Goal: Information Seeking & Learning: Learn about a topic

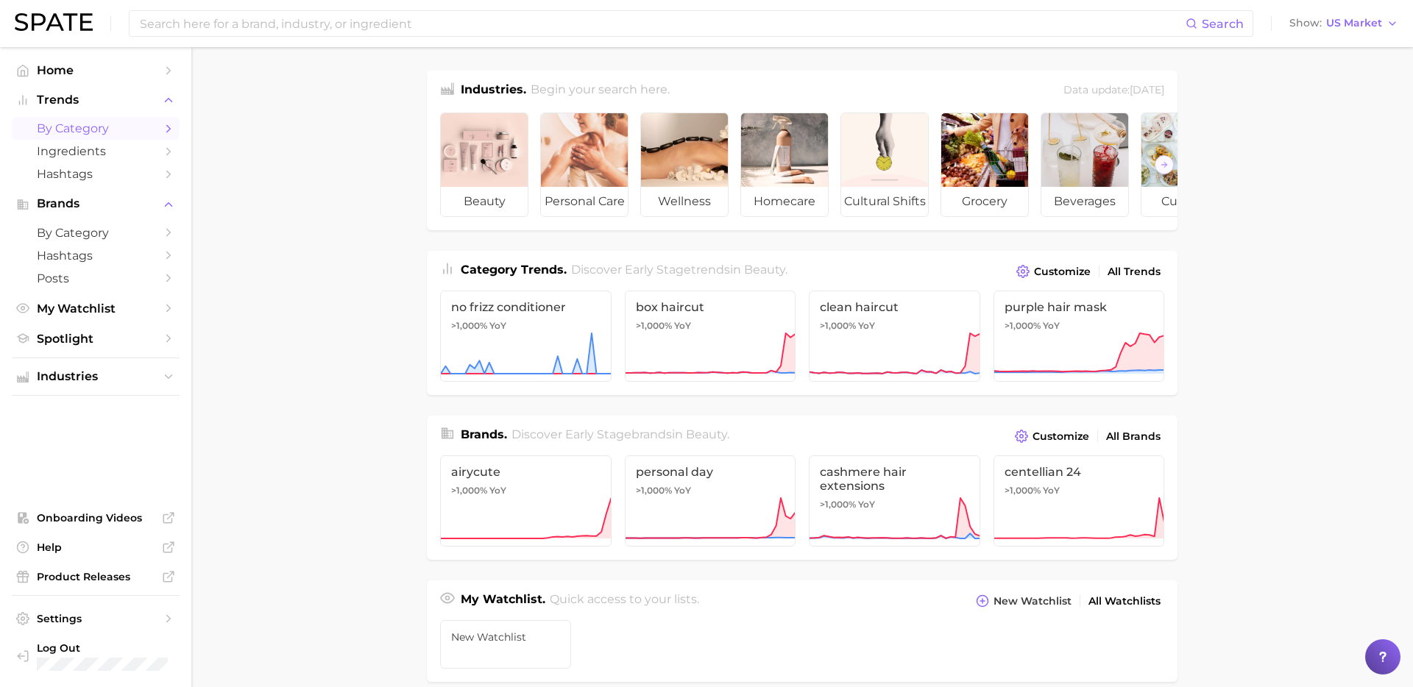
click at [105, 124] on span "by Category" at bounding box center [96, 128] width 118 height 14
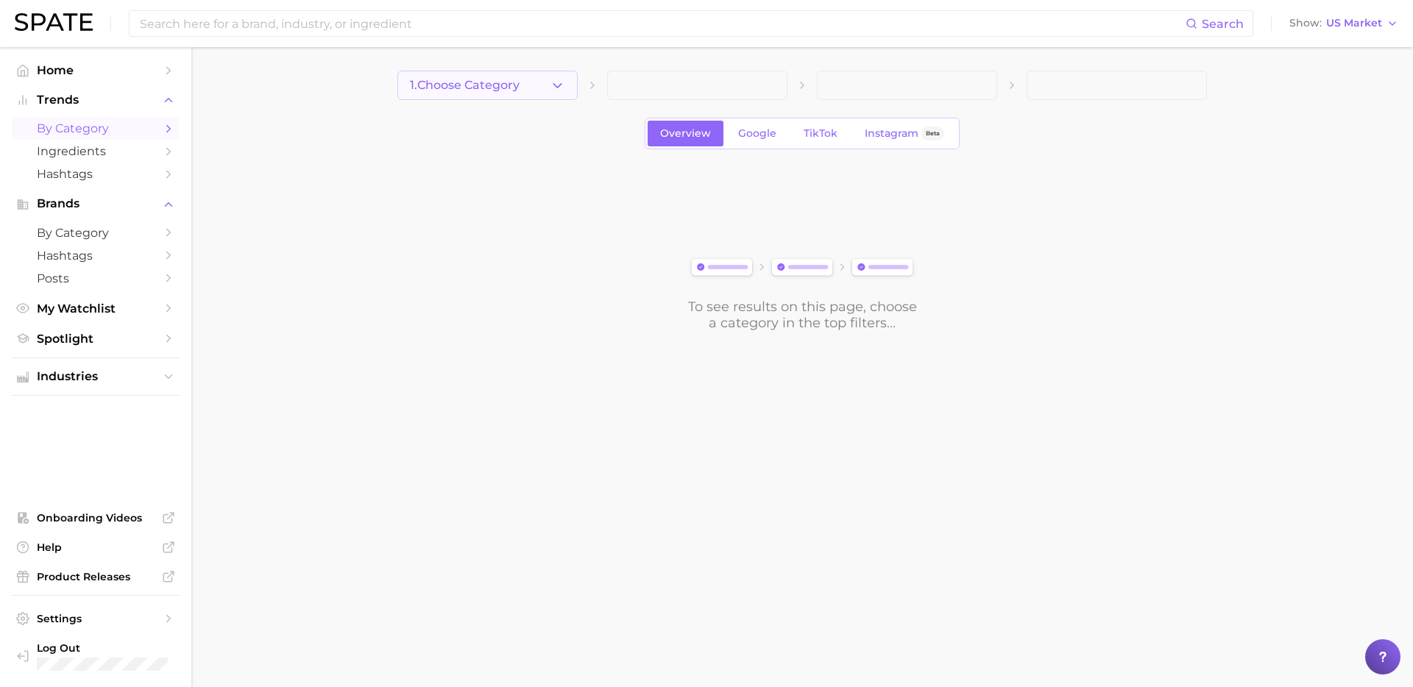
click at [531, 93] on button "1. Choose Category" at bounding box center [487, 85] width 180 height 29
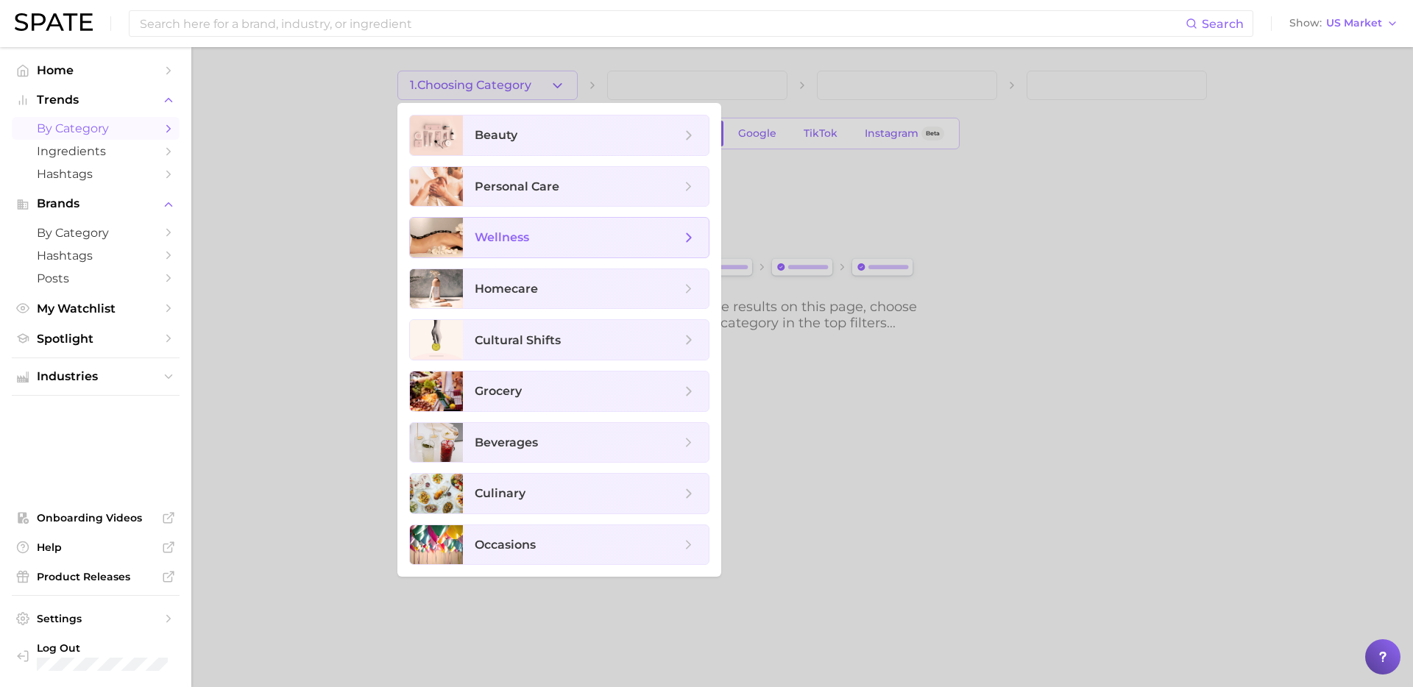
click at [538, 247] on span "wellness" at bounding box center [586, 238] width 246 height 40
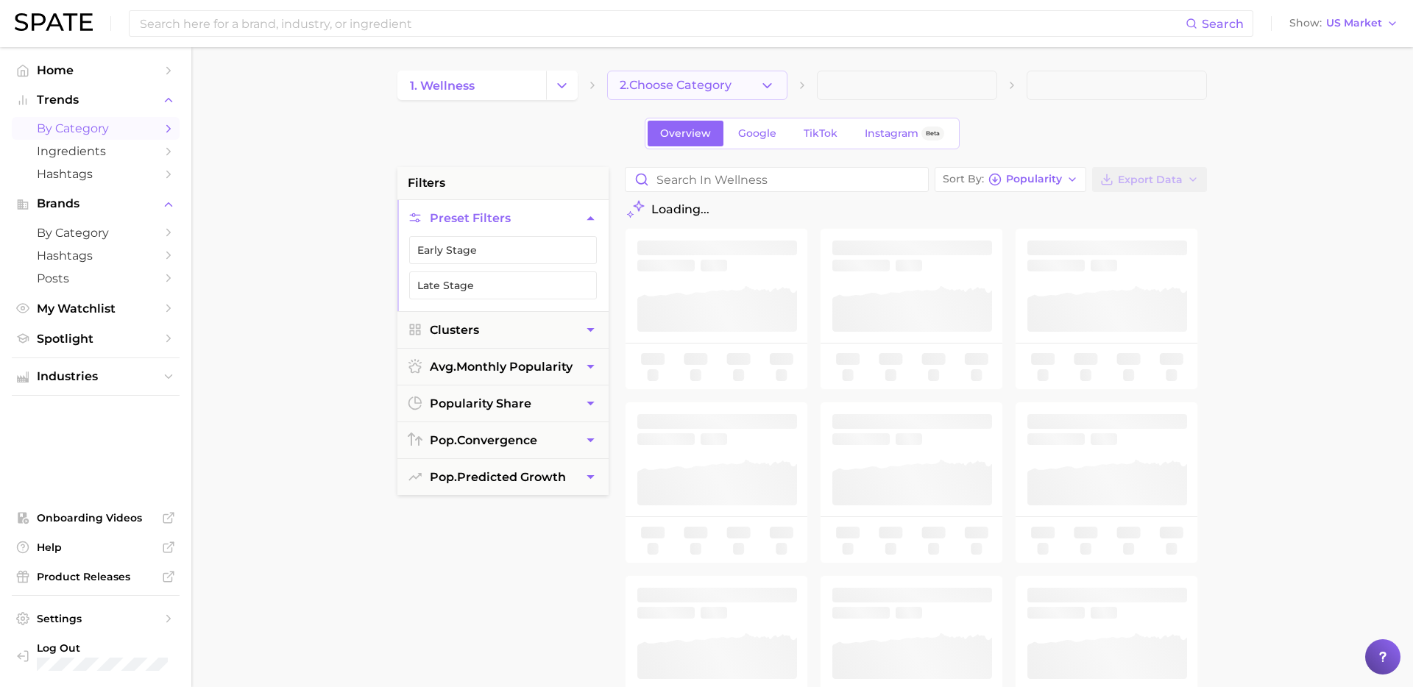
click at [712, 85] on span "2. Choose Category" at bounding box center [676, 85] width 112 height 13
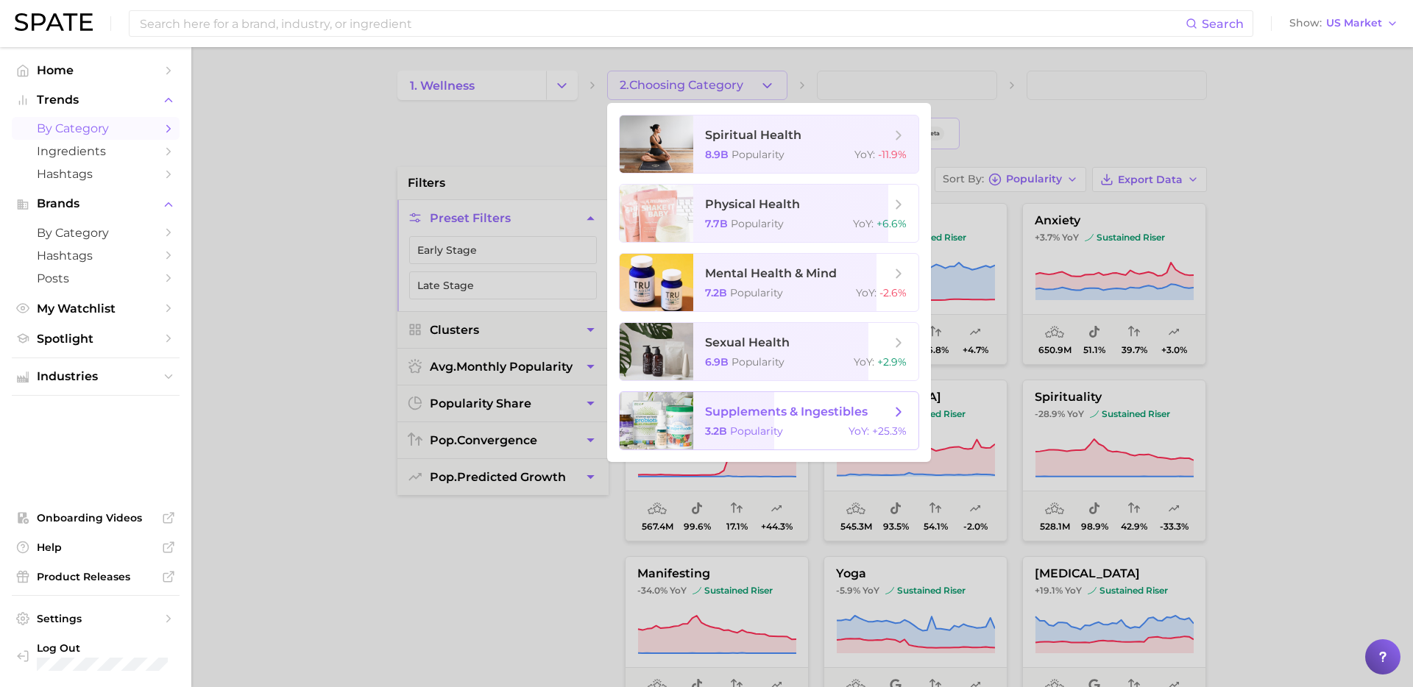
click at [744, 435] on span "Popularity" at bounding box center [756, 431] width 53 height 13
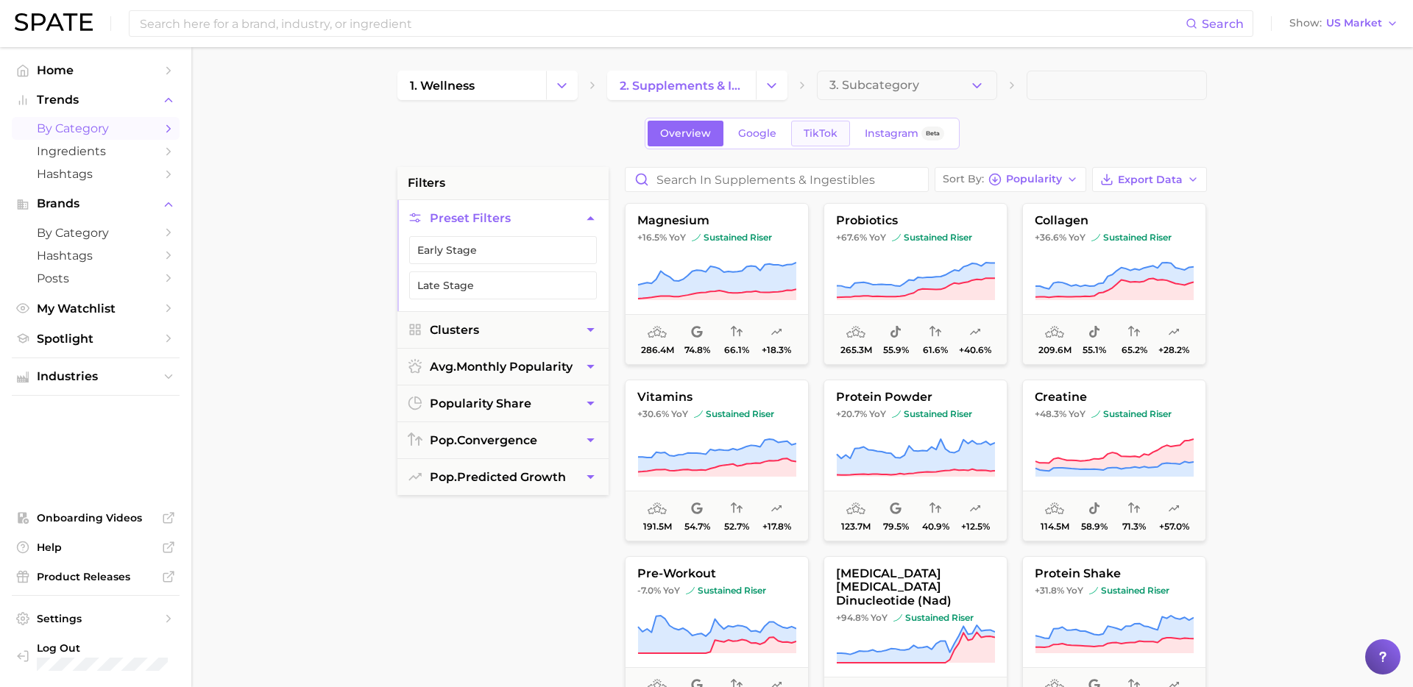
click at [812, 125] on link "TikTok" at bounding box center [820, 134] width 59 height 26
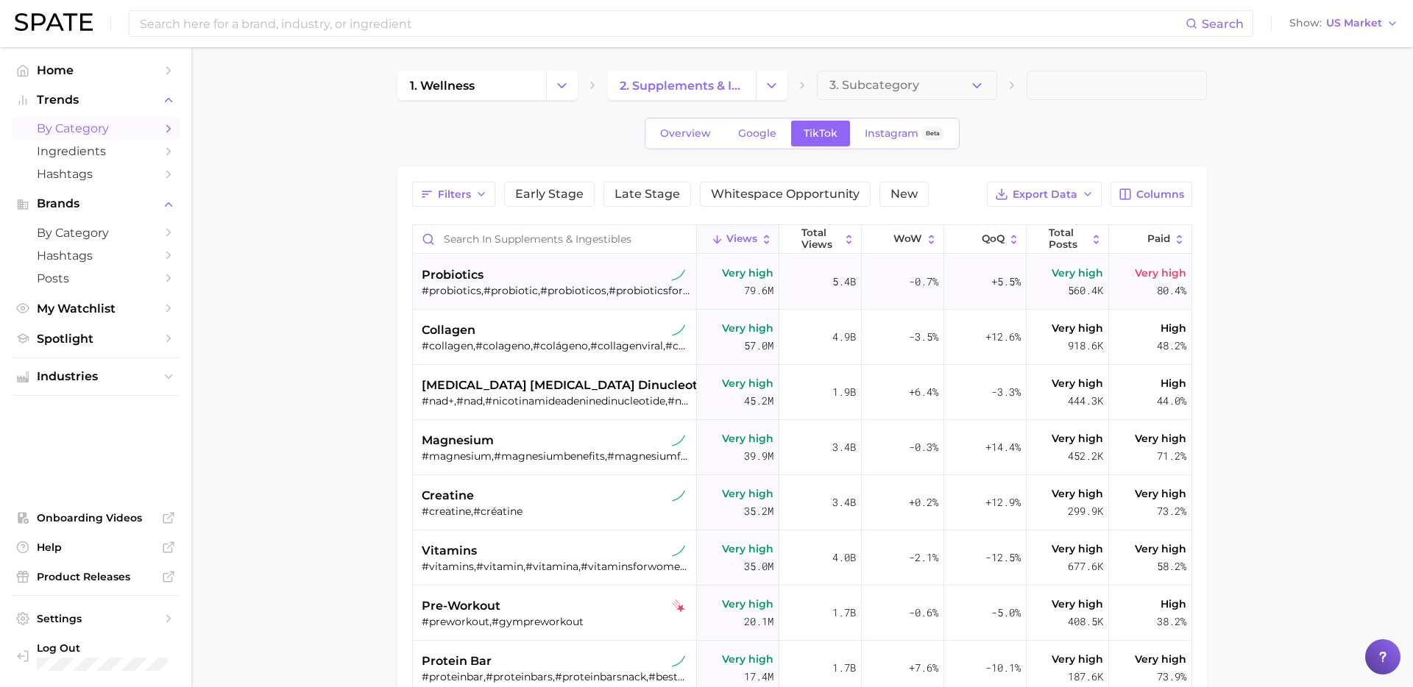
click at [572, 291] on div "#probiotics,#probiotic,#probioticos,#probioticsforwomen" at bounding box center [556, 290] width 269 height 13
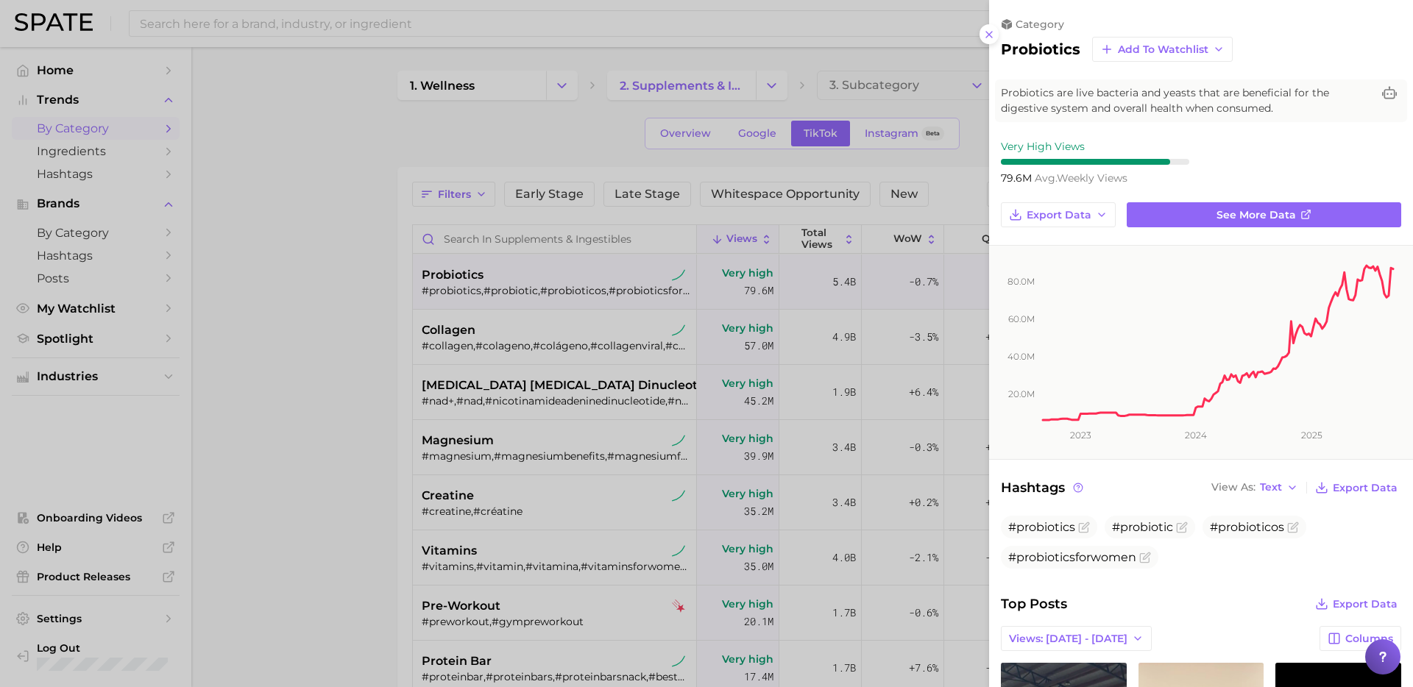
click at [325, 464] on div at bounding box center [706, 343] width 1413 height 687
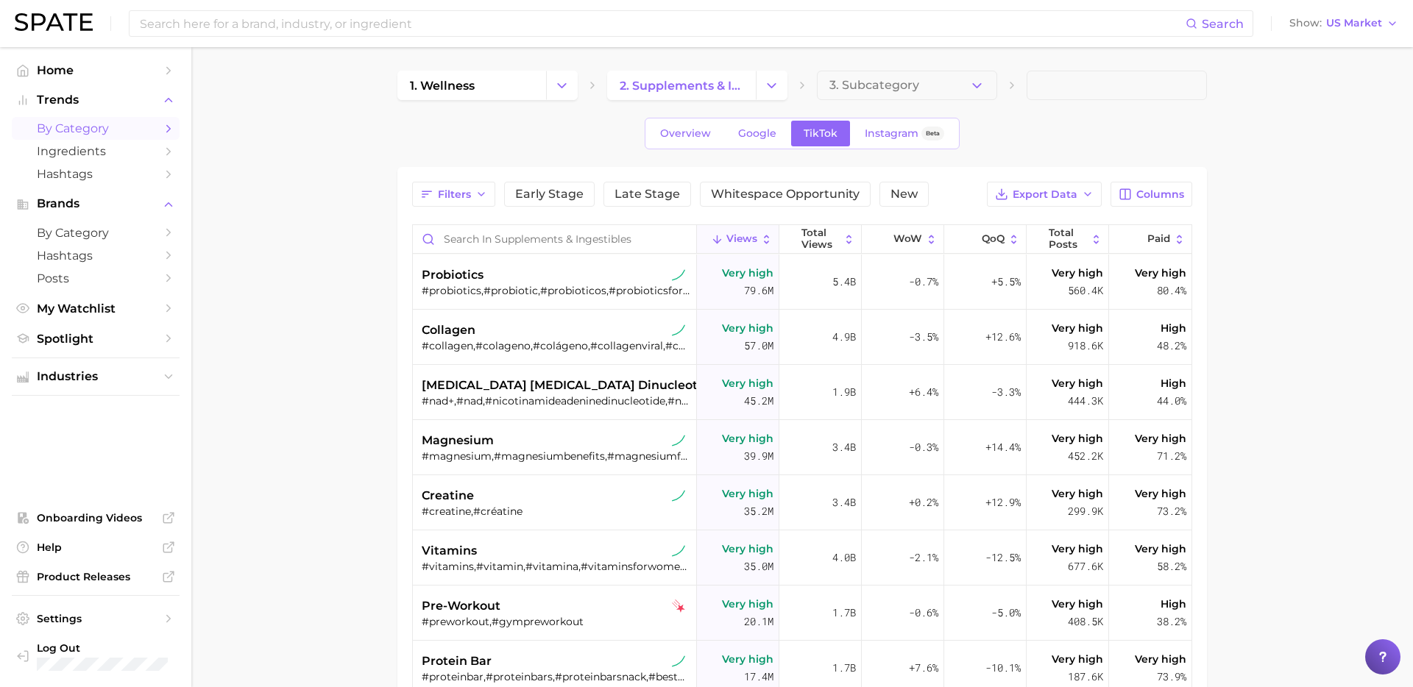
click at [147, 129] on span "by Category" at bounding box center [96, 128] width 118 height 14
click at [171, 127] on icon "Sidebar" at bounding box center [168, 128] width 13 height 13
click at [564, 88] on icon "Change Category" at bounding box center [561, 85] width 15 height 15
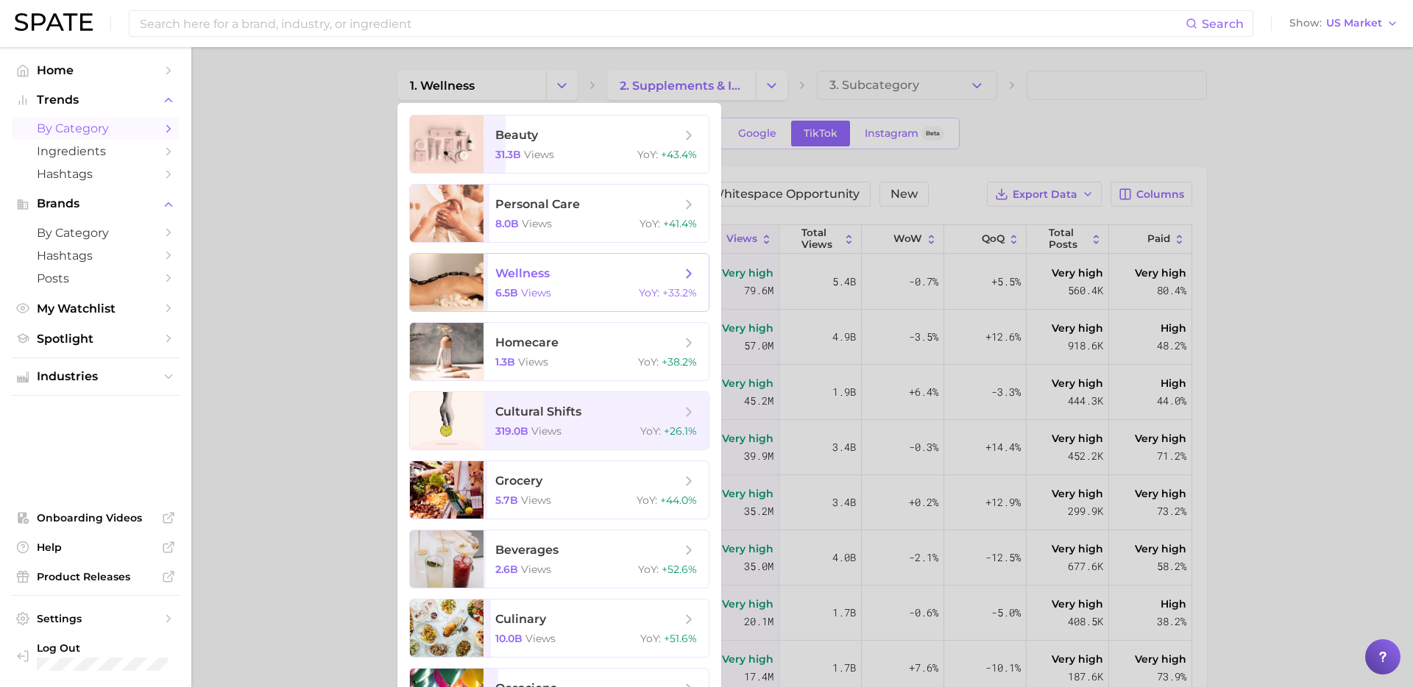
click at [686, 282] on span "wellness 6.5b views YoY : +33.2%" at bounding box center [596, 282] width 225 height 57
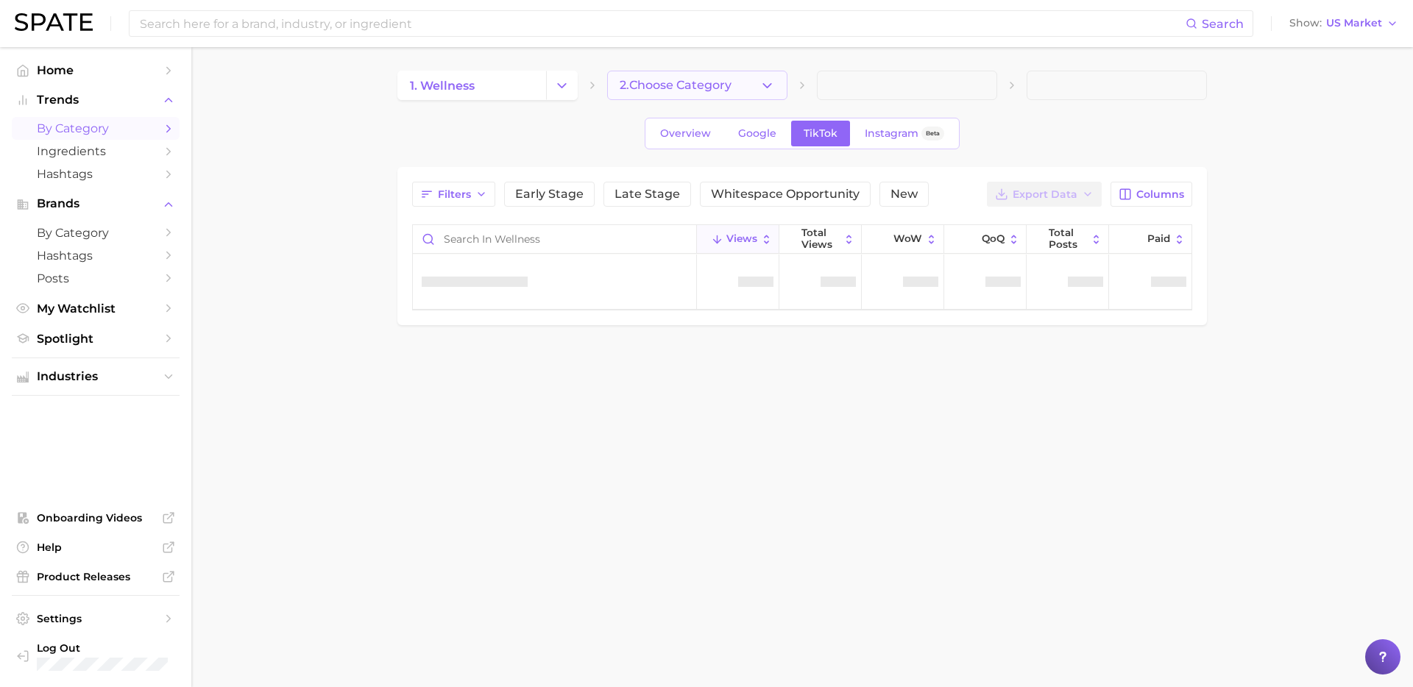
click at [774, 89] on icon "button" at bounding box center [767, 85] width 15 height 15
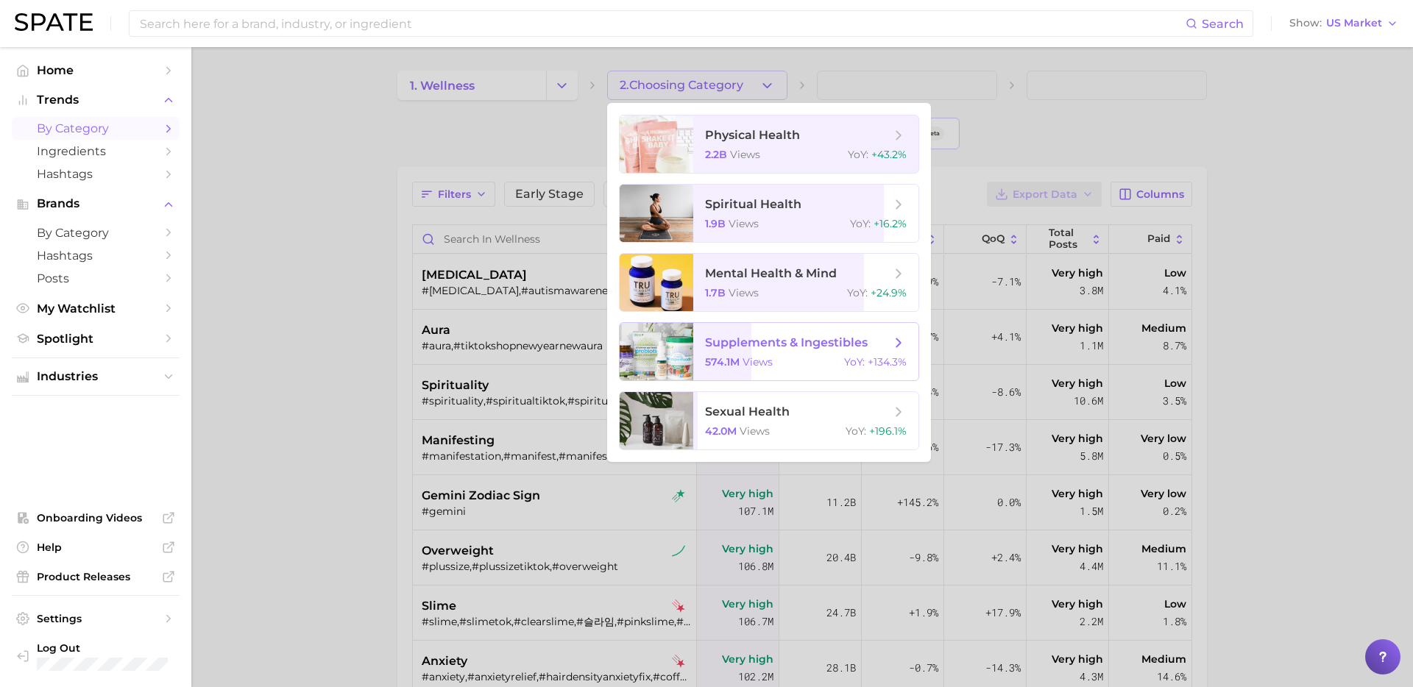
click at [785, 351] on span "supplements & ingestibles 574.1m views YoY : +134.3%" at bounding box center [805, 351] width 225 height 57
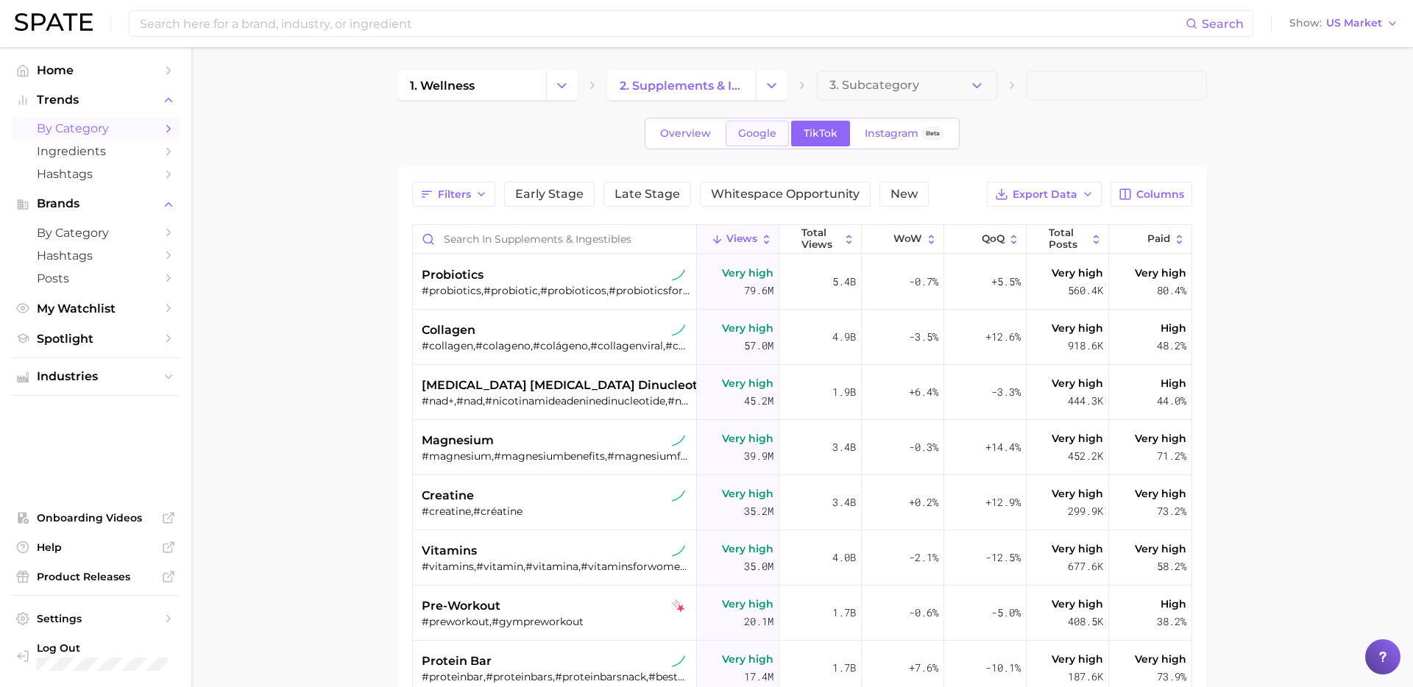
click at [773, 132] on span "Google" at bounding box center [757, 133] width 38 height 13
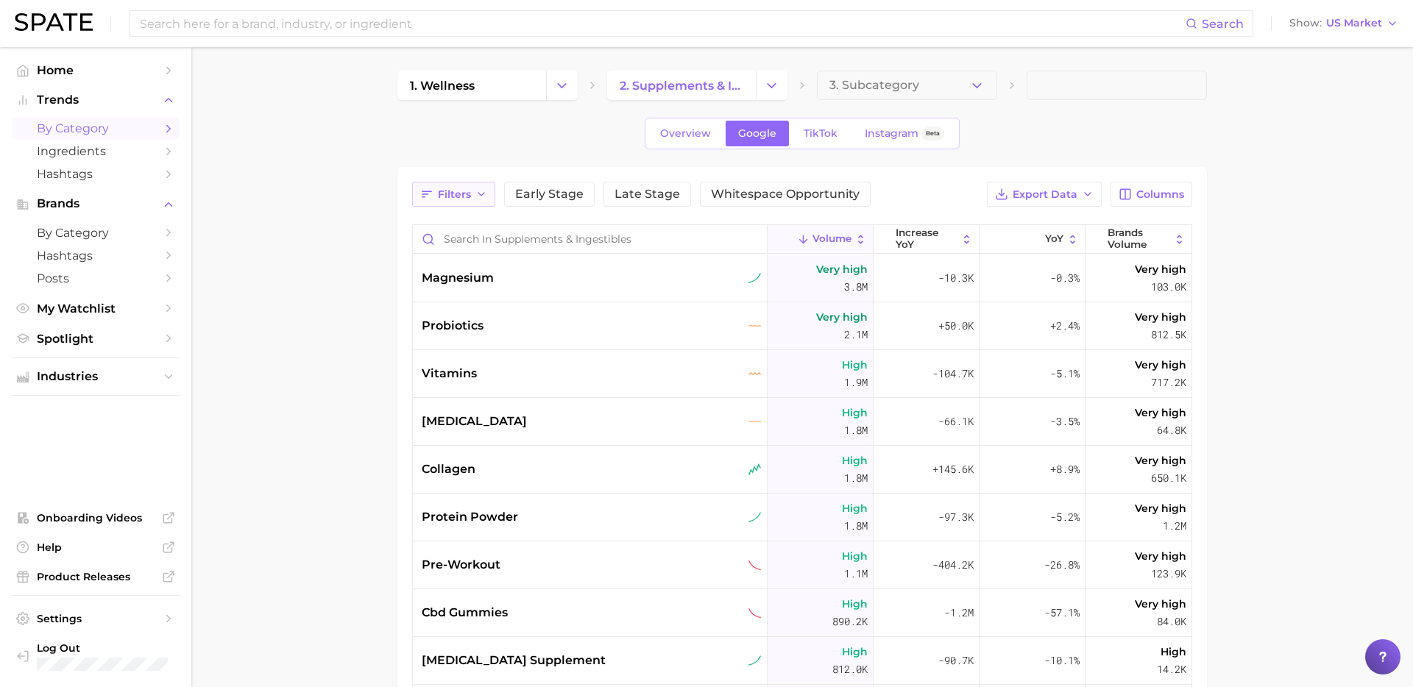
click at [484, 192] on icon "button" at bounding box center [481, 194] width 12 height 12
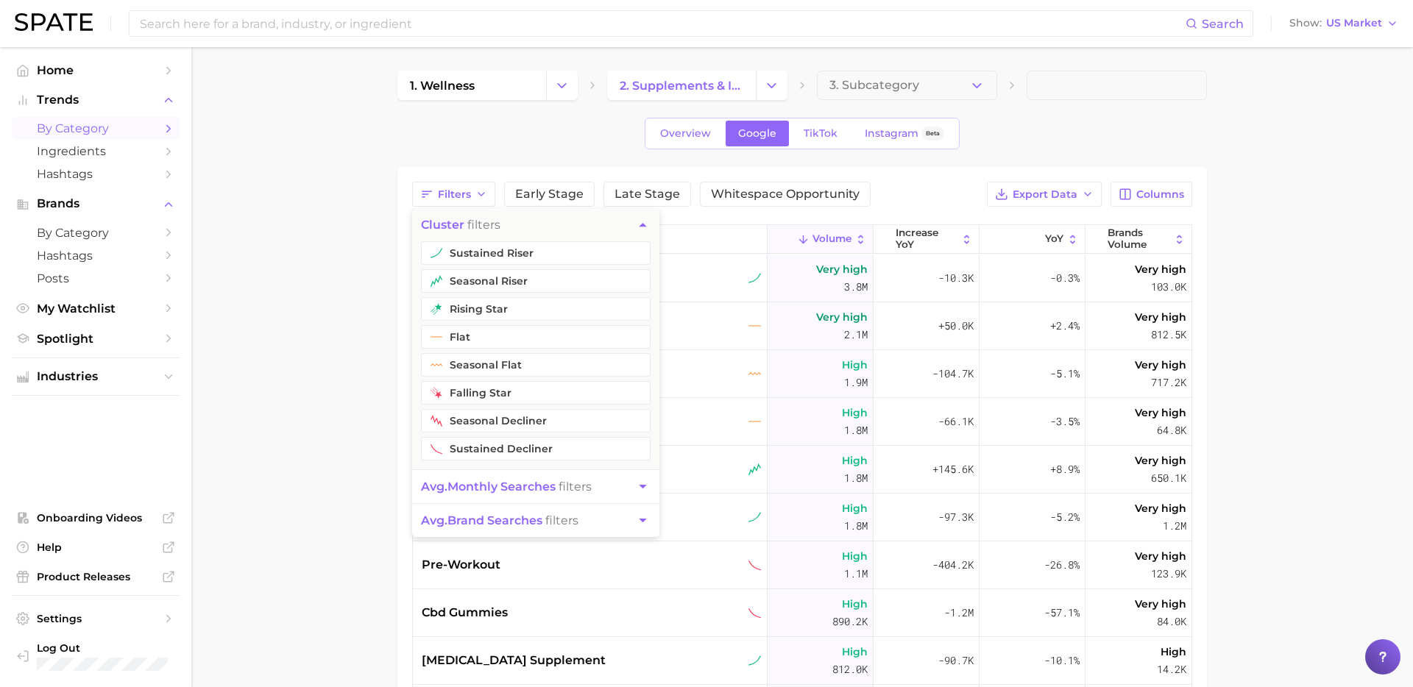
click at [1256, 156] on main "1. wellness 2. supplements & ingestibles 3. Subcategory Overview Google TikTok …" at bounding box center [802, 523] width 1222 height 953
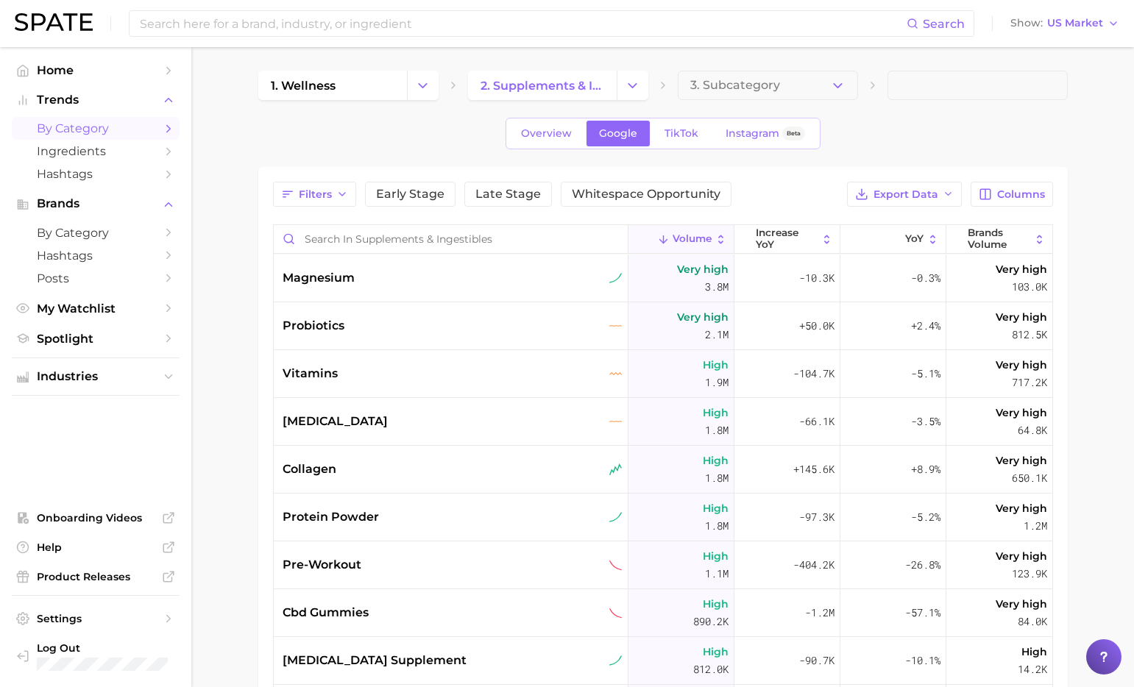
click at [121, 126] on span "by Category" at bounding box center [96, 128] width 118 height 14
click at [159, 130] on link "by Category" at bounding box center [96, 128] width 168 height 23
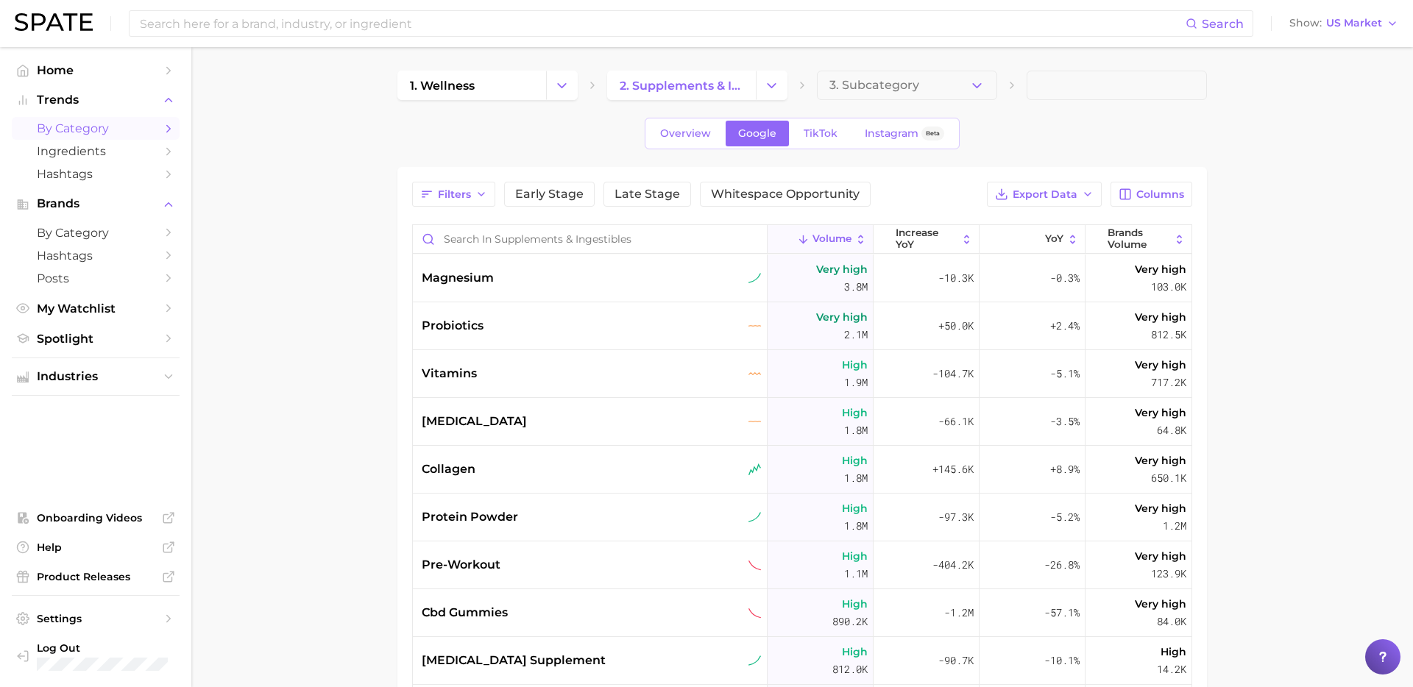
click at [56, 21] on img at bounding box center [54, 22] width 78 height 18
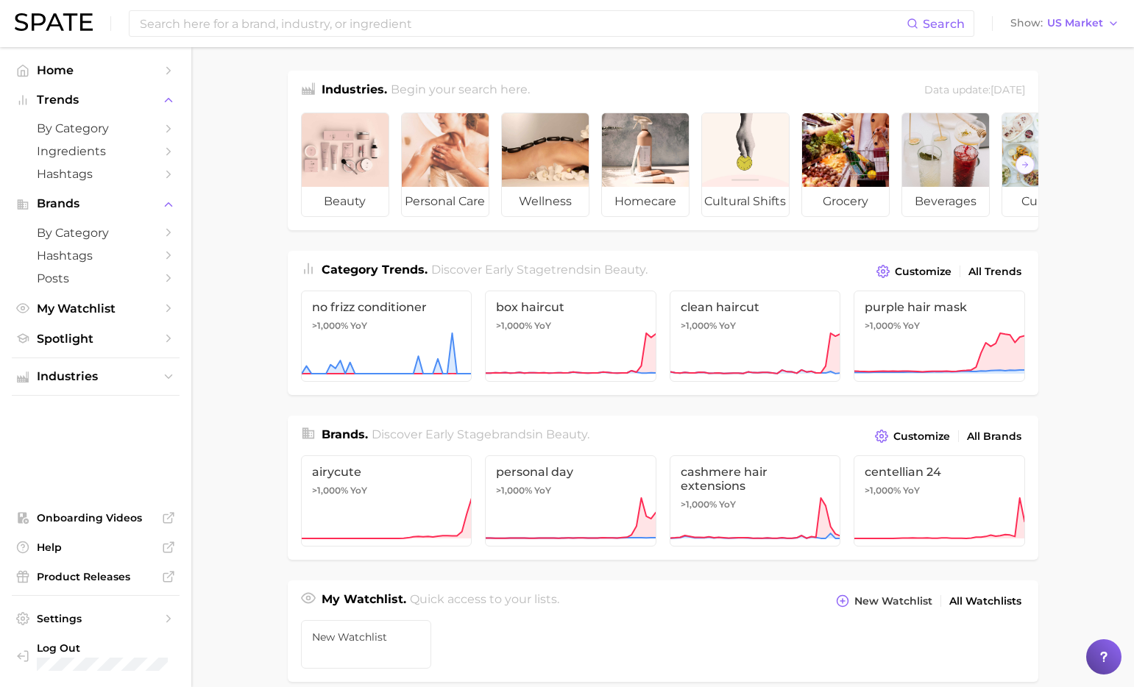
click at [96, 135] on span "by Category" at bounding box center [96, 128] width 118 height 14
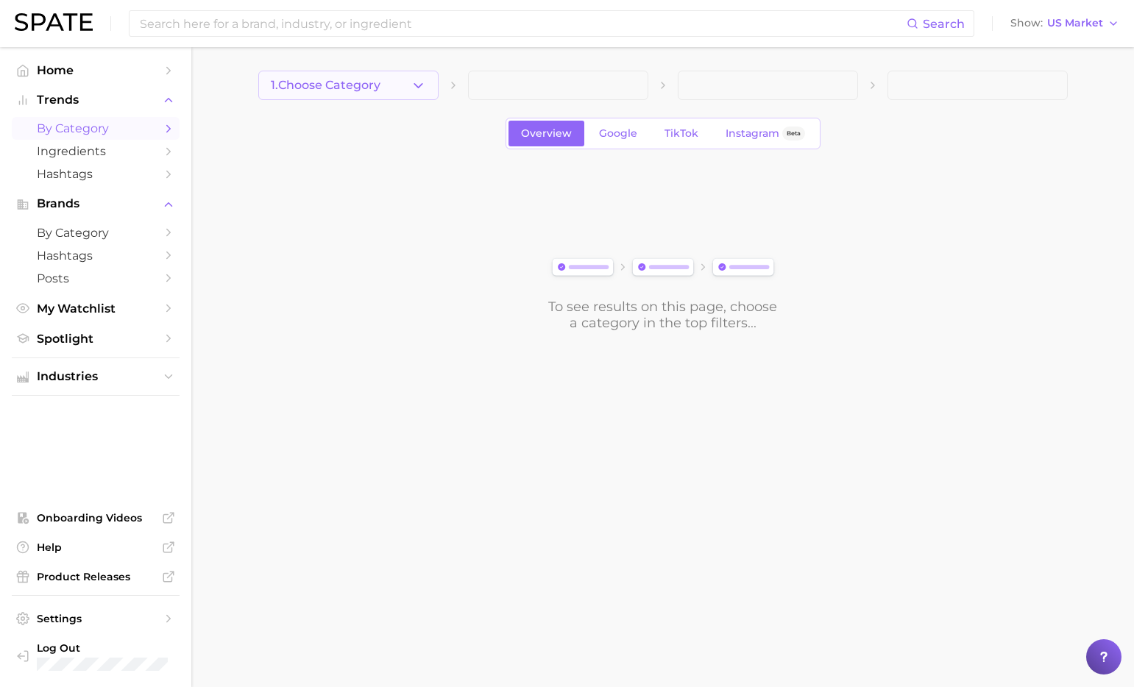
click at [424, 81] on icon "button" at bounding box center [418, 85] width 15 height 15
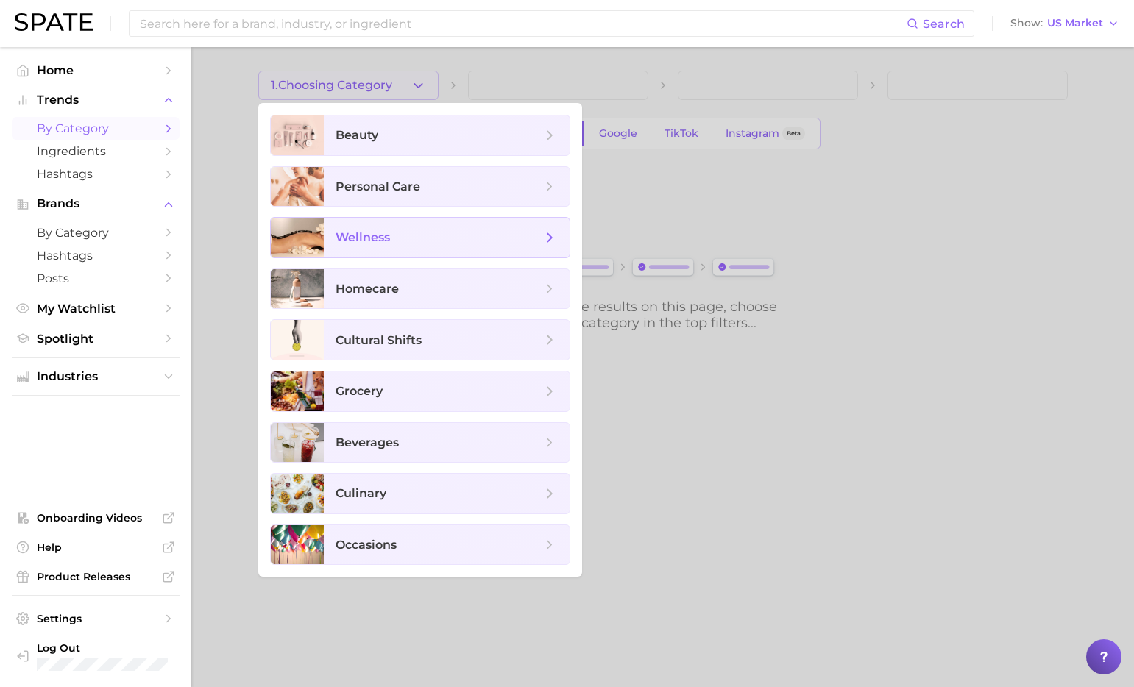
click at [497, 236] on span "wellness" at bounding box center [439, 238] width 206 height 16
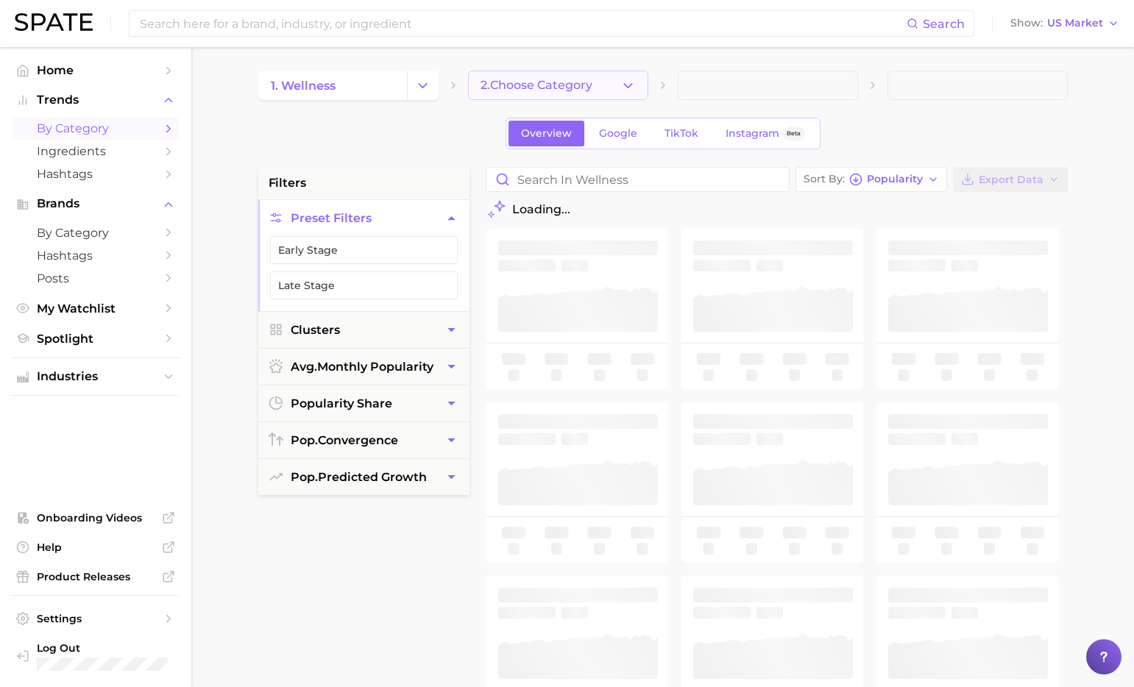
click at [629, 85] on polyline "button" at bounding box center [628, 85] width 8 height 4
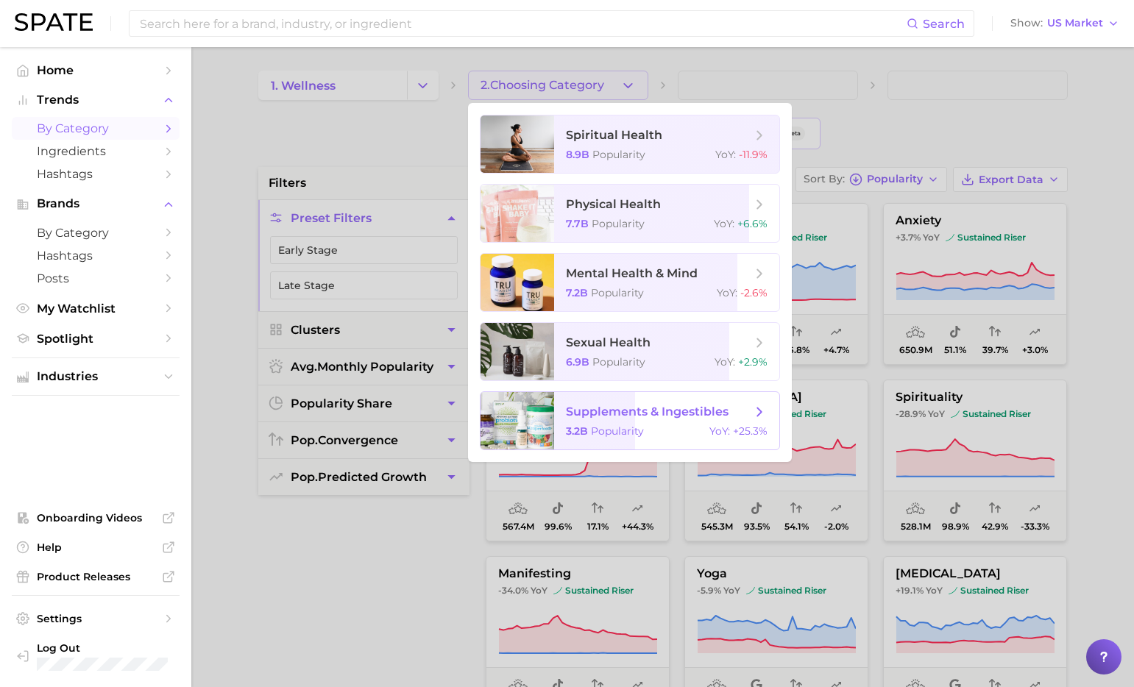
click at [634, 419] on span "supplements & ingestibles" at bounding box center [658, 412] width 185 height 16
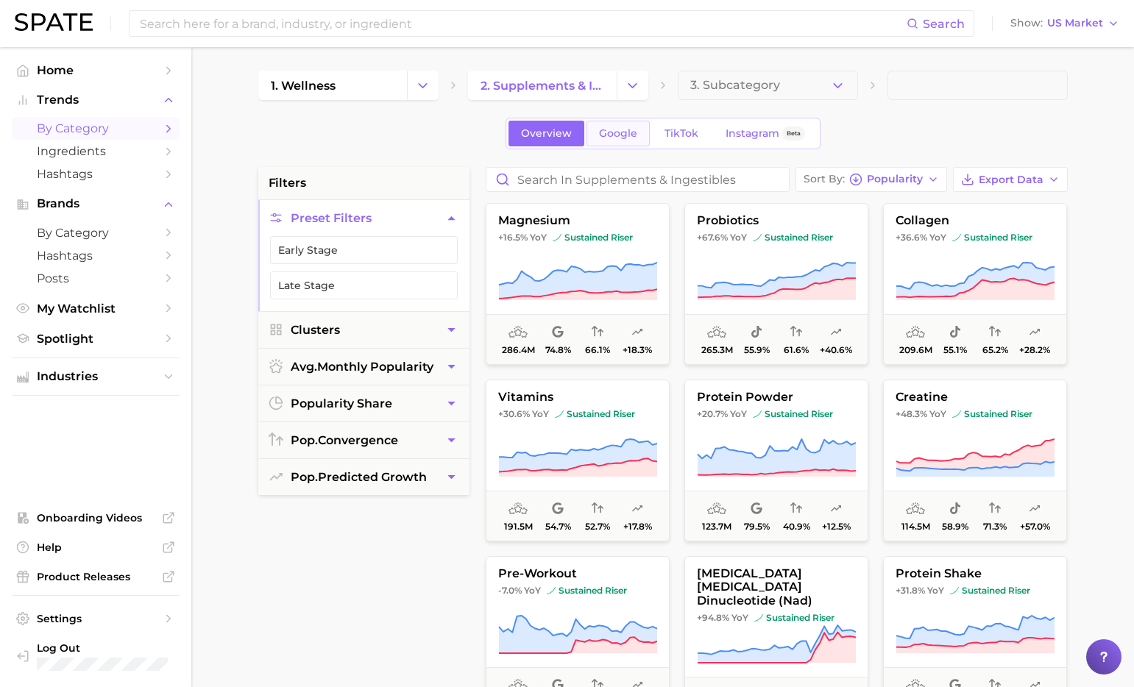
click at [619, 135] on span "Google" at bounding box center [618, 133] width 38 height 13
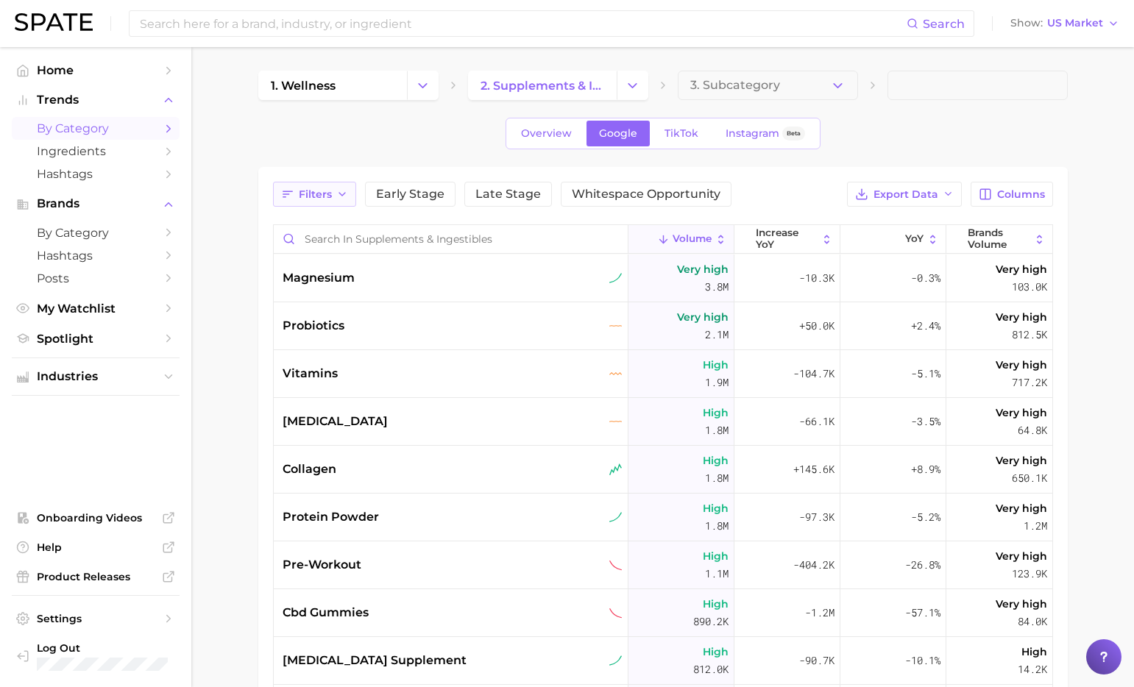
click at [322, 194] on span "Filters" at bounding box center [315, 194] width 33 height 13
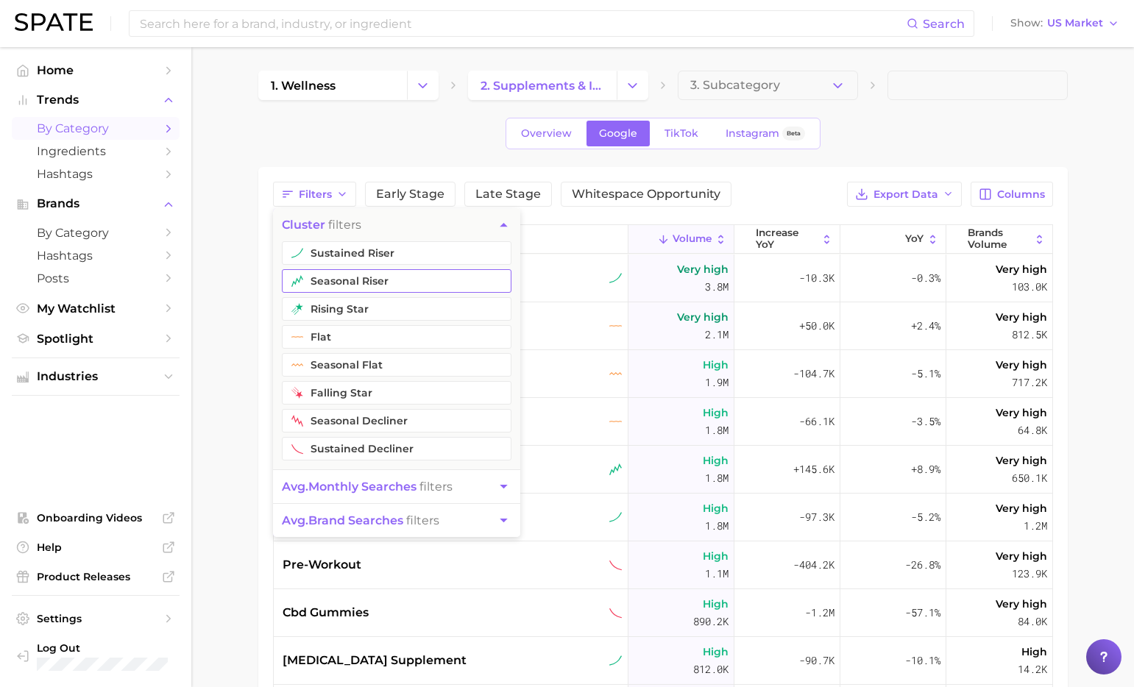
click at [377, 284] on button "seasonal riser" at bounding box center [397, 281] width 230 height 24
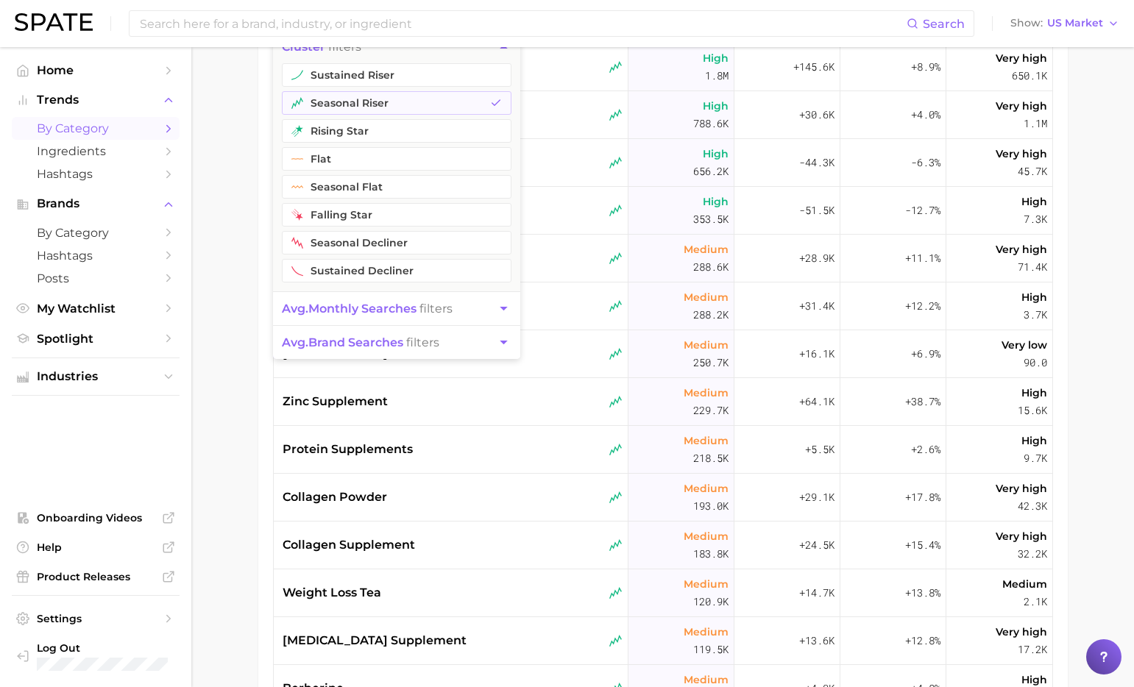
scroll to position [235, 0]
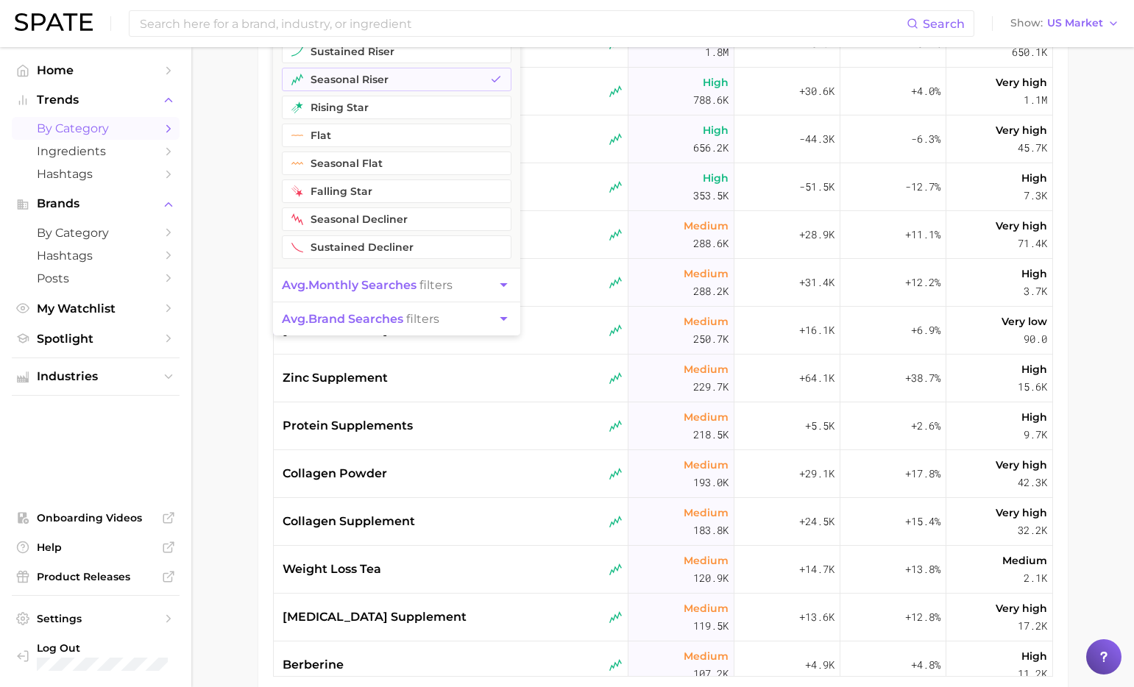
click at [497, 289] on icon "button" at bounding box center [503, 284] width 15 height 15
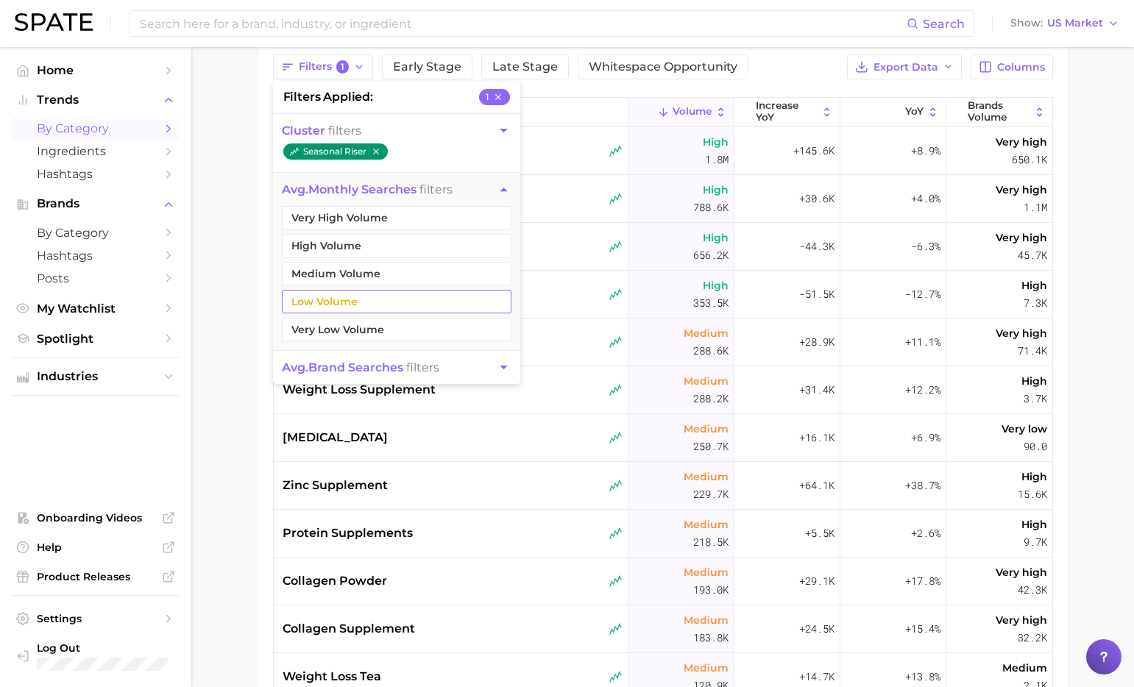
scroll to position [113, 0]
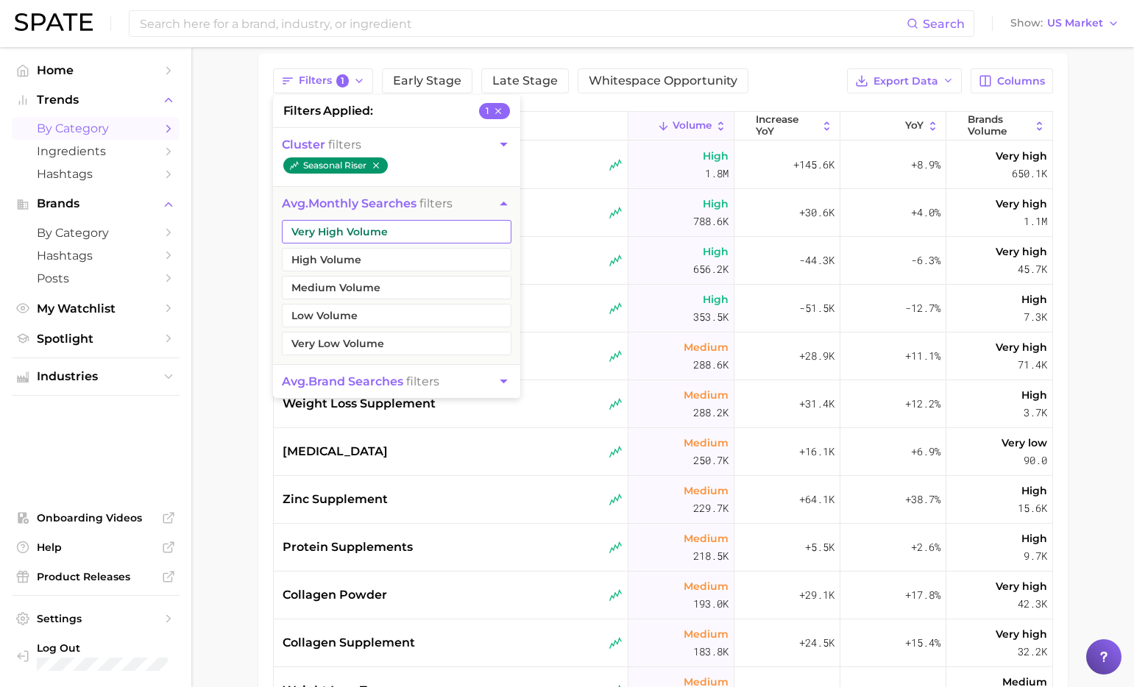
click at [428, 231] on button "Very High Volume" at bounding box center [397, 232] width 230 height 24
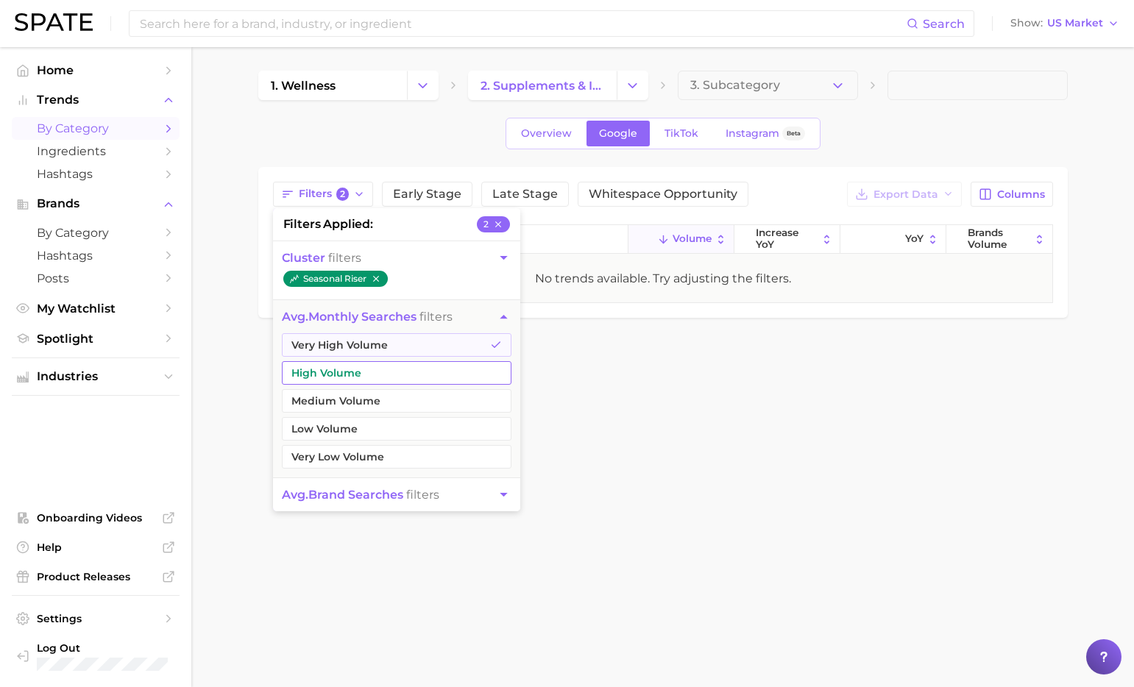
click at [370, 377] on button "High Volume" at bounding box center [397, 373] width 230 height 24
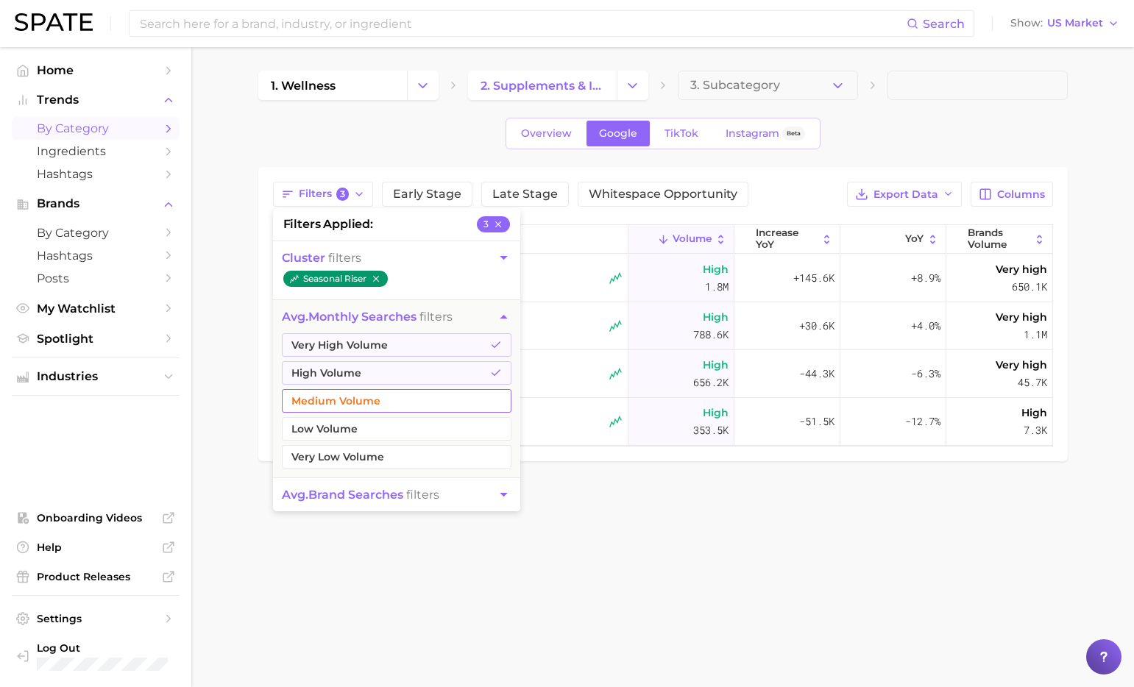
click at [369, 402] on button "Medium Volume" at bounding box center [397, 401] width 230 height 24
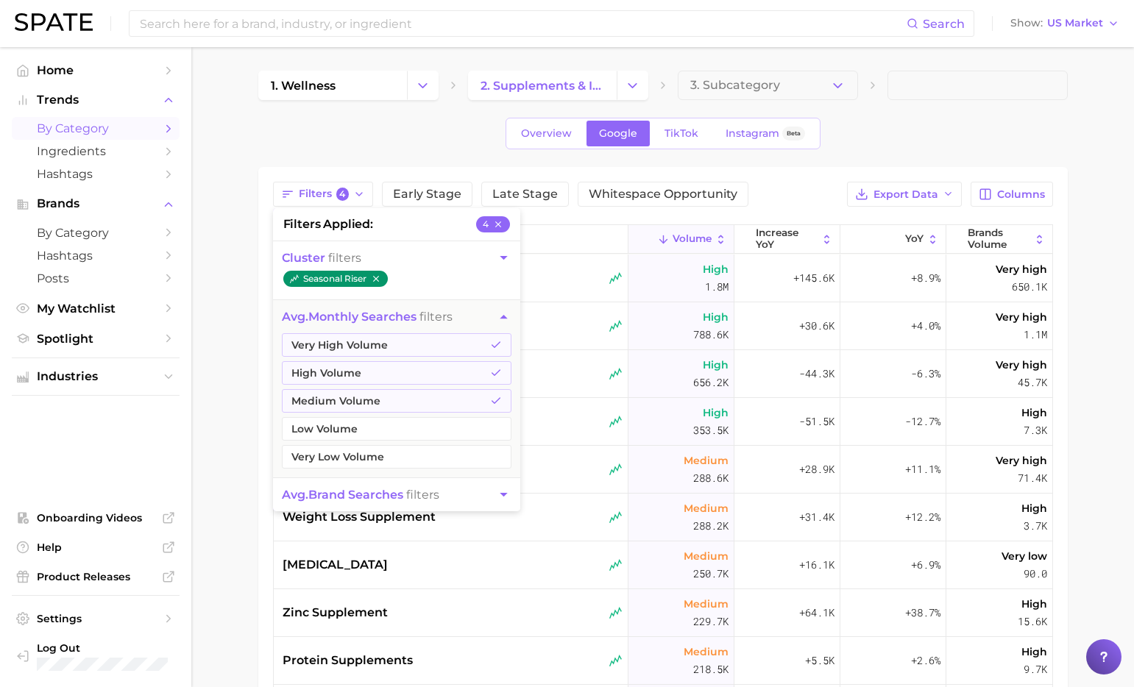
click at [567, 213] on div "Filters 4 filters applied 4 cluster filters seasonal riser avg. monthly searche…" at bounding box center [663, 547] width 780 height 730
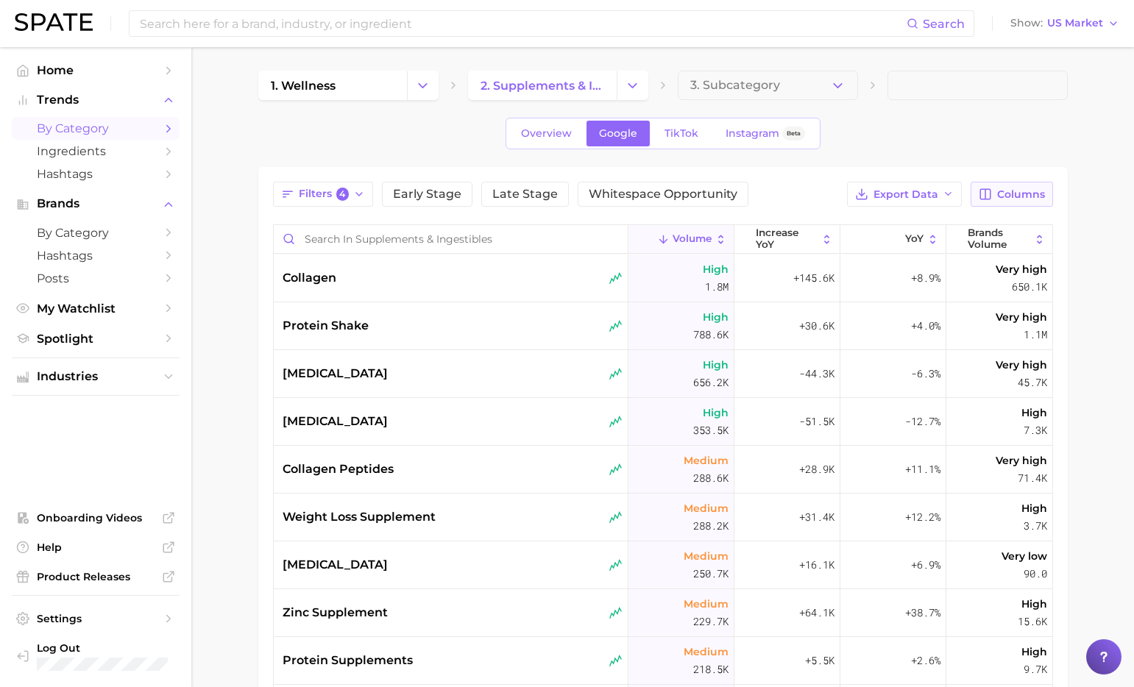
click at [983, 194] on icon "button" at bounding box center [985, 194] width 13 height 13
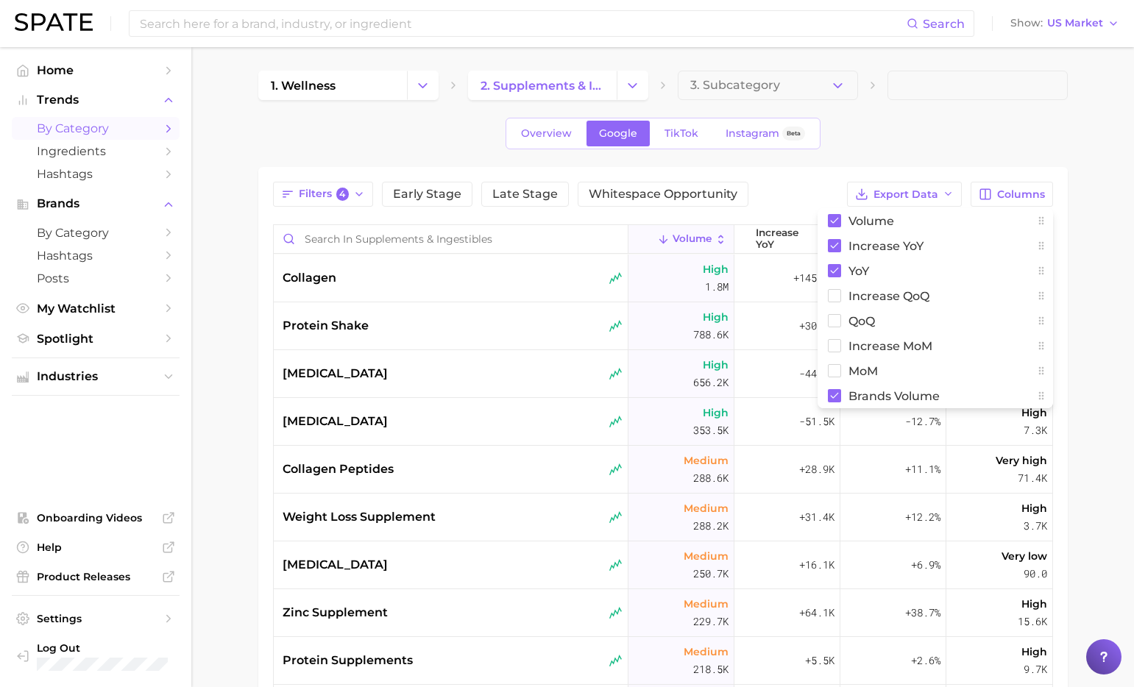
click at [822, 172] on div "Filters 4 Early Stage Late Stage Whitespace Opportunity Export Data Columns Vol…" at bounding box center [663, 547] width 810 height 760
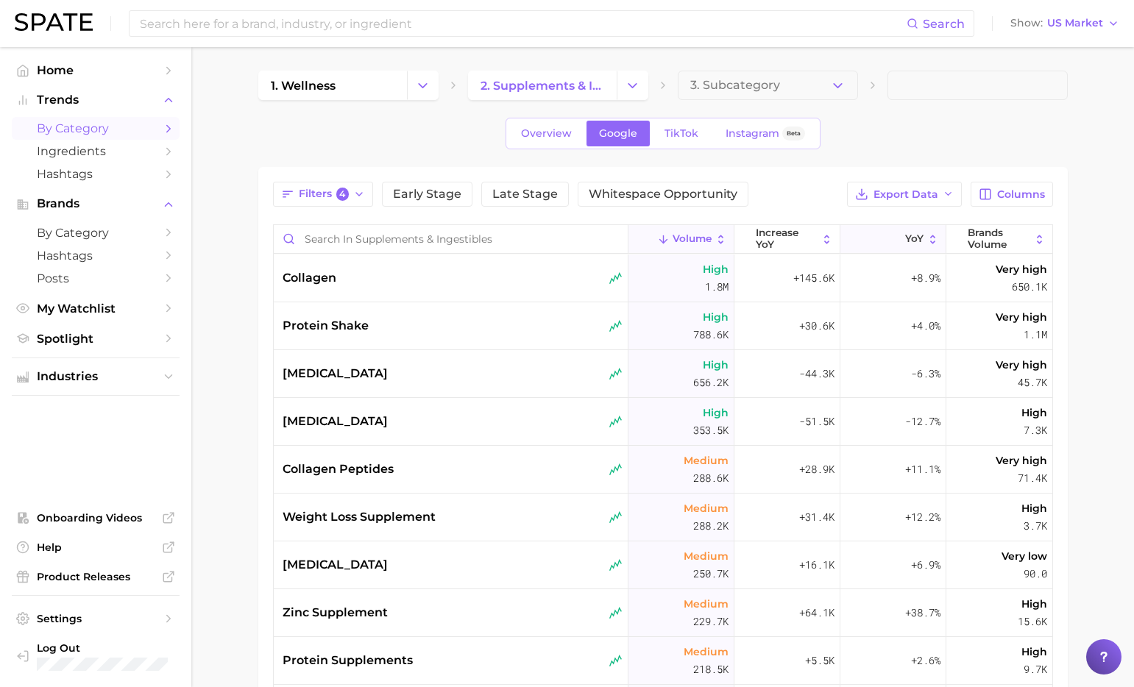
click at [883, 240] on button "YoY" at bounding box center [893, 239] width 106 height 29
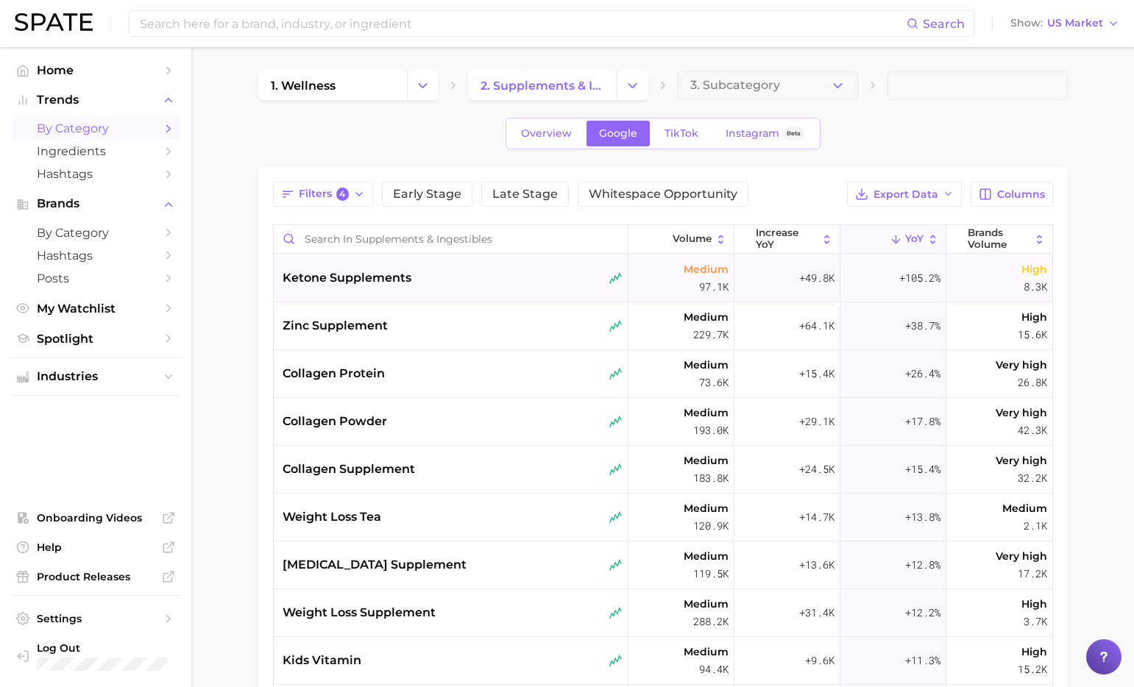
click at [511, 286] on div "ketone supplements" at bounding box center [453, 278] width 340 height 18
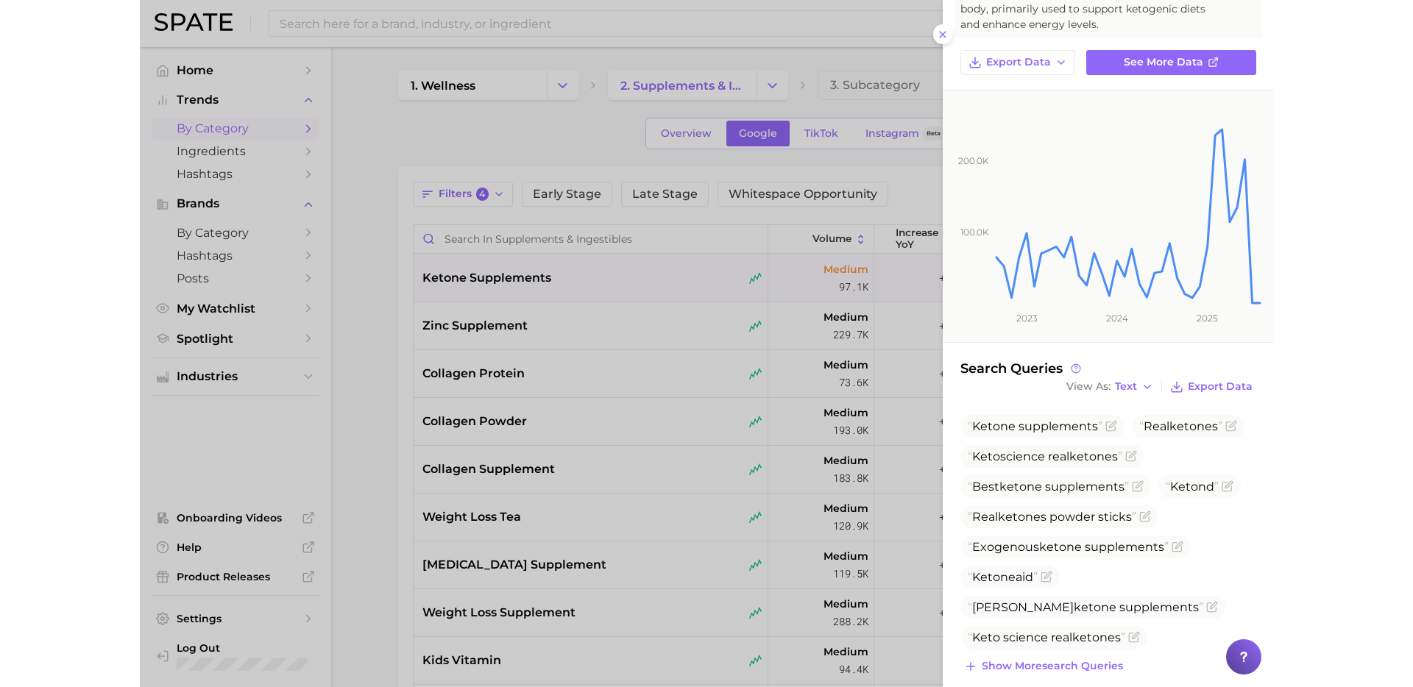
scroll to position [137, 0]
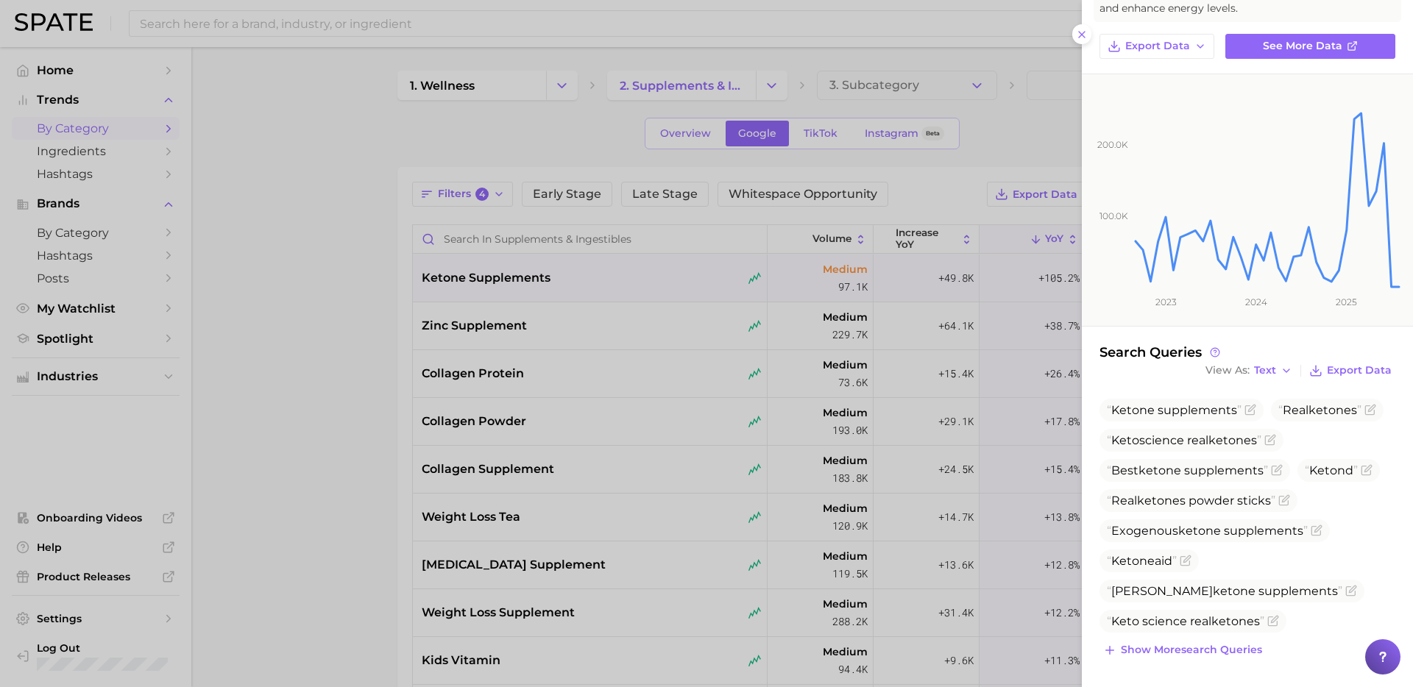
click at [1019, 139] on div at bounding box center [706, 343] width 1413 height 687
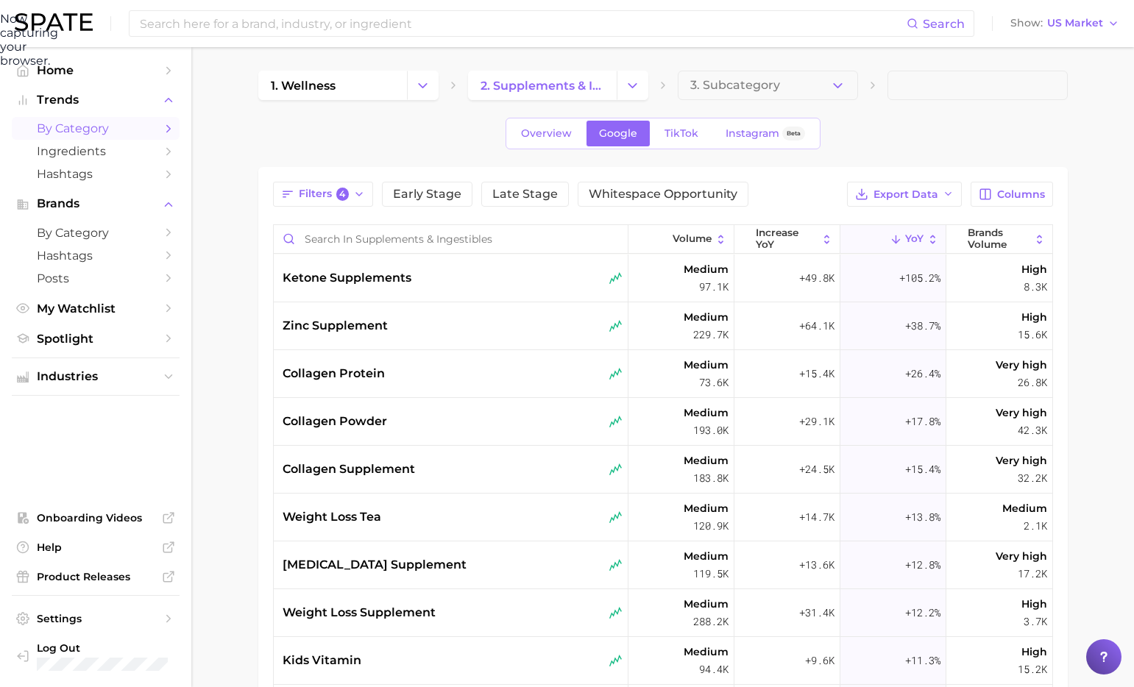
click at [0, 68] on div "Now capturing your browser." at bounding box center [0, 40] width 0 height 56
click at [681, 138] on span "TikTok" at bounding box center [682, 133] width 34 height 13
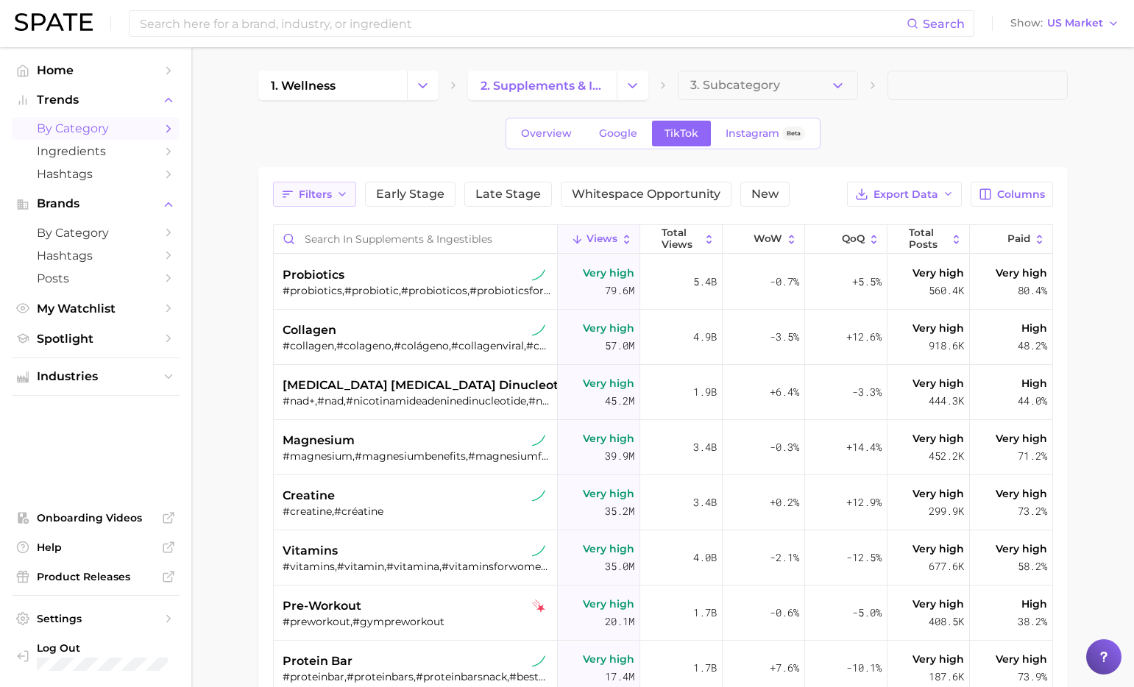
click at [326, 197] on span "Filters" at bounding box center [315, 194] width 33 height 13
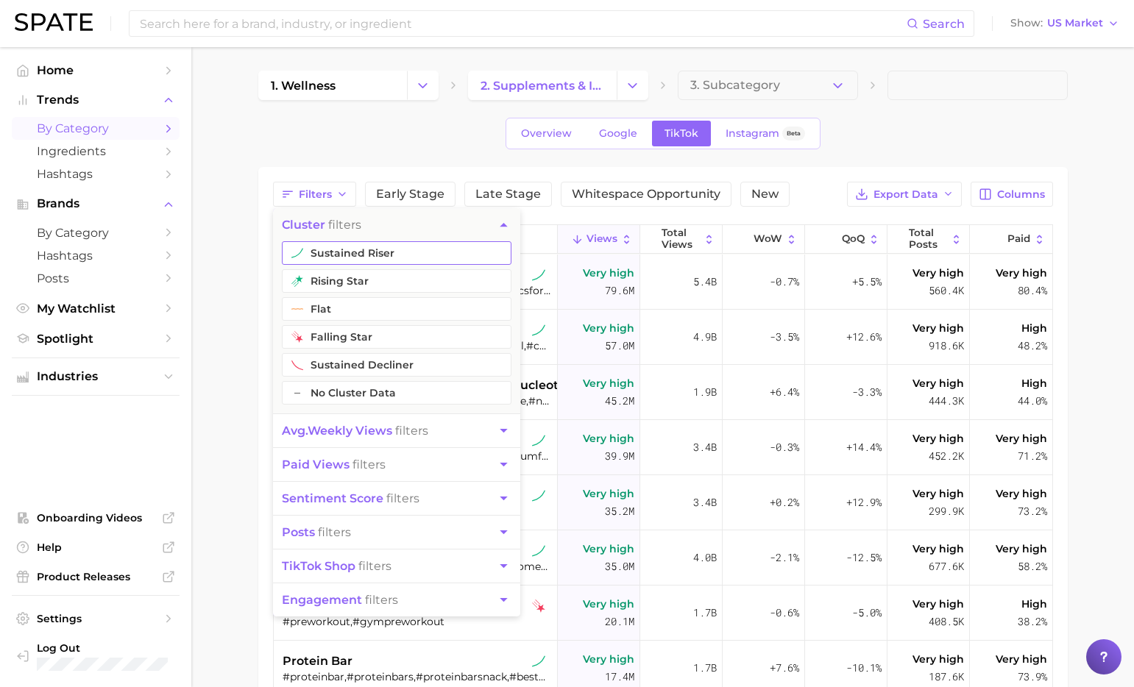
click at [399, 250] on button "sustained riser" at bounding box center [397, 253] width 230 height 24
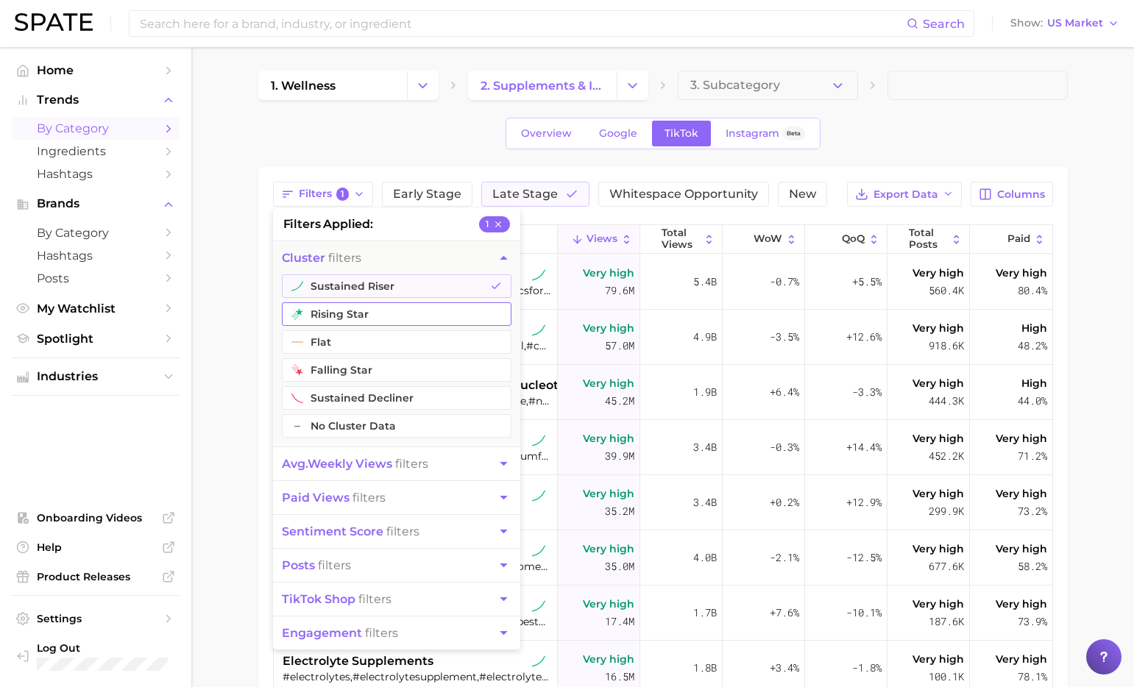
click at [358, 314] on button "rising star" at bounding box center [397, 314] width 230 height 24
click at [453, 468] on button "avg. weekly views filters" at bounding box center [396, 463] width 247 height 33
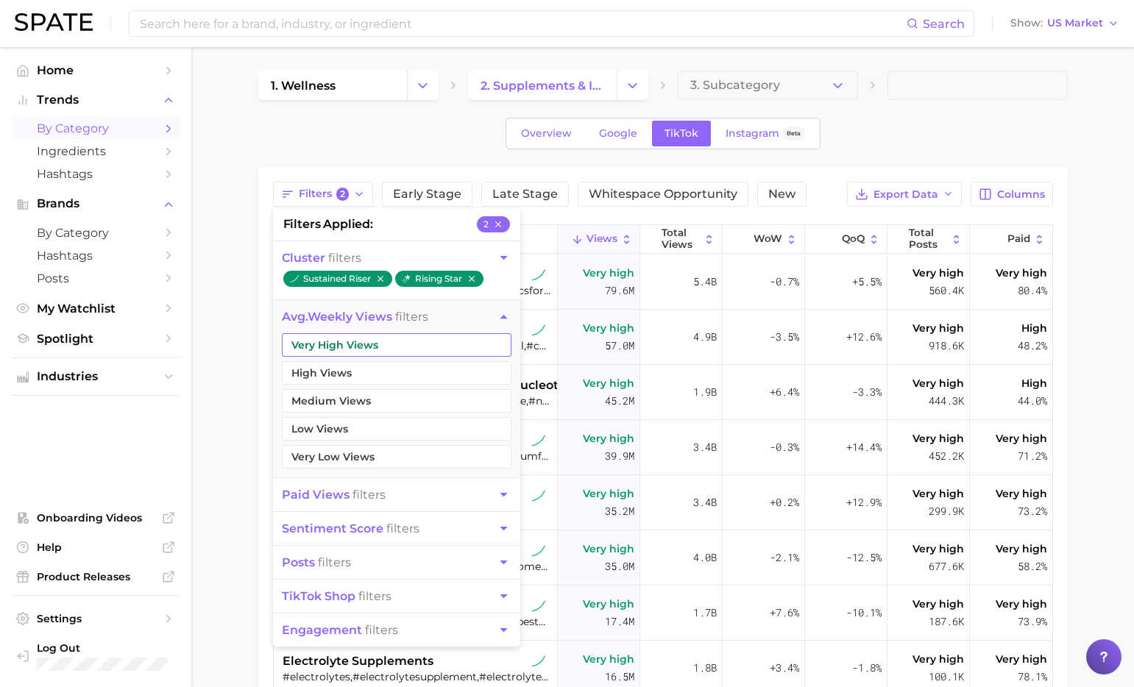
click at [419, 348] on button "Very High Views" at bounding box center [397, 345] width 230 height 24
click at [399, 375] on button "High Views" at bounding box center [397, 373] width 230 height 24
click at [392, 397] on button "Medium Views" at bounding box center [397, 401] width 230 height 24
click at [496, 496] on icon "button" at bounding box center [503, 494] width 15 height 15
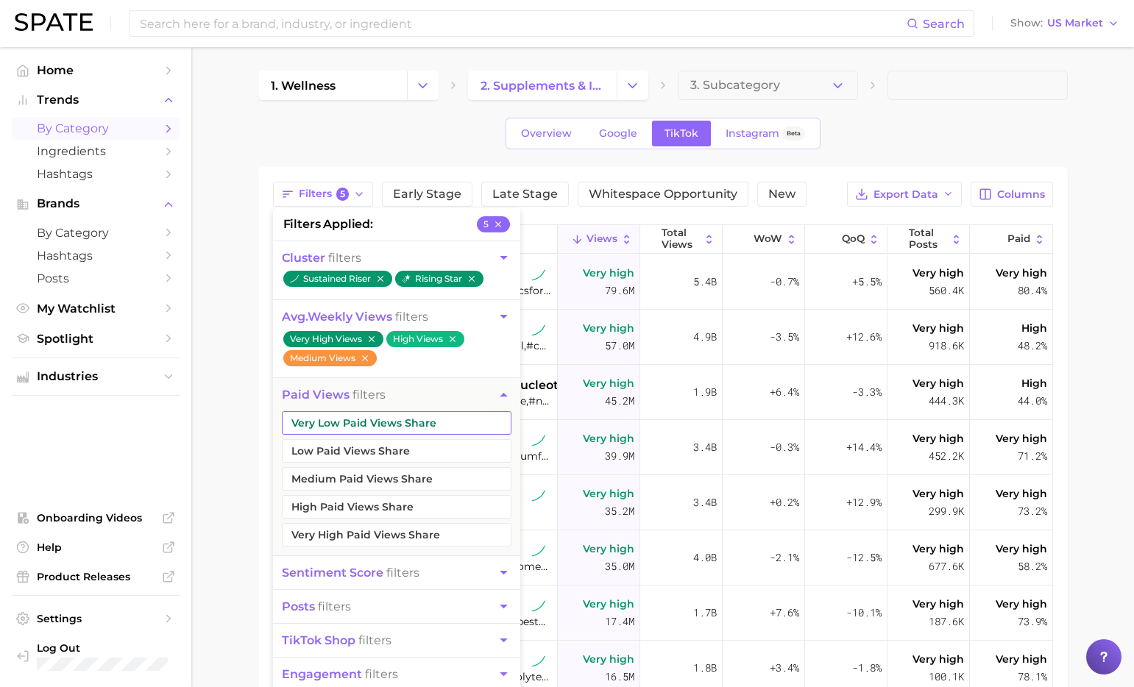
click at [441, 424] on button "Very Low Paid Views Share" at bounding box center [397, 423] width 230 height 24
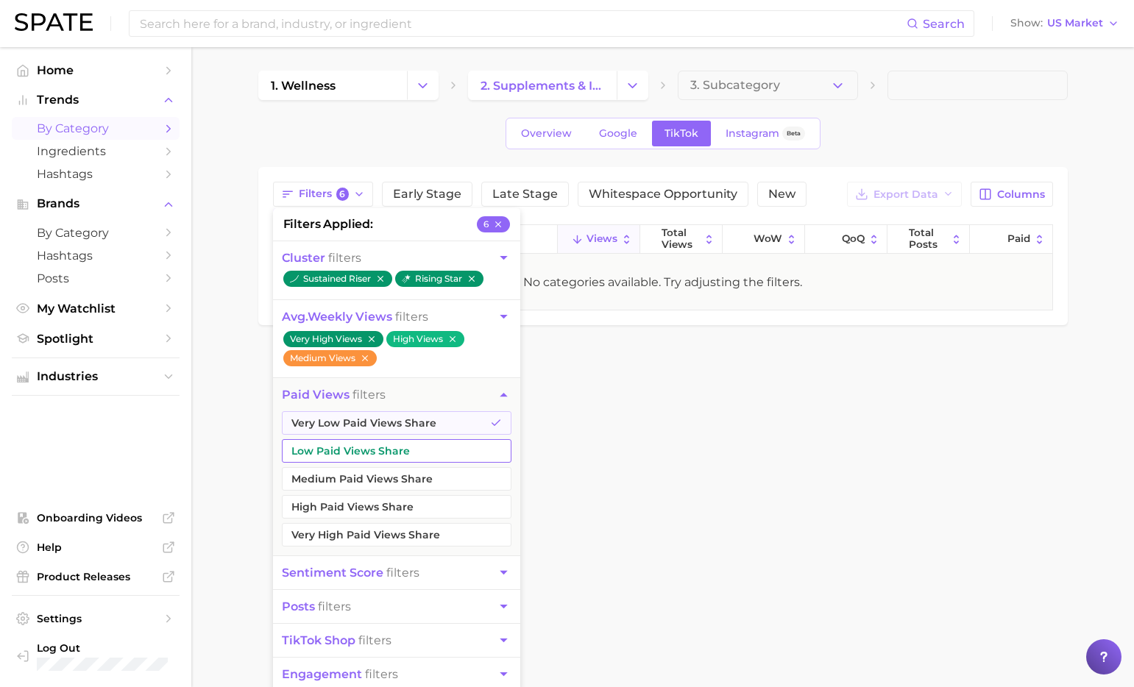
click at [422, 447] on button "Low Paid Views Share" at bounding box center [397, 451] width 230 height 24
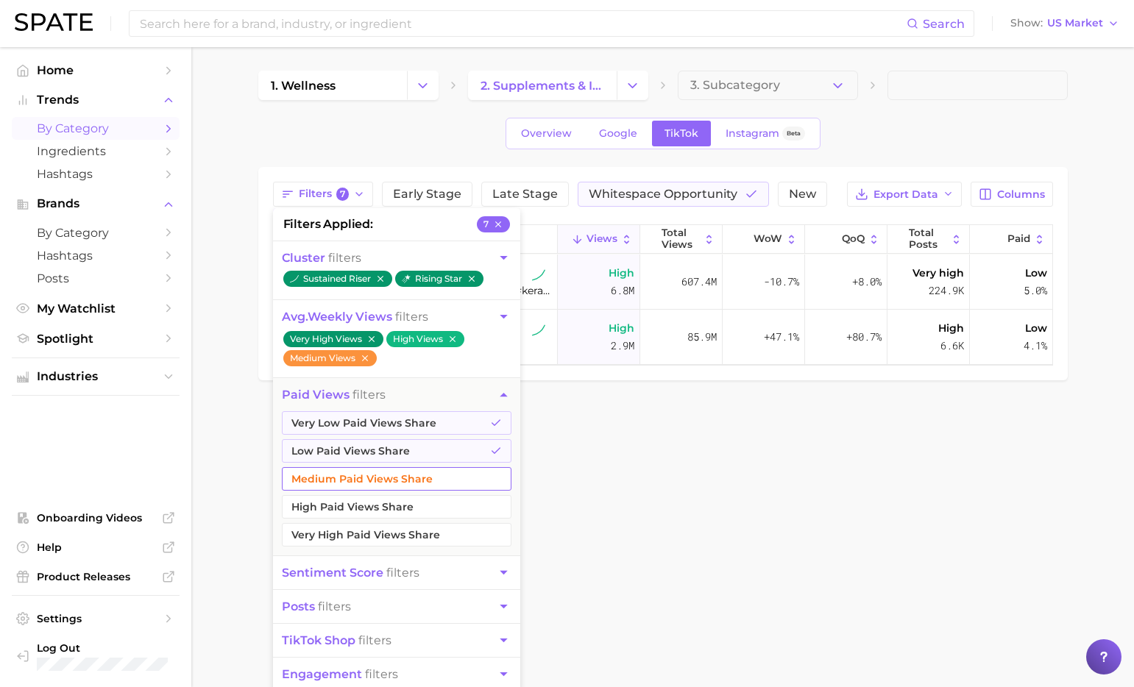
click at [417, 470] on button "Medium Paid Views Share" at bounding box center [397, 479] width 230 height 24
click at [408, 499] on button "High Paid Views Share" at bounding box center [397, 507] width 230 height 24
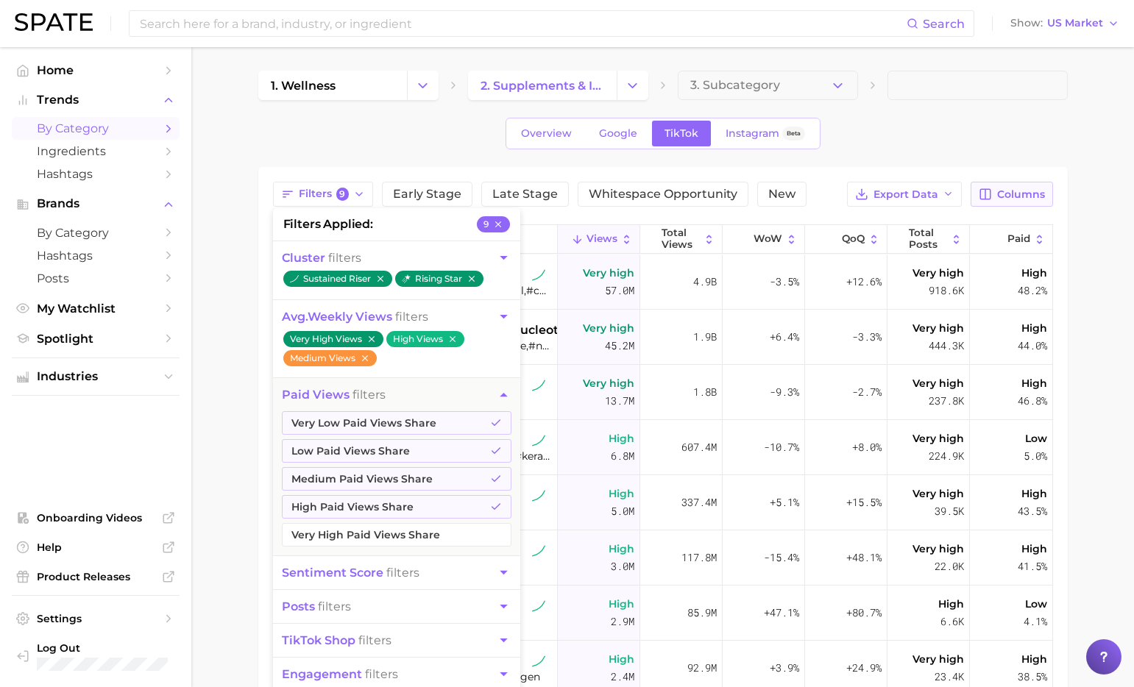
click at [1007, 194] on span "Columns" at bounding box center [1021, 194] width 48 height 13
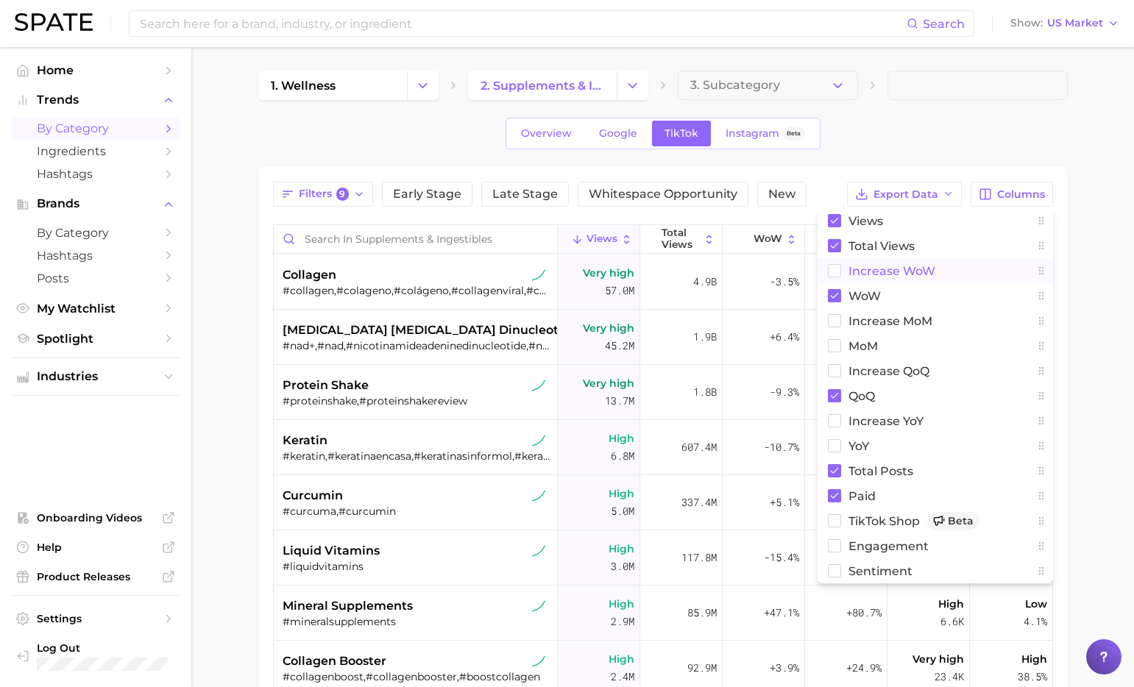
click at [897, 272] on span "Increase WoW" at bounding box center [892, 271] width 87 height 13
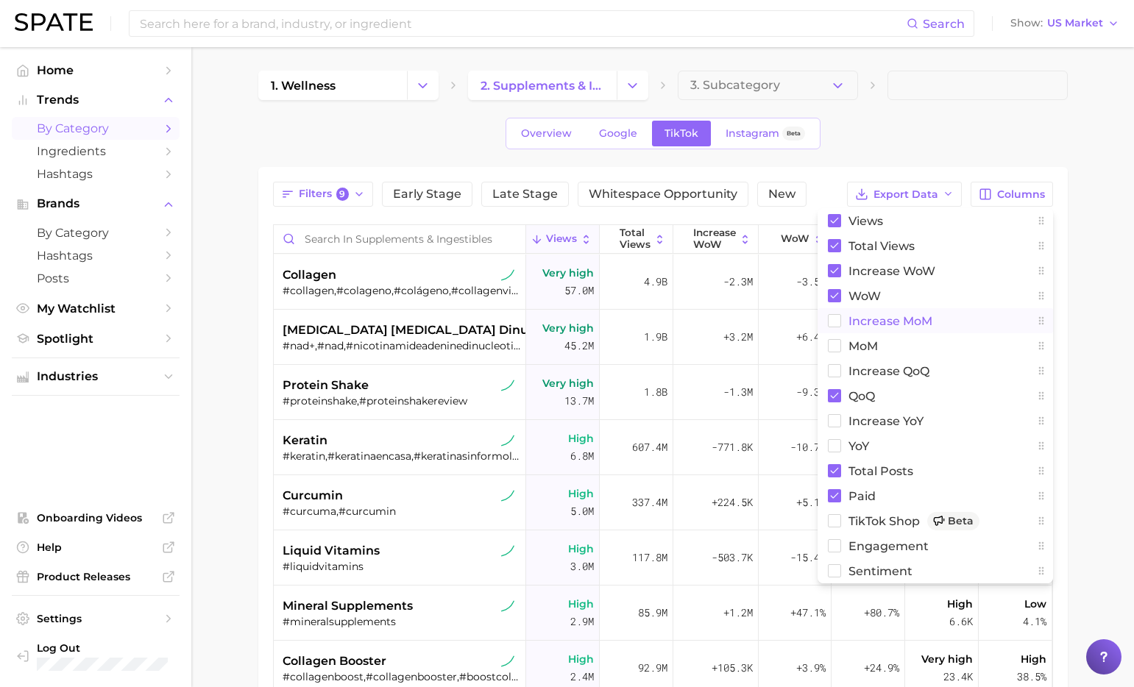
click at [871, 325] on span "increase MoM" at bounding box center [891, 321] width 84 height 13
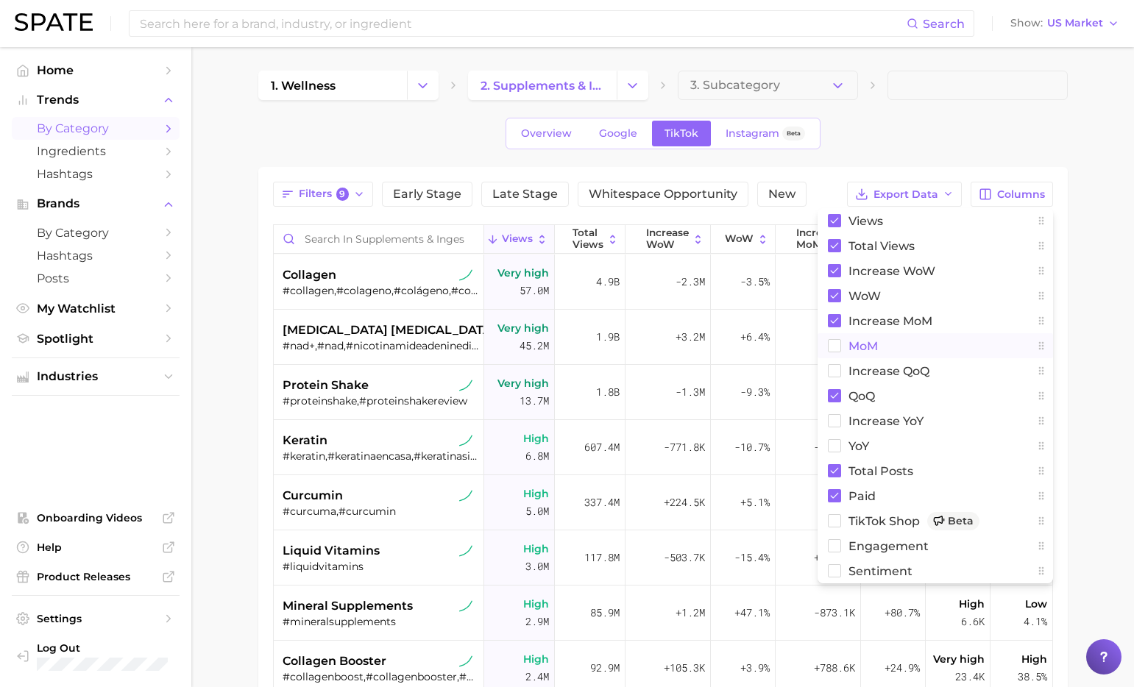
click at [860, 343] on span "MoM" at bounding box center [863, 346] width 29 height 13
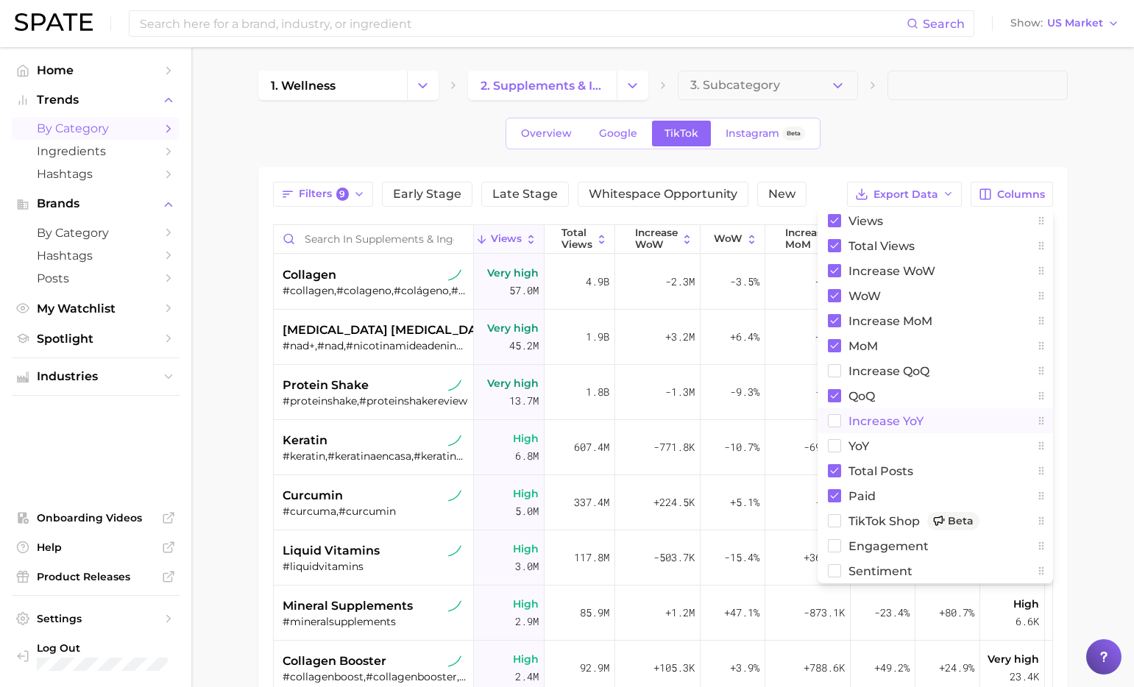
click at [838, 421] on rect at bounding box center [834, 421] width 13 height 13
click at [836, 444] on rect at bounding box center [834, 446] width 13 height 13
click at [834, 368] on rect at bounding box center [834, 371] width 13 height 13
click at [836, 544] on rect at bounding box center [834, 546] width 13 height 13
click at [835, 571] on rect at bounding box center [834, 571] width 13 height 13
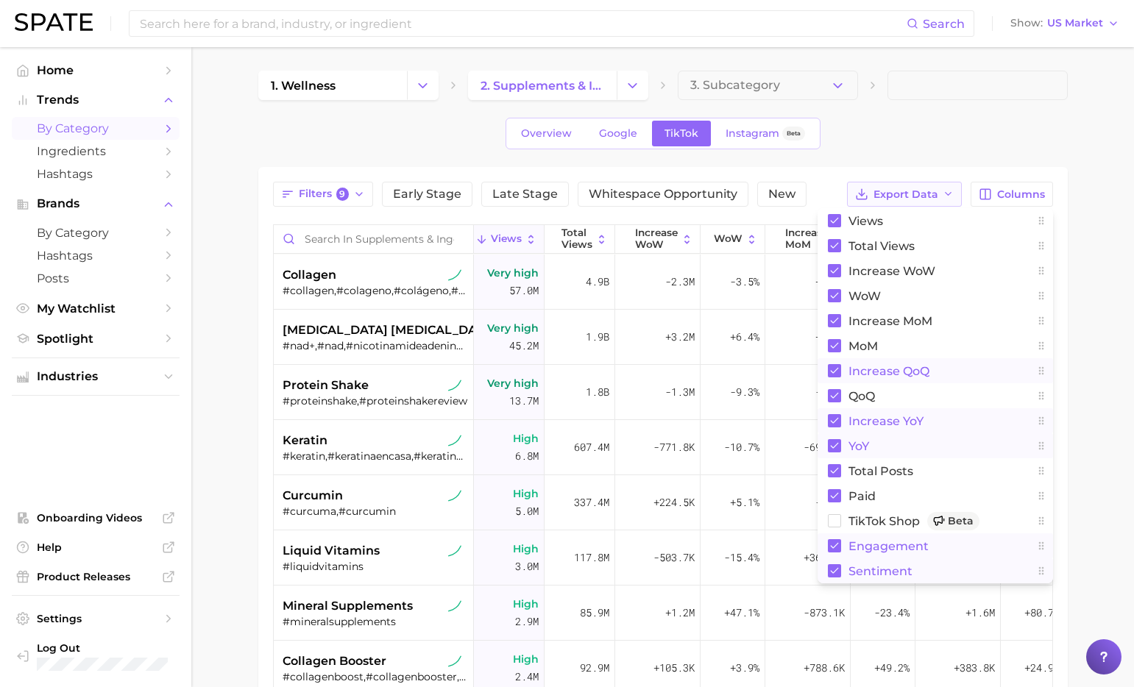
click at [936, 197] on span "Export Data" at bounding box center [906, 194] width 65 height 13
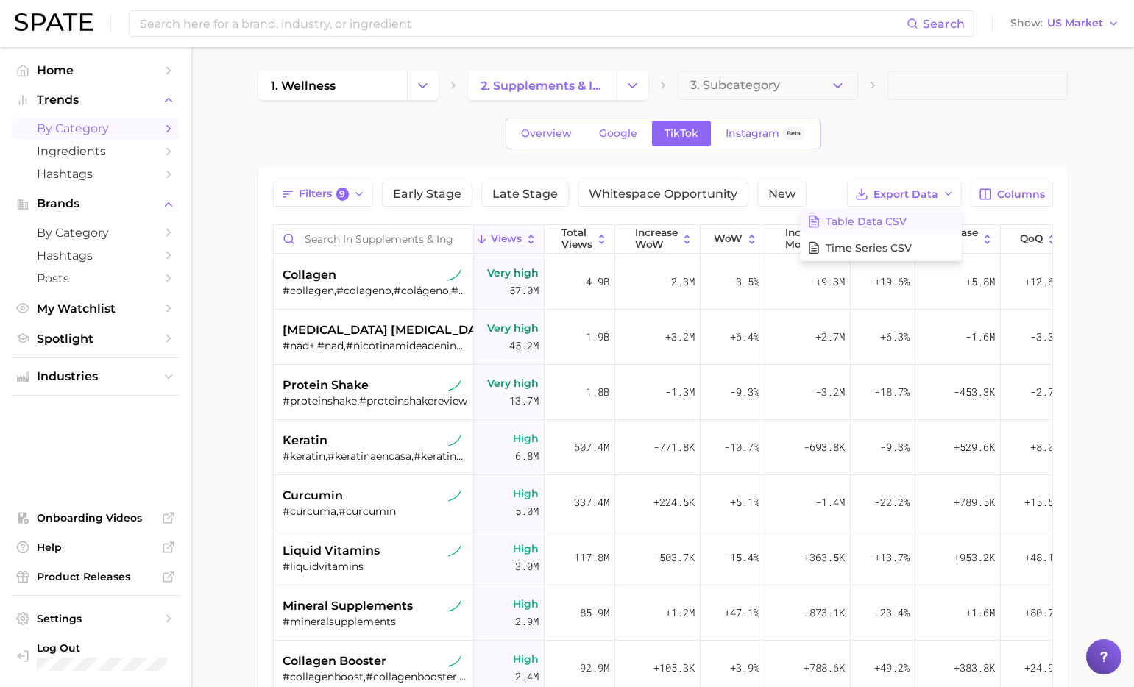
click at [905, 222] on span "Table Data CSV" at bounding box center [866, 222] width 81 height 13
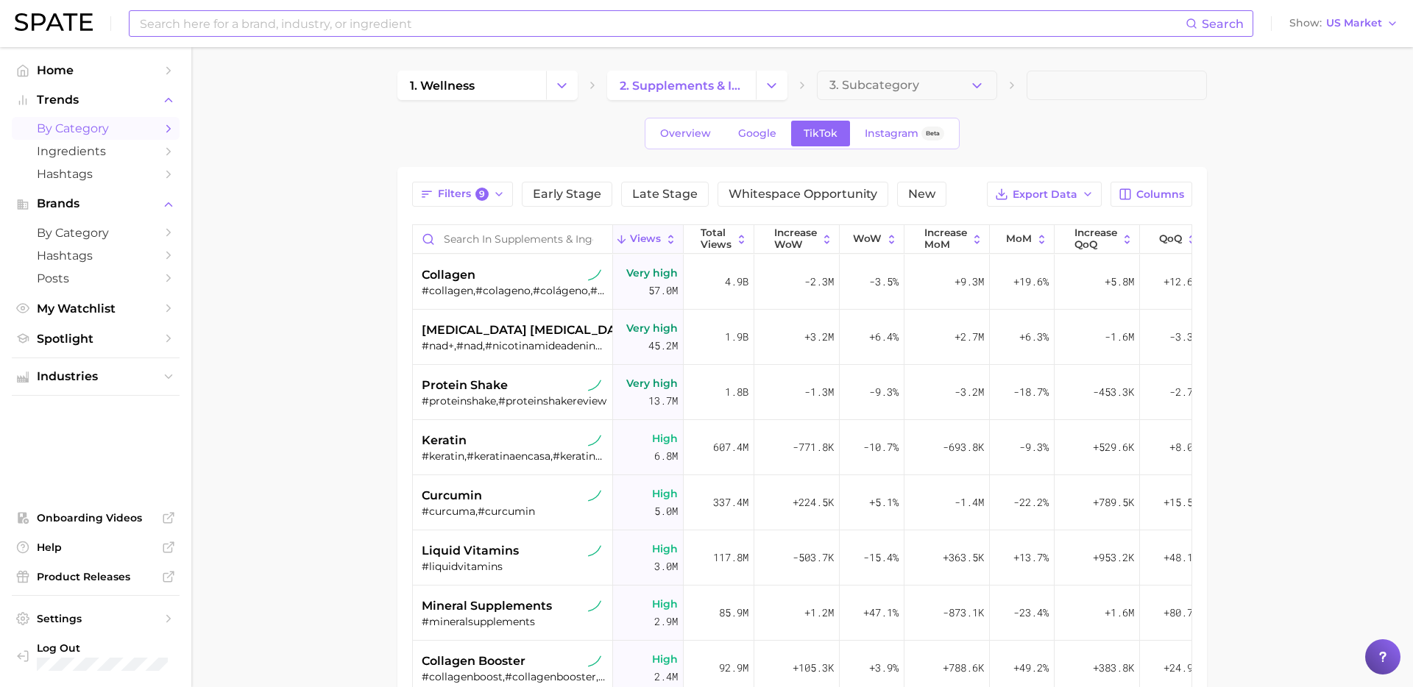
click at [458, 31] on input at bounding box center [661, 23] width 1047 height 25
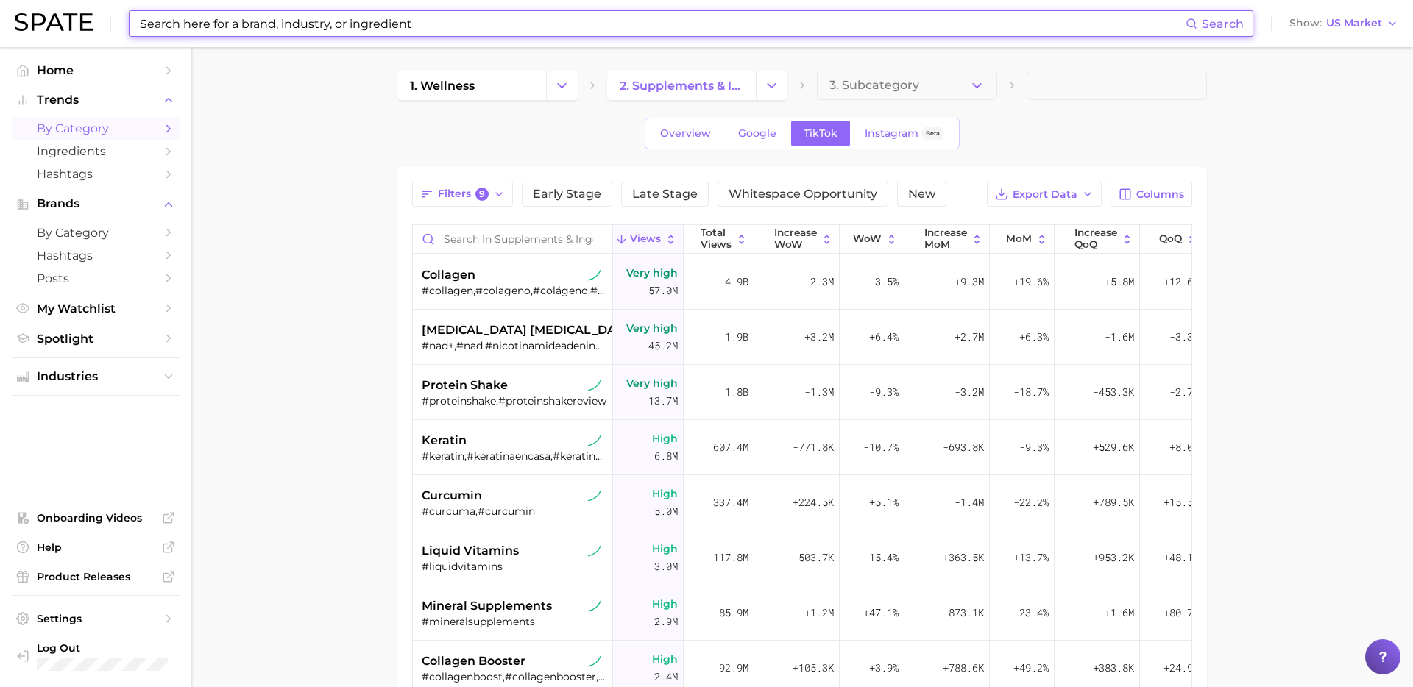
paste input "[MEDICAL_DATA]"
type input "[MEDICAL_DATA]"
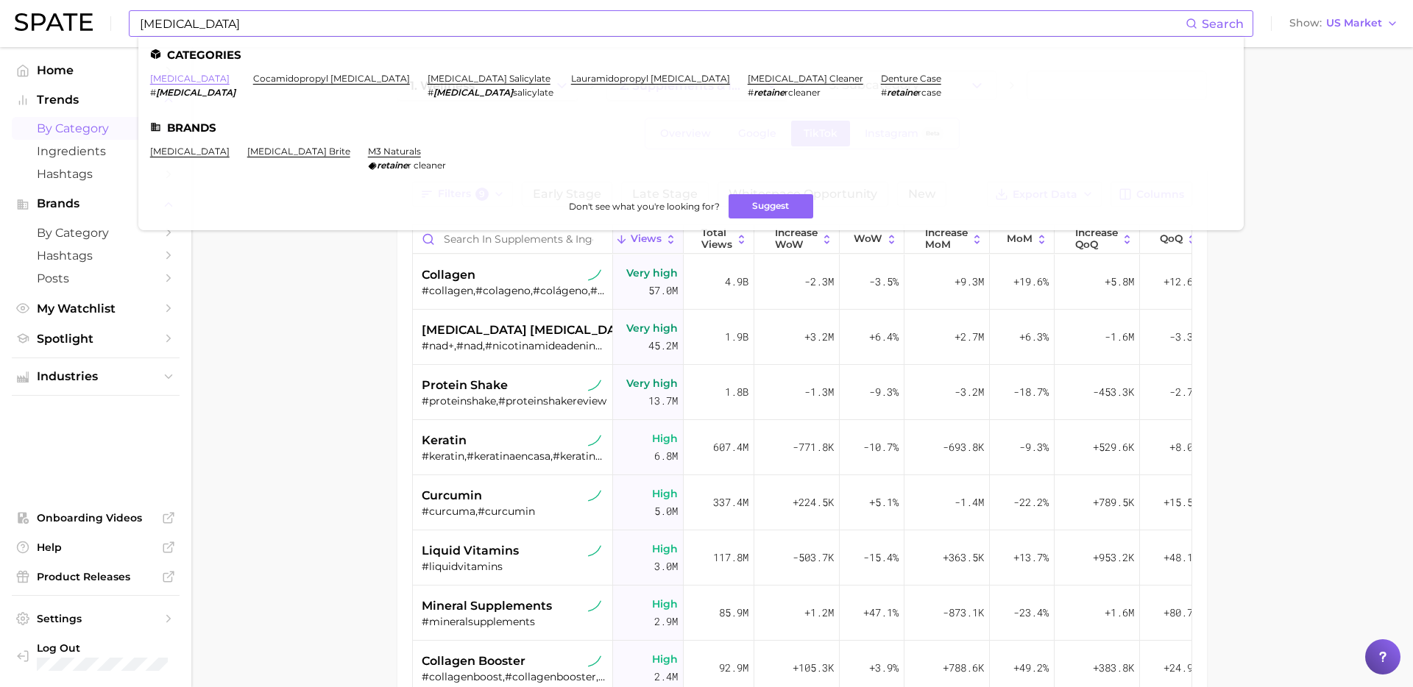
click at [163, 80] on link "[MEDICAL_DATA]" at bounding box center [189, 78] width 79 height 11
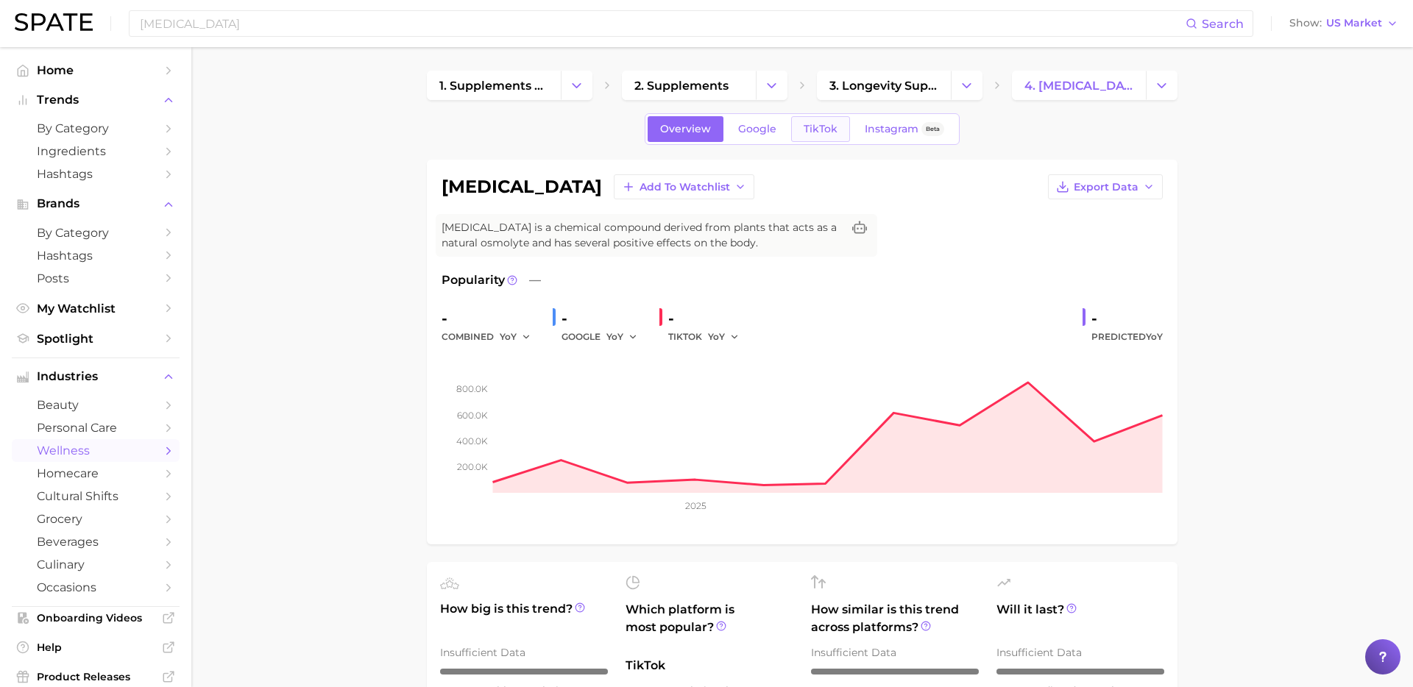
click at [829, 125] on span "TikTok" at bounding box center [821, 129] width 34 height 13
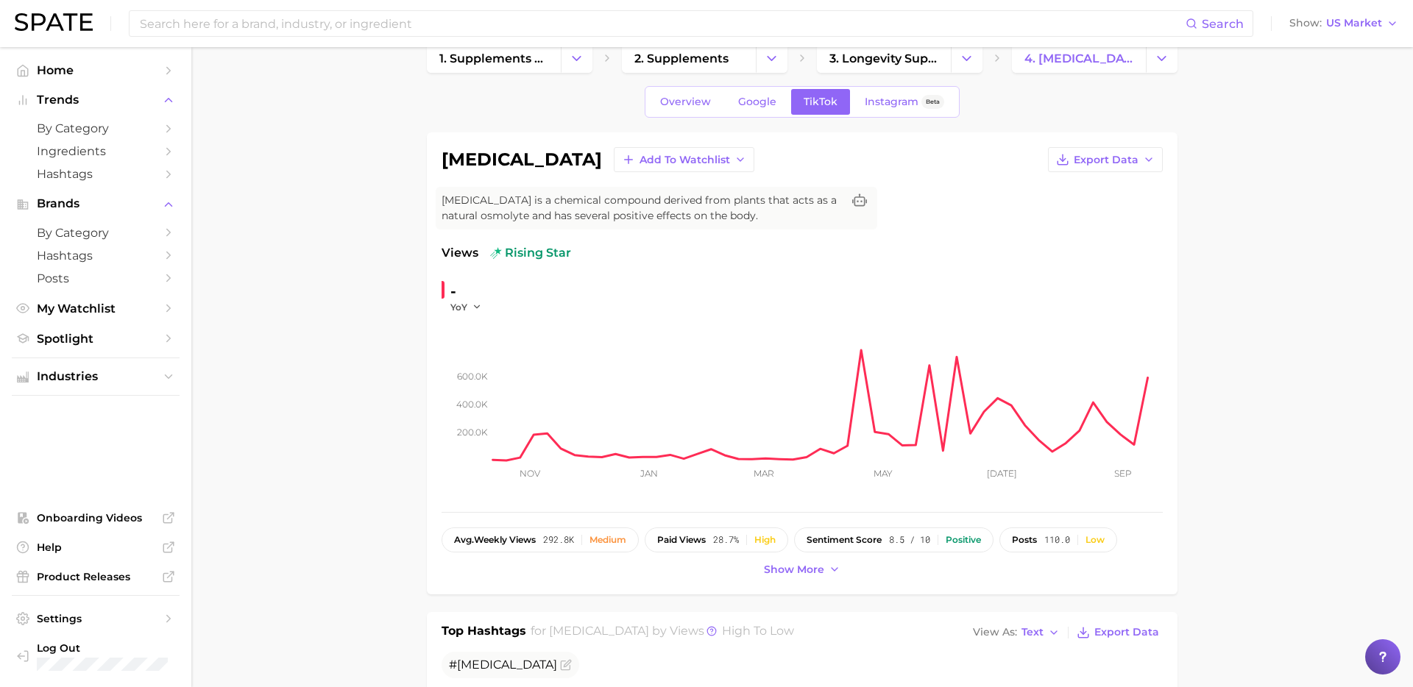
scroll to position [28, 0]
click at [470, 308] on button "YoY" at bounding box center [466, 306] width 32 height 13
click at [489, 394] on button "WoW" at bounding box center [531, 407] width 162 height 26
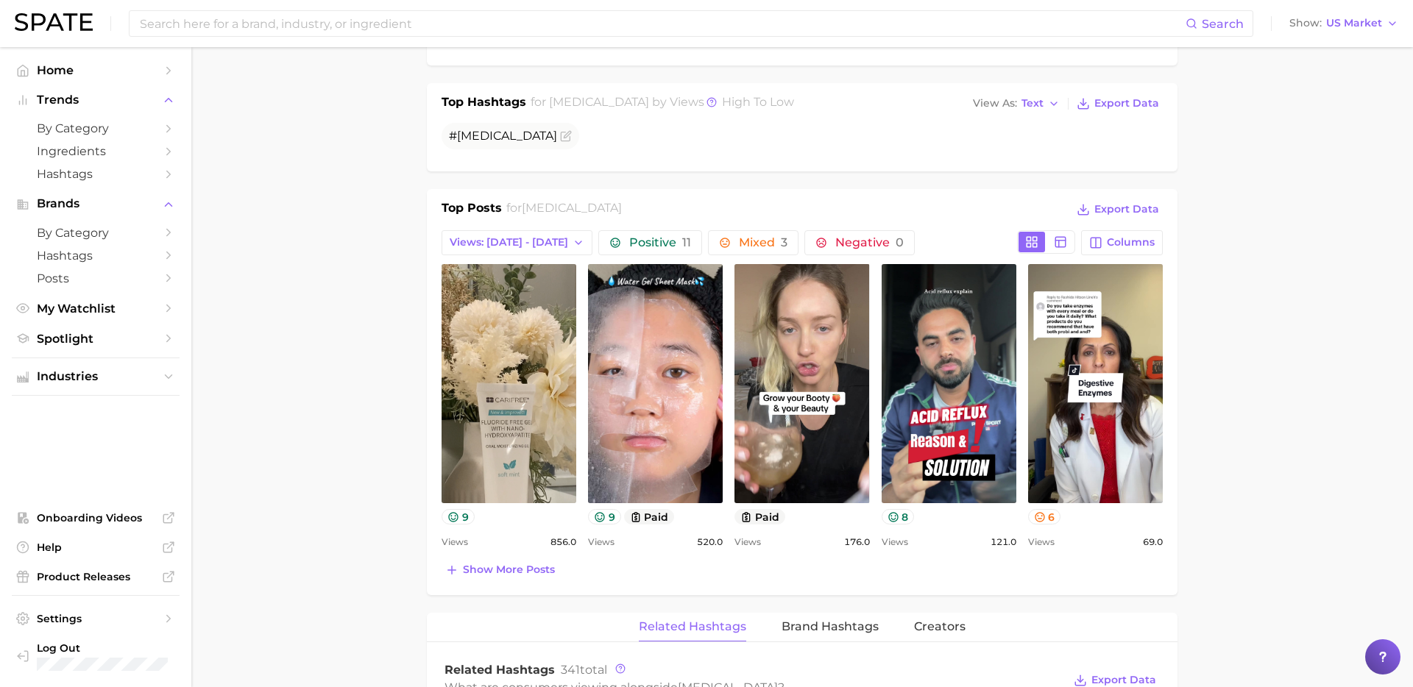
scroll to position [558, 0]
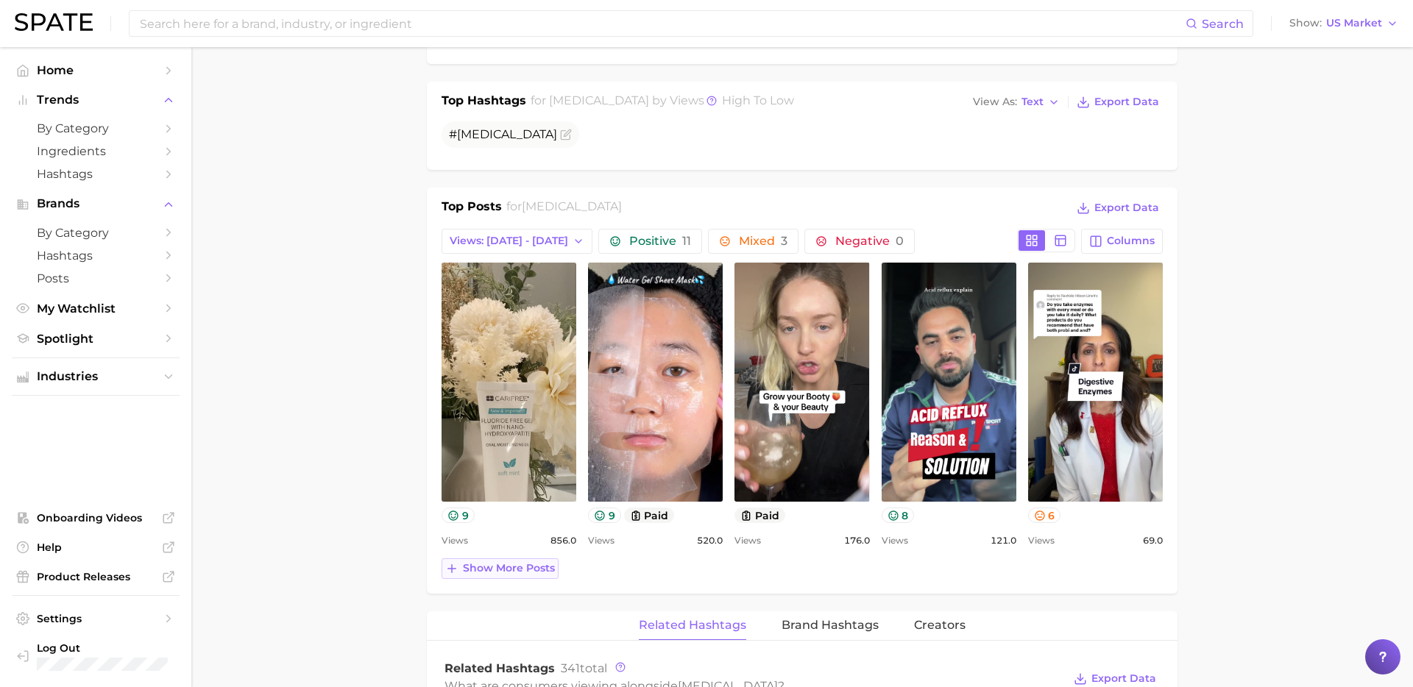
click at [489, 575] on button "Show more posts" at bounding box center [500, 569] width 117 height 21
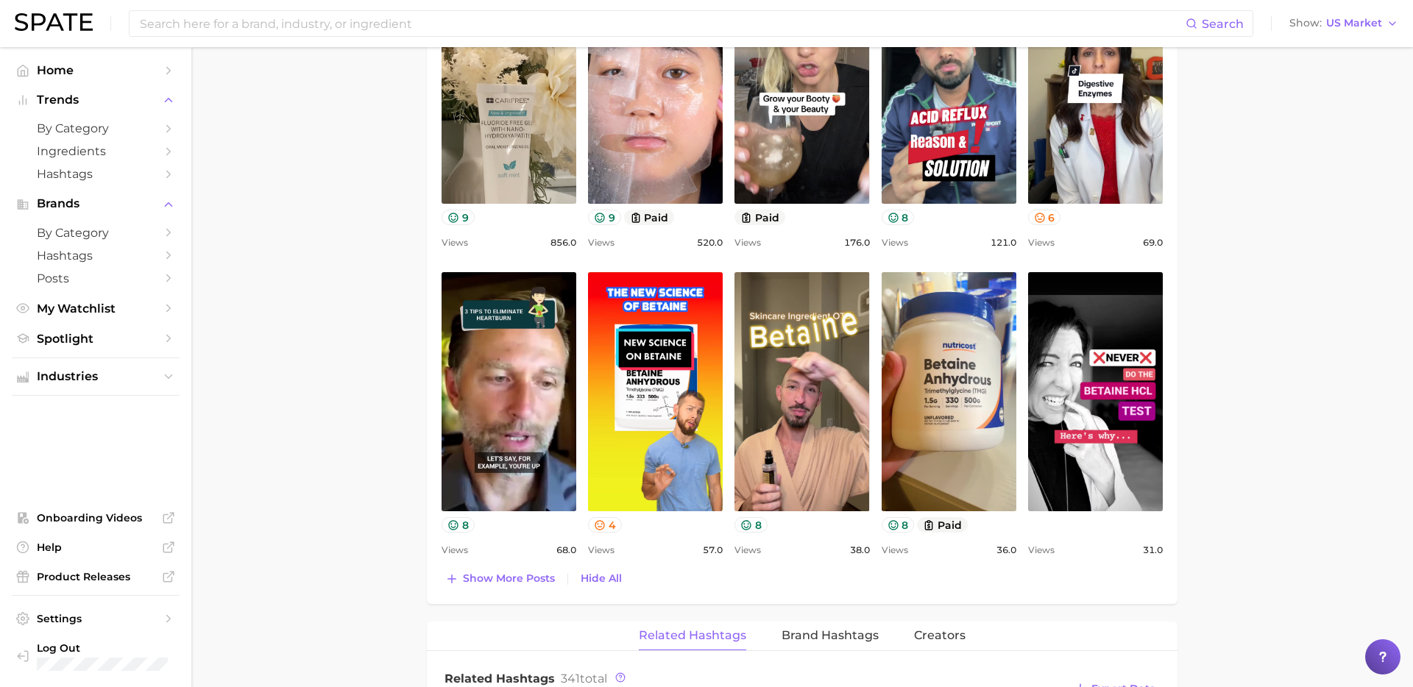
scroll to position [857, 0]
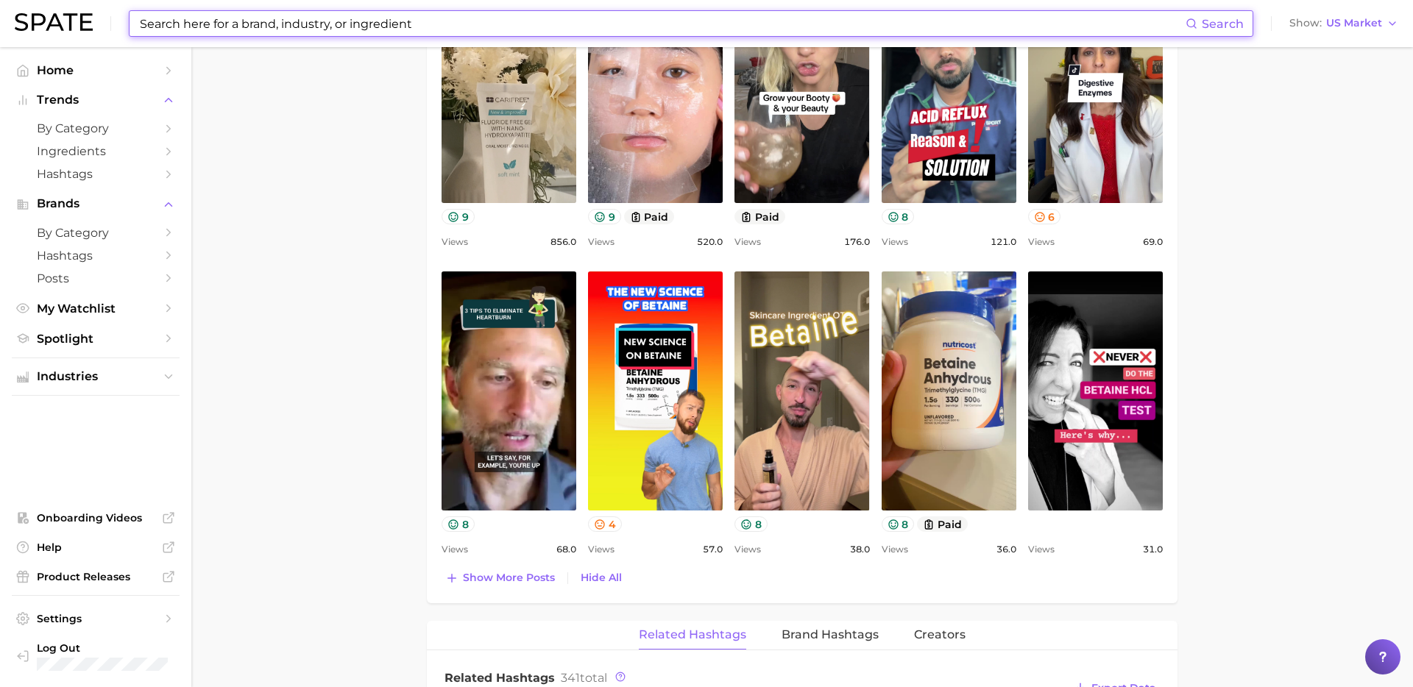
click at [531, 25] on input at bounding box center [661, 23] width 1047 height 25
paste input "mineral supplements"
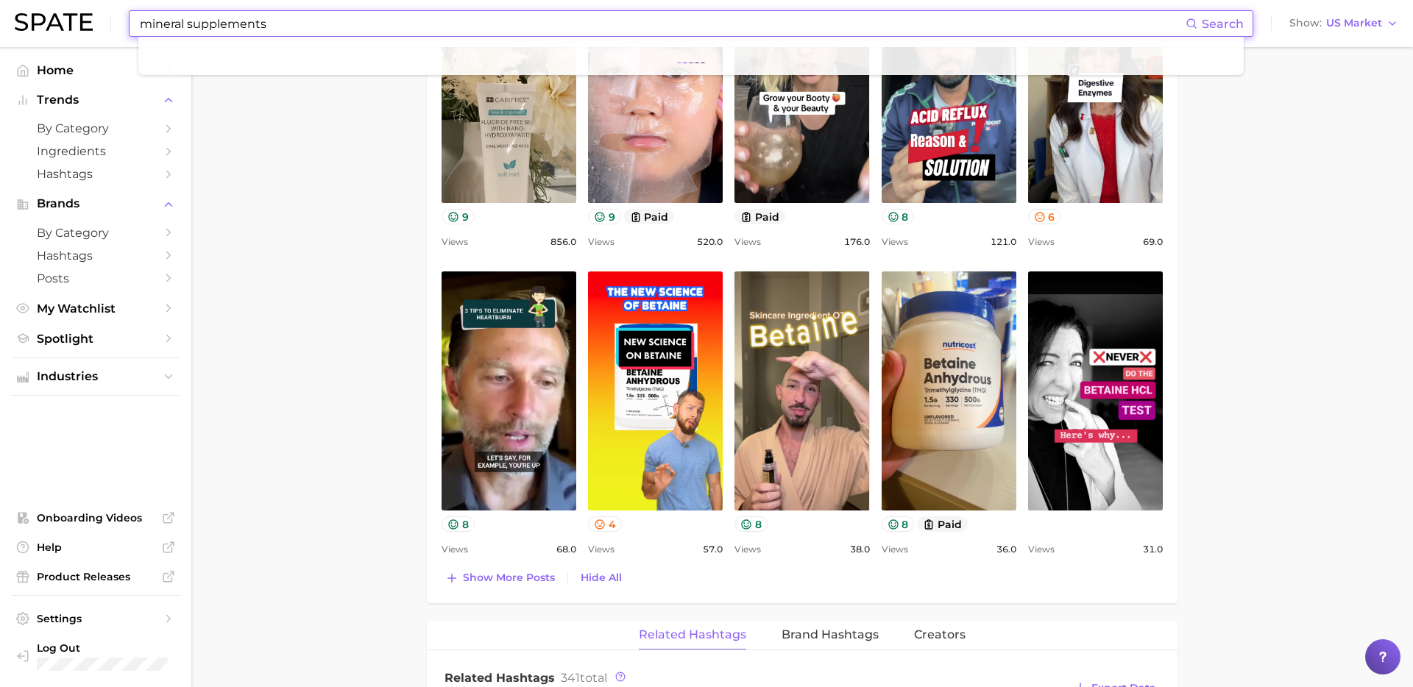
type input "mineral supplements"
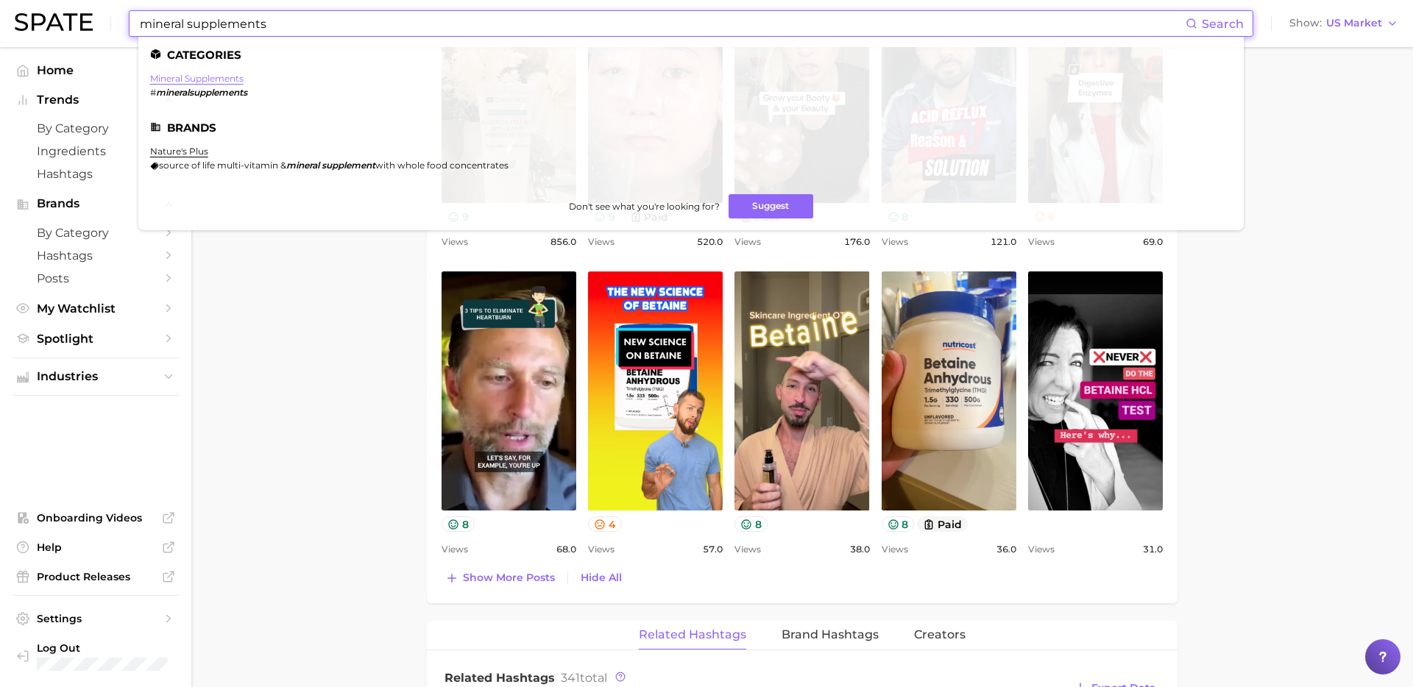
click at [211, 83] on link "mineral supplements" at bounding box center [196, 78] width 93 height 11
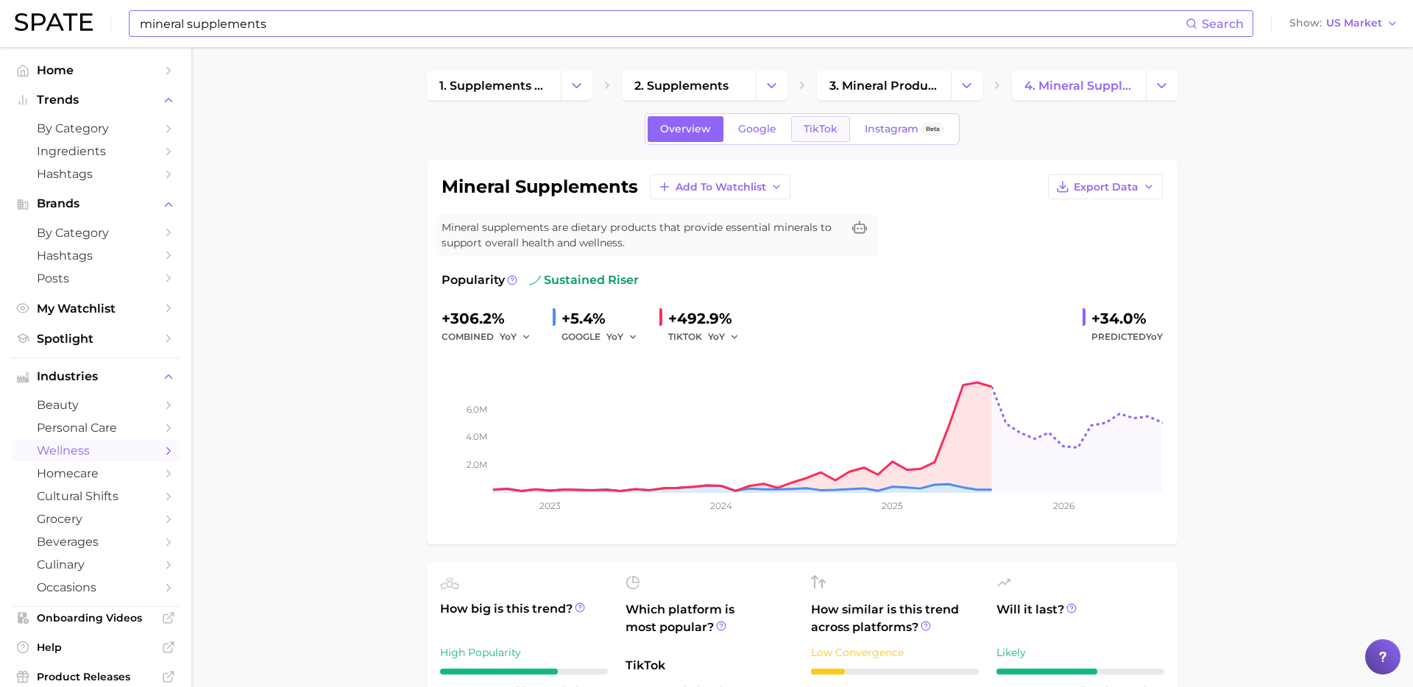
click at [821, 135] on link "TikTok" at bounding box center [820, 129] width 59 height 26
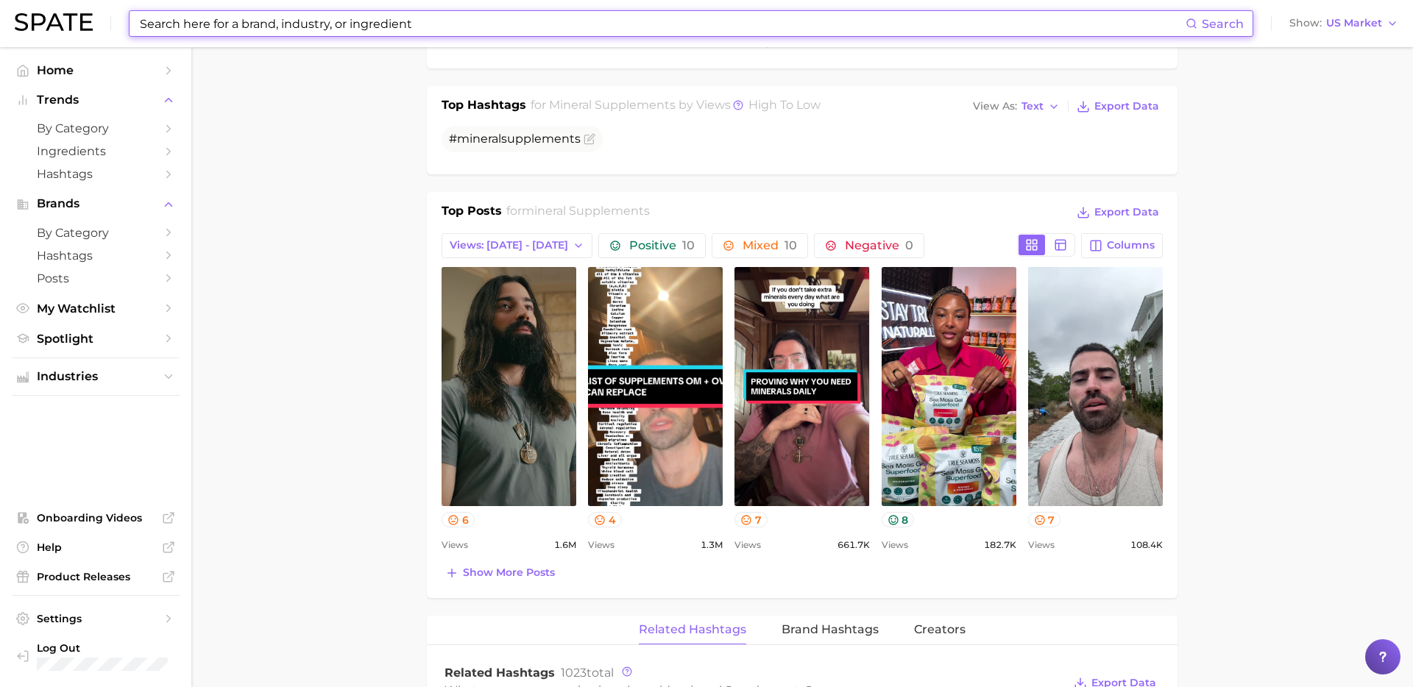
scroll to position [567, 0]
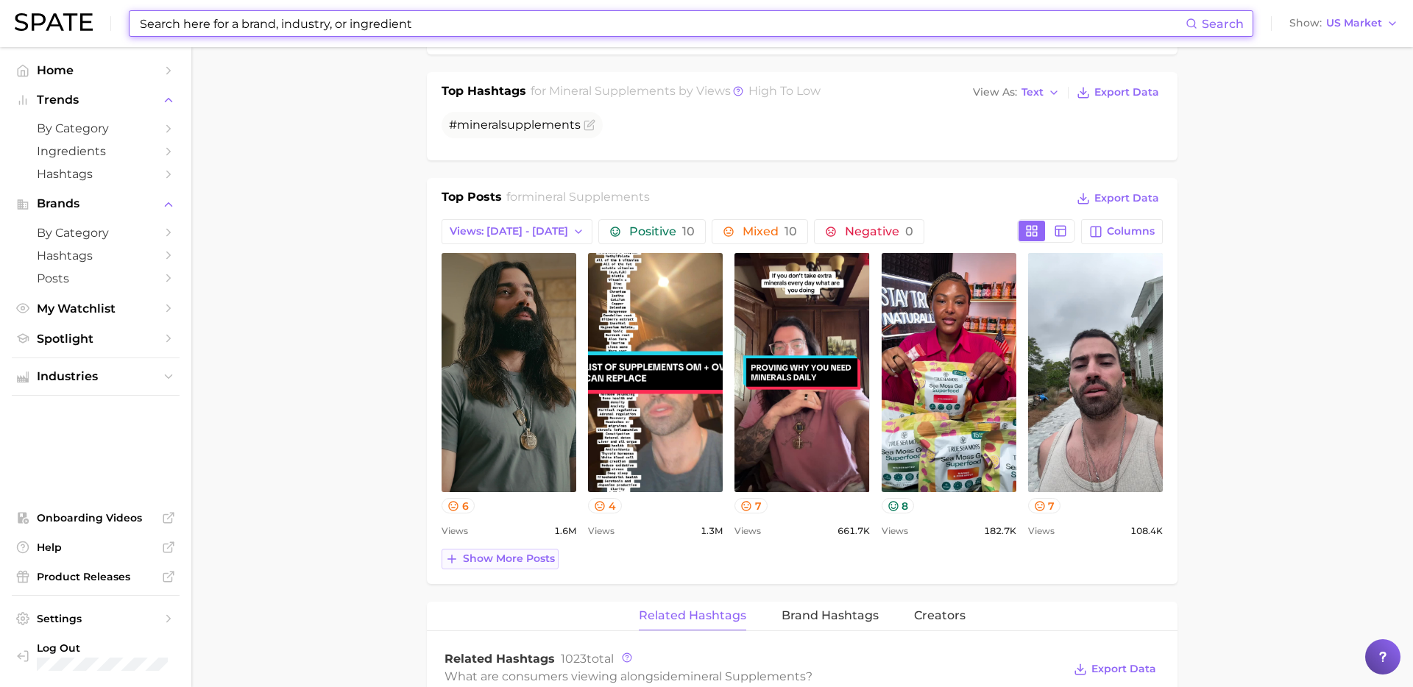
click at [529, 561] on span "Show more posts" at bounding box center [509, 559] width 92 height 13
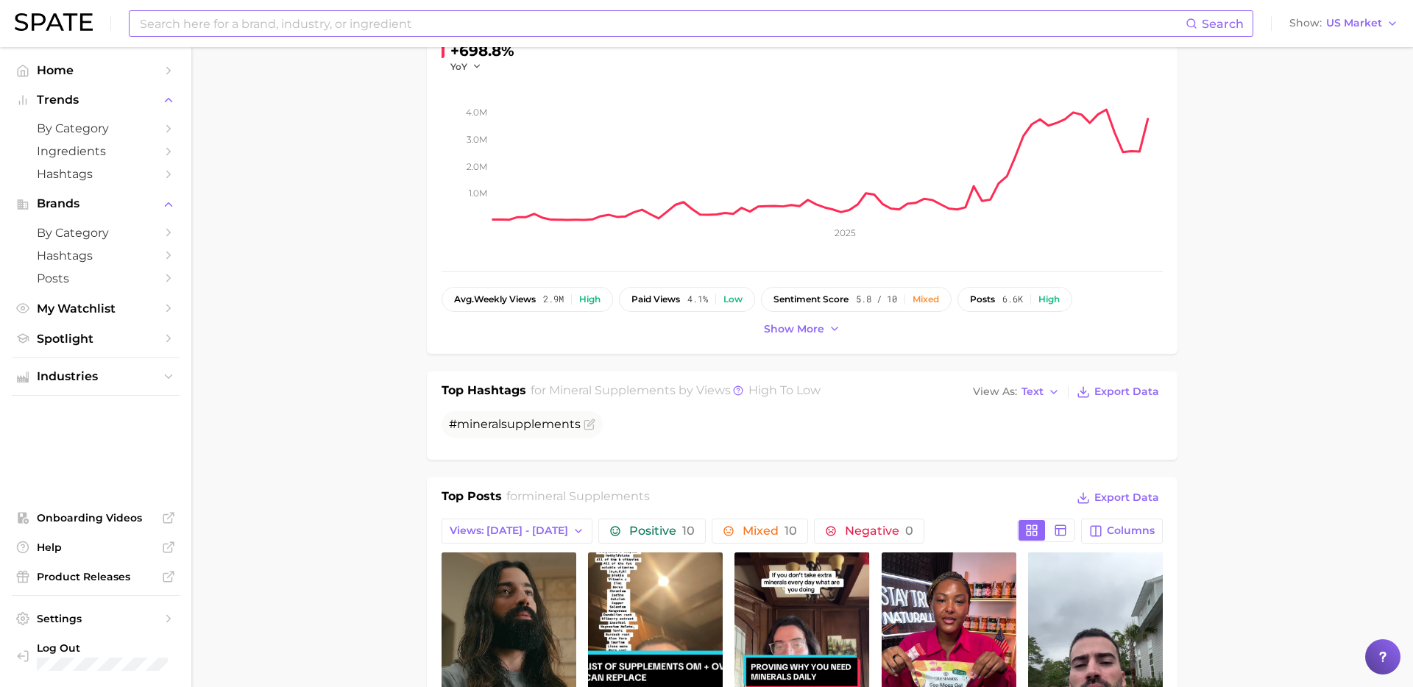
scroll to position [0, 0]
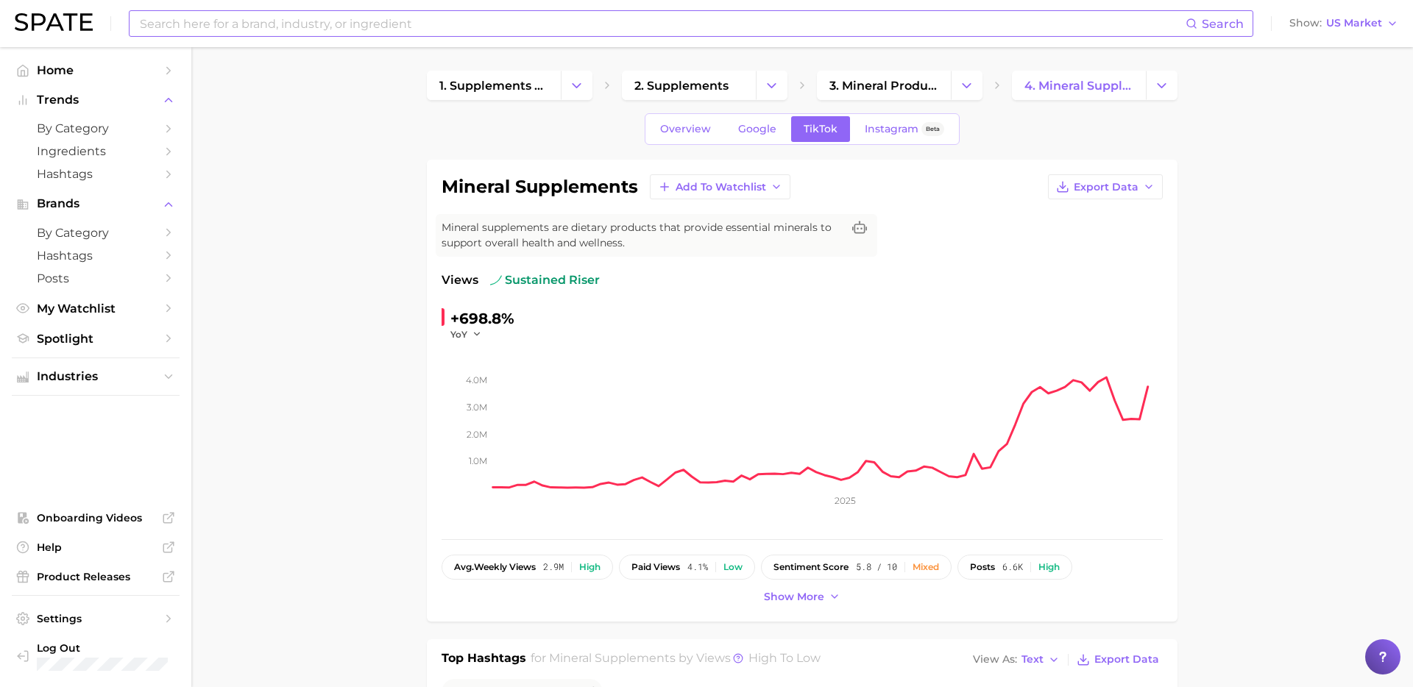
click at [559, 26] on input at bounding box center [661, 23] width 1047 height 25
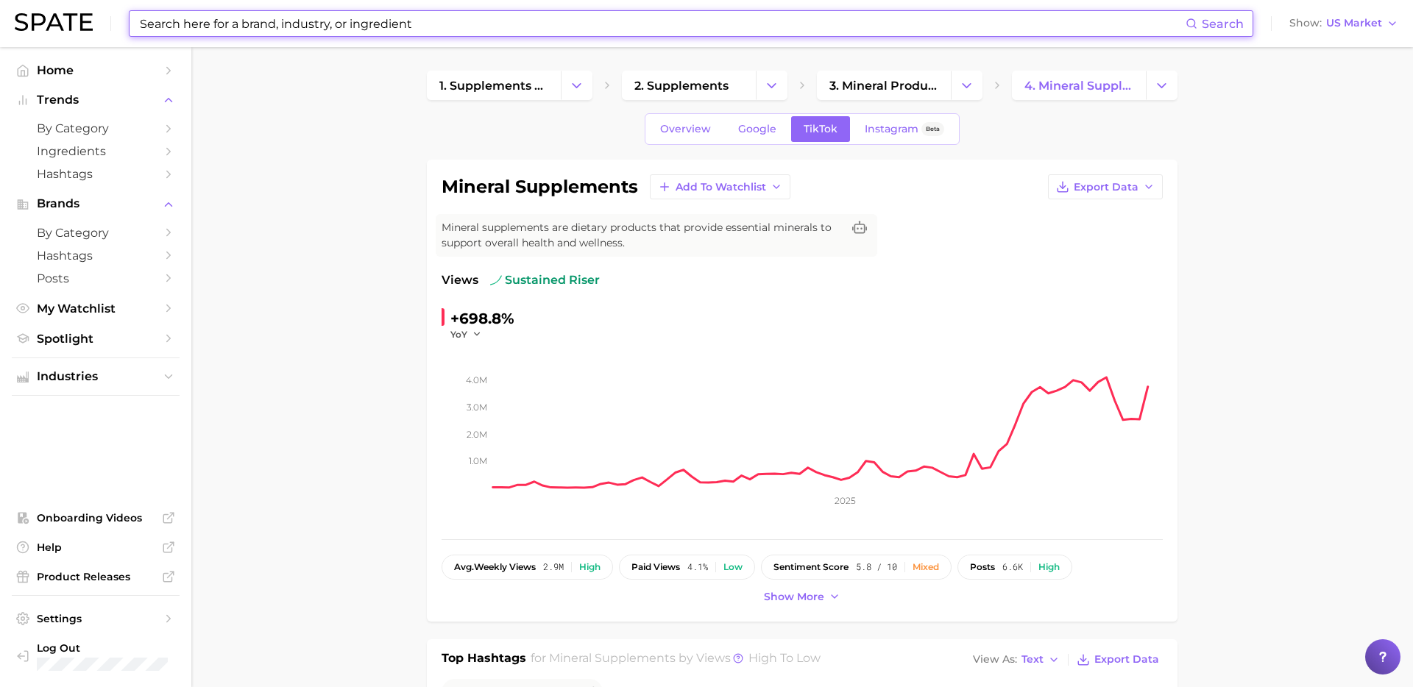
click at [559, 26] on input at bounding box center [661, 23] width 1047 height 25
paste input "[MEDICAL_DATA] ([MEDICAL_DATA])"
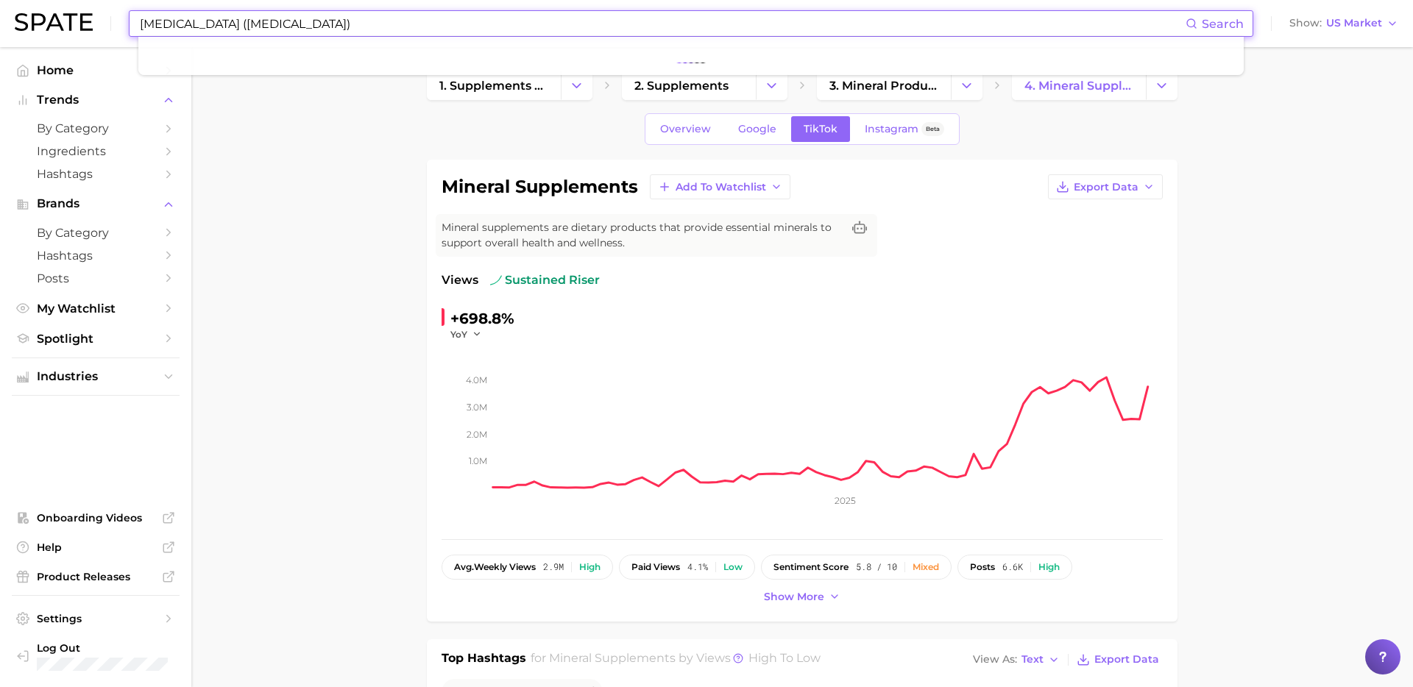
type input "[MEDICAL_DATA] ([MEDICAL_DATA])"
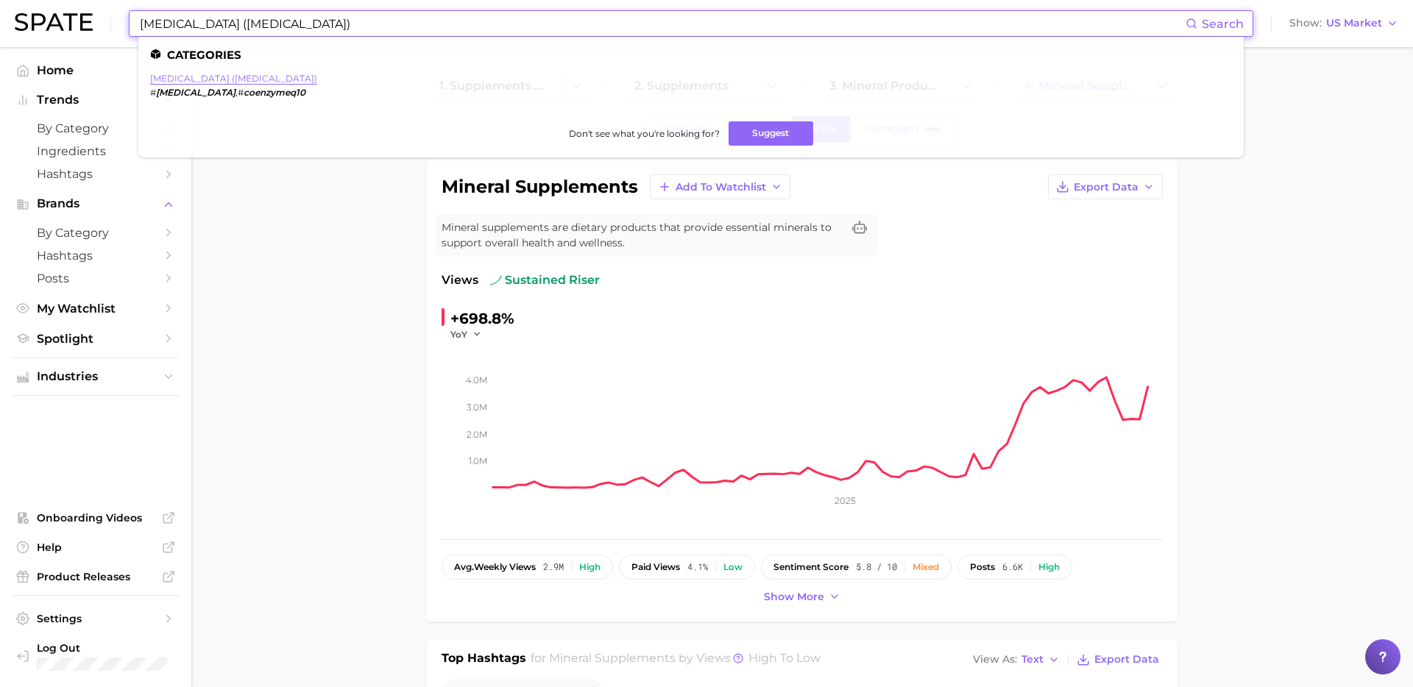
click at [223, 78] on link "[MEDICAL_DATA] ([MEDICAL_DATA])" at bounding box center [233, 78] width 167 height 11
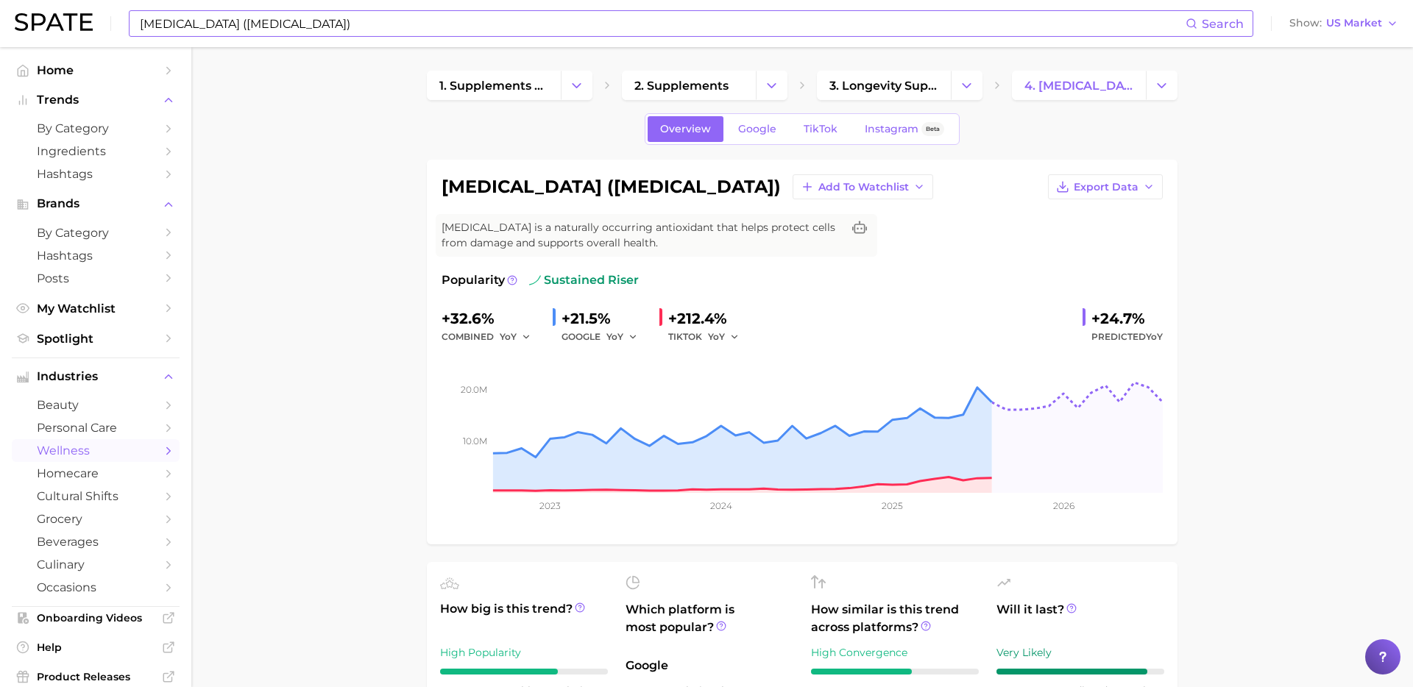
click at [815, 131] on span "TikTok" at bounding box center [821, 129] width 34 height 13
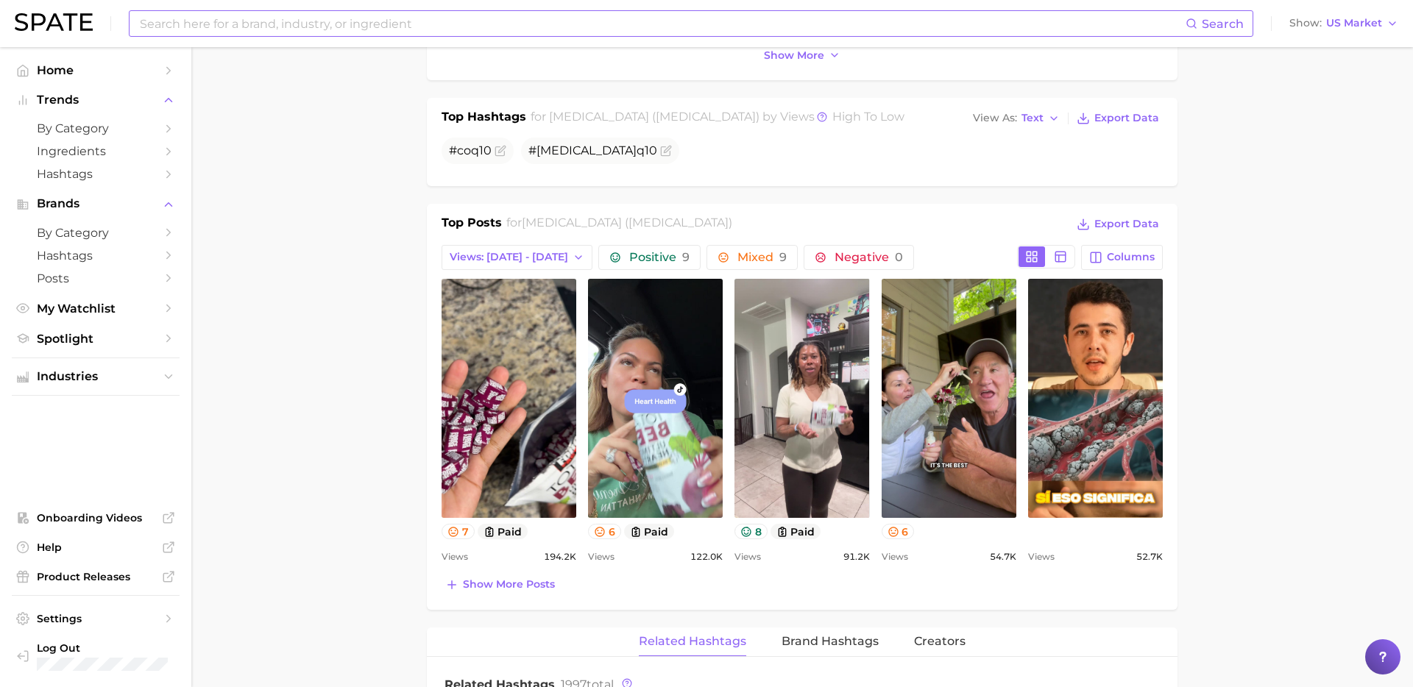
scroll to position [543, 0]
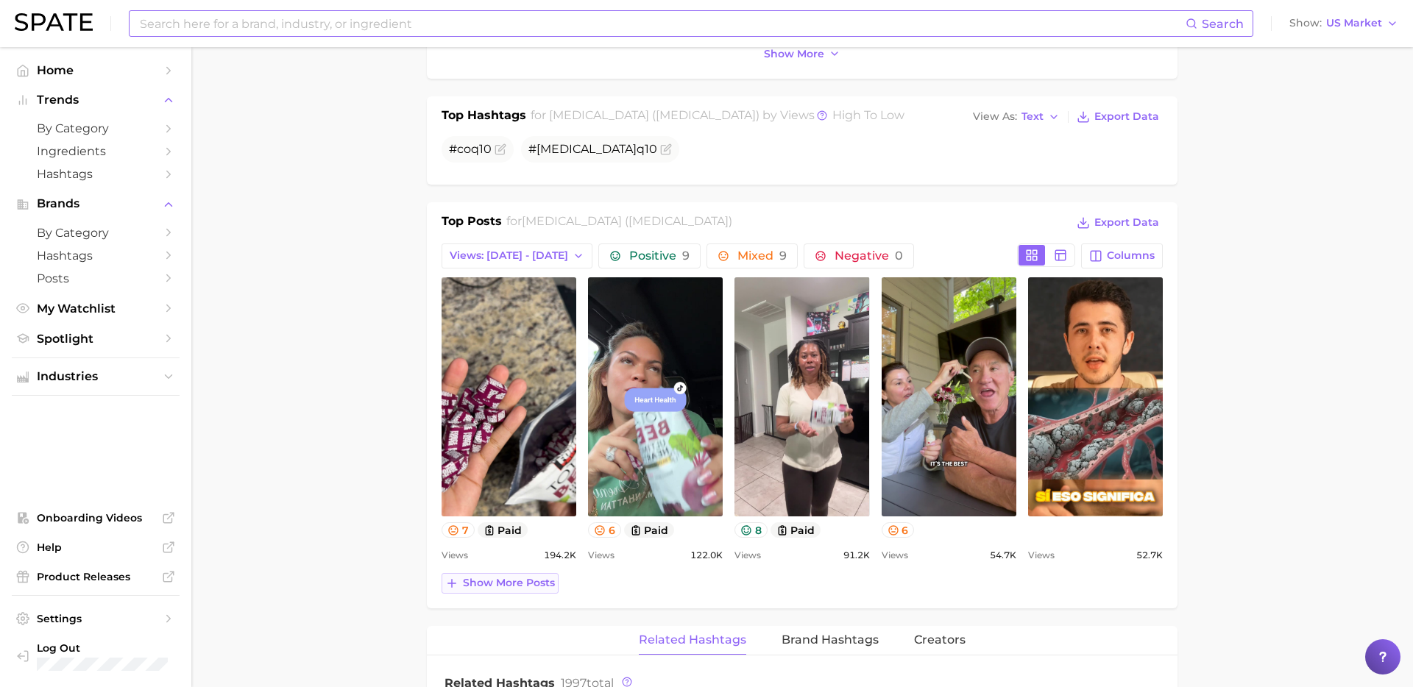
click at [488, 584] on span "Show more posts" at bounding box center [509, 583] width 92 height 13
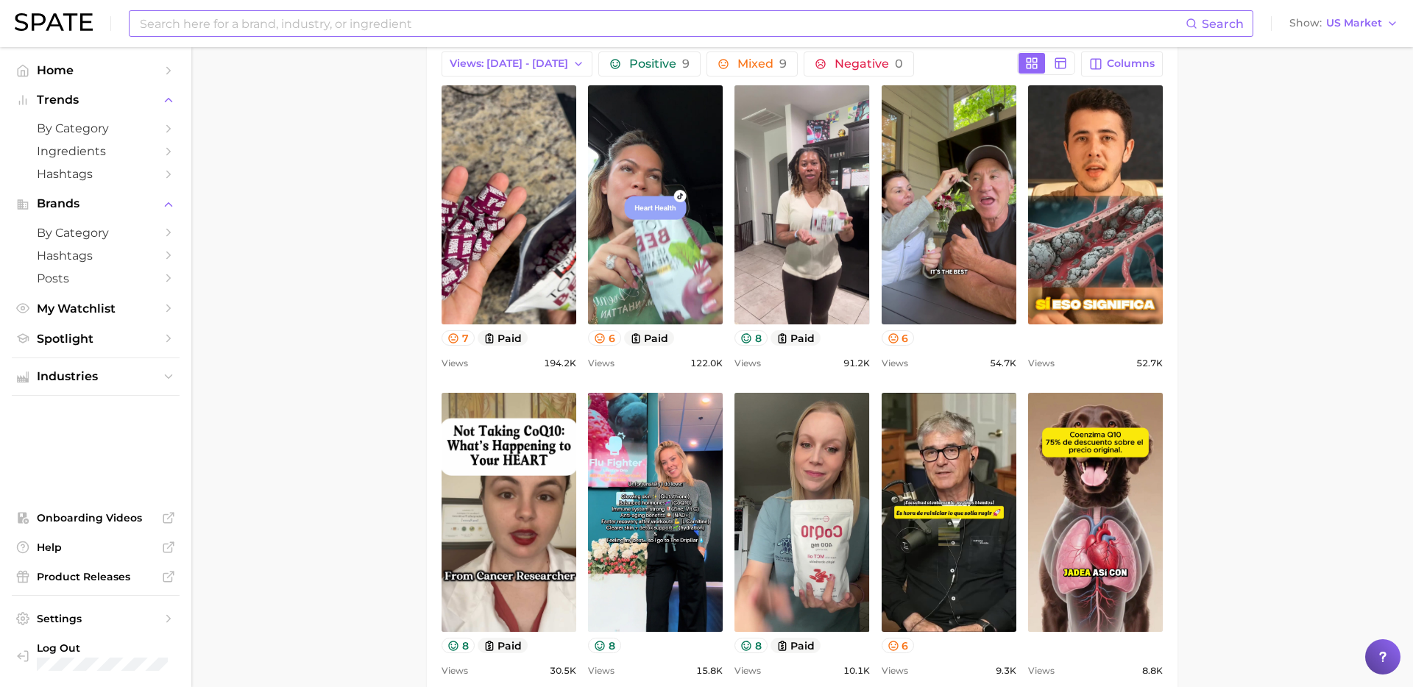
scroll to position [740, 0]
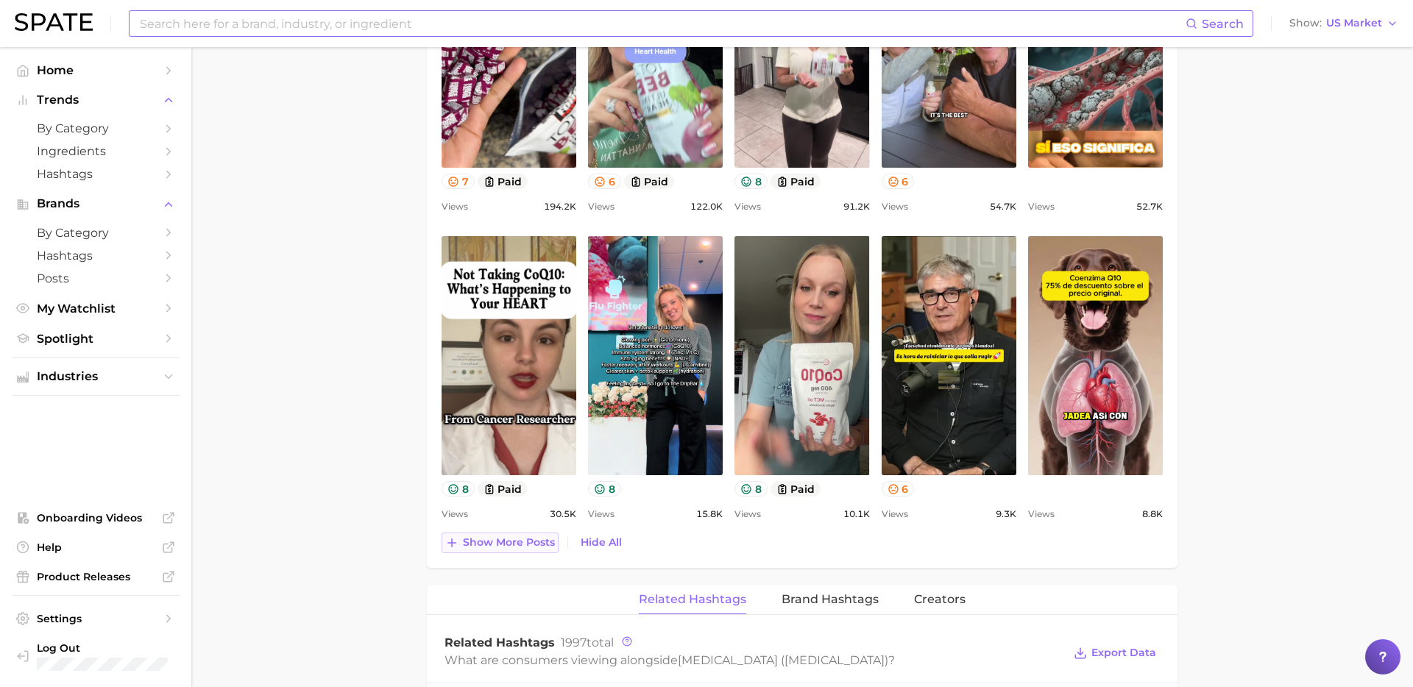
click at [511, 551] on button "Show more posts" at bounding box center [500, 543] width 117 height 21
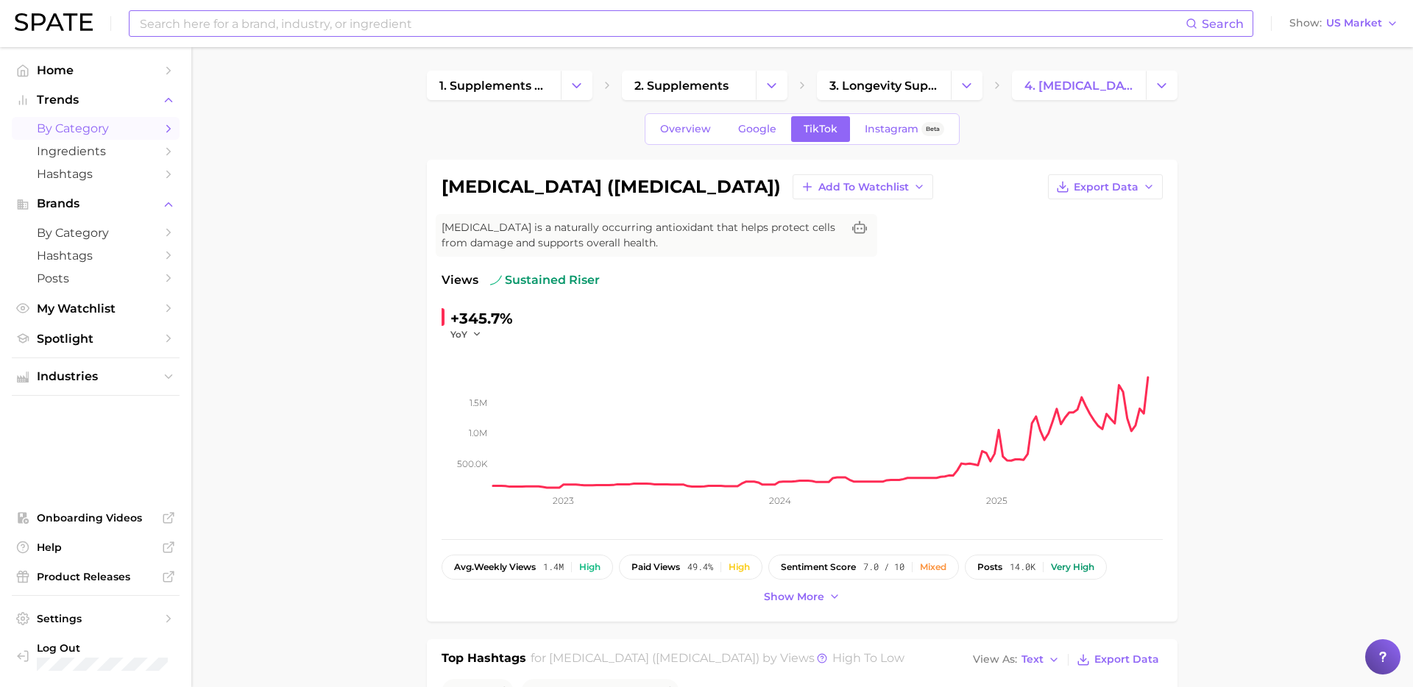
click at [144, 135] on link "by Category" at bounding box center [96, 128] width 168 height 23
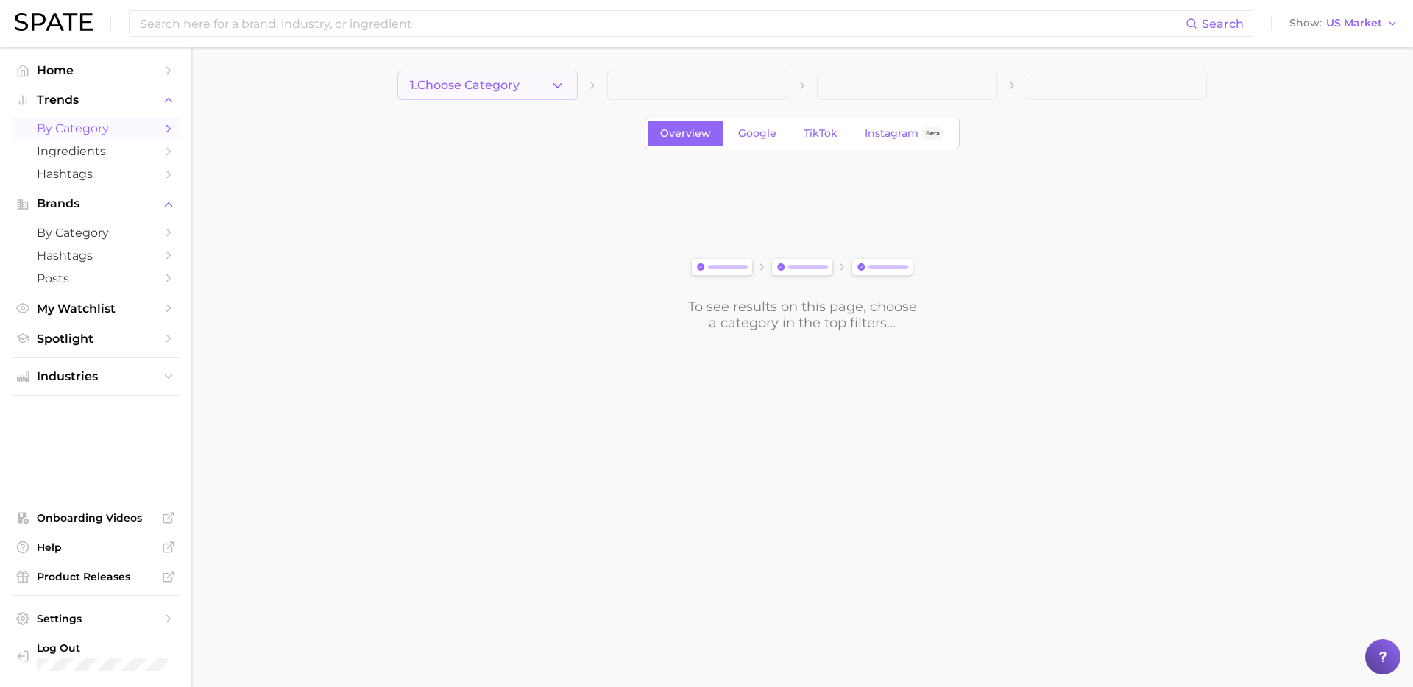
click at [558, 82] on icon "button" at bounding box center [557, 85] width 15 height 15
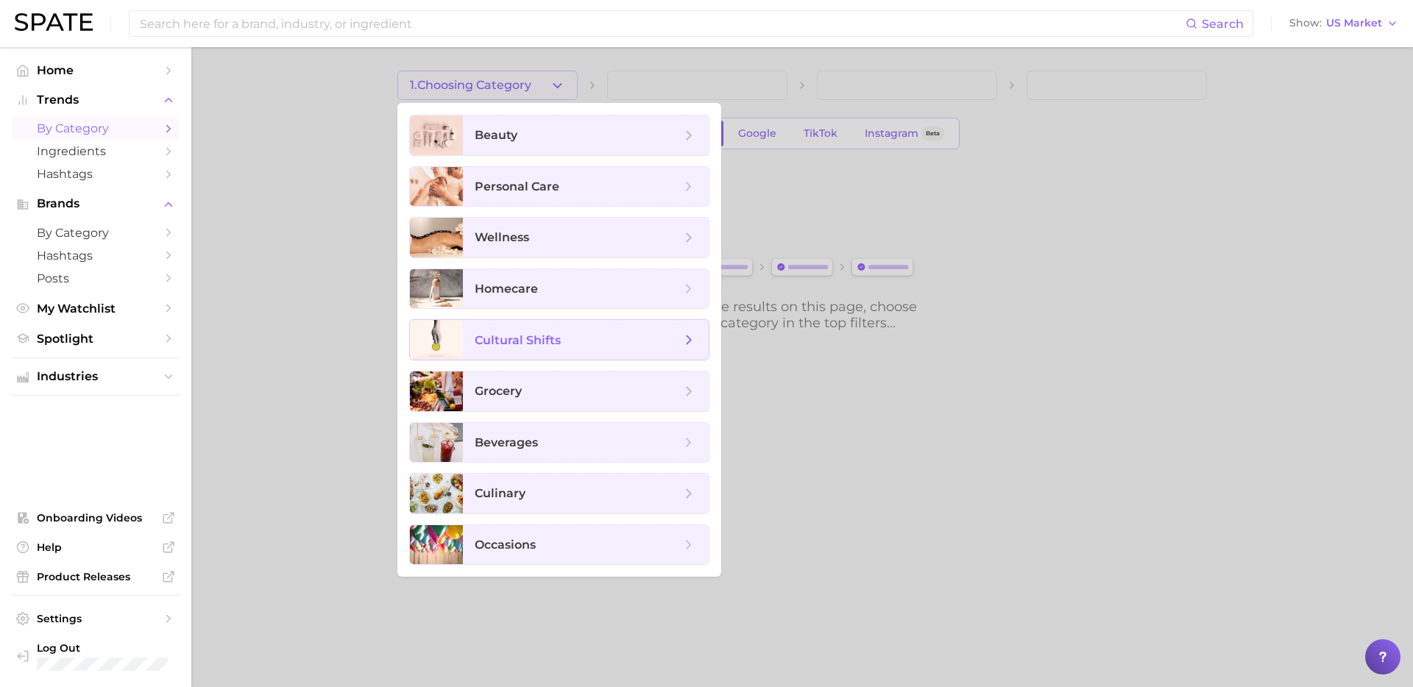
click at [578, 352] on span "cultural shifts" at bounding box center [586, 340] width 246 height 40
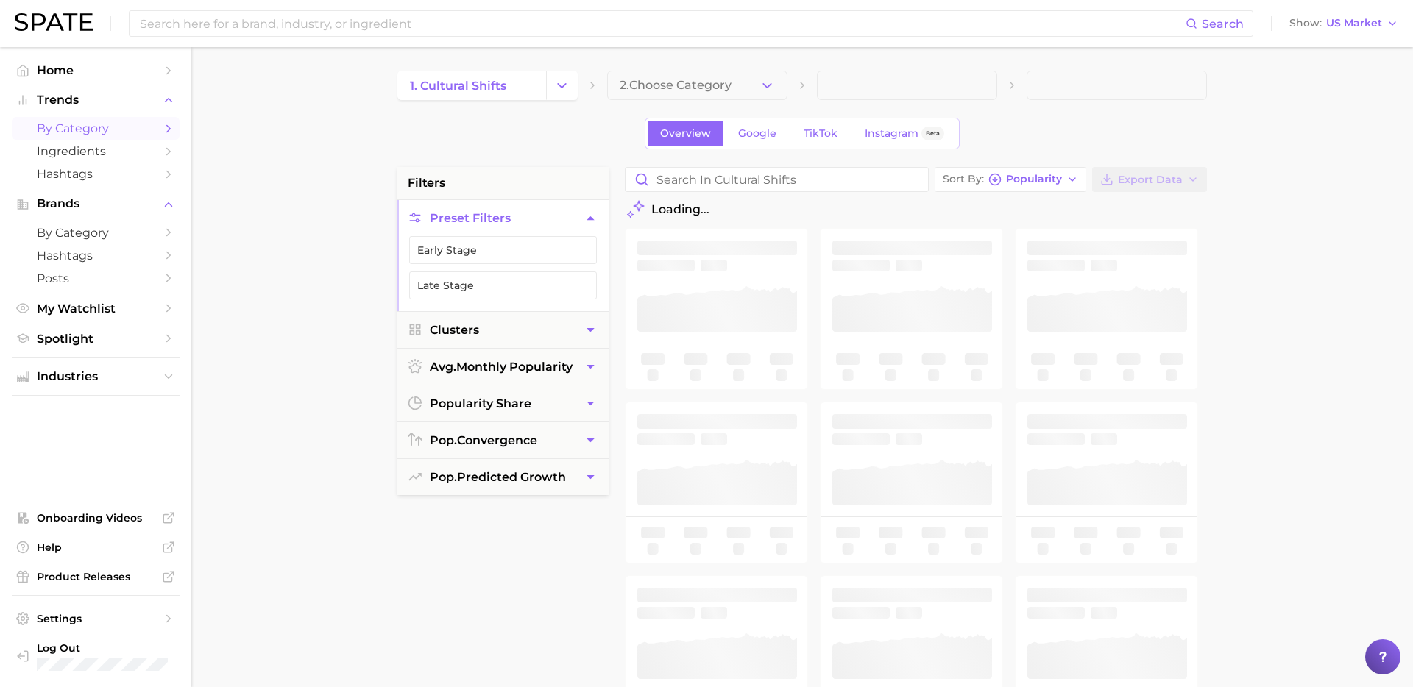
click at [730, 81] on span "2. Choose Category" at bounding box center [676, 85] width 112 height 13
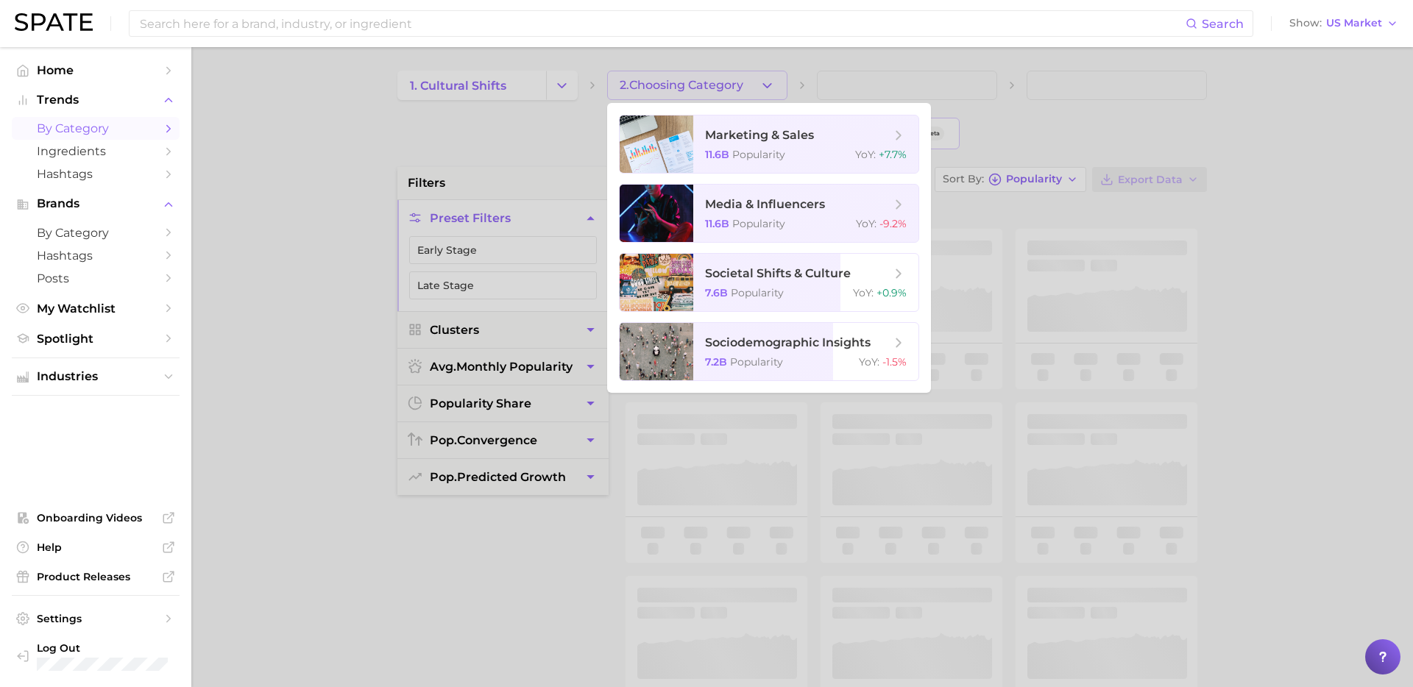
click at [557, 83] on div at bounding box center [706, 343] width 1413 height 687
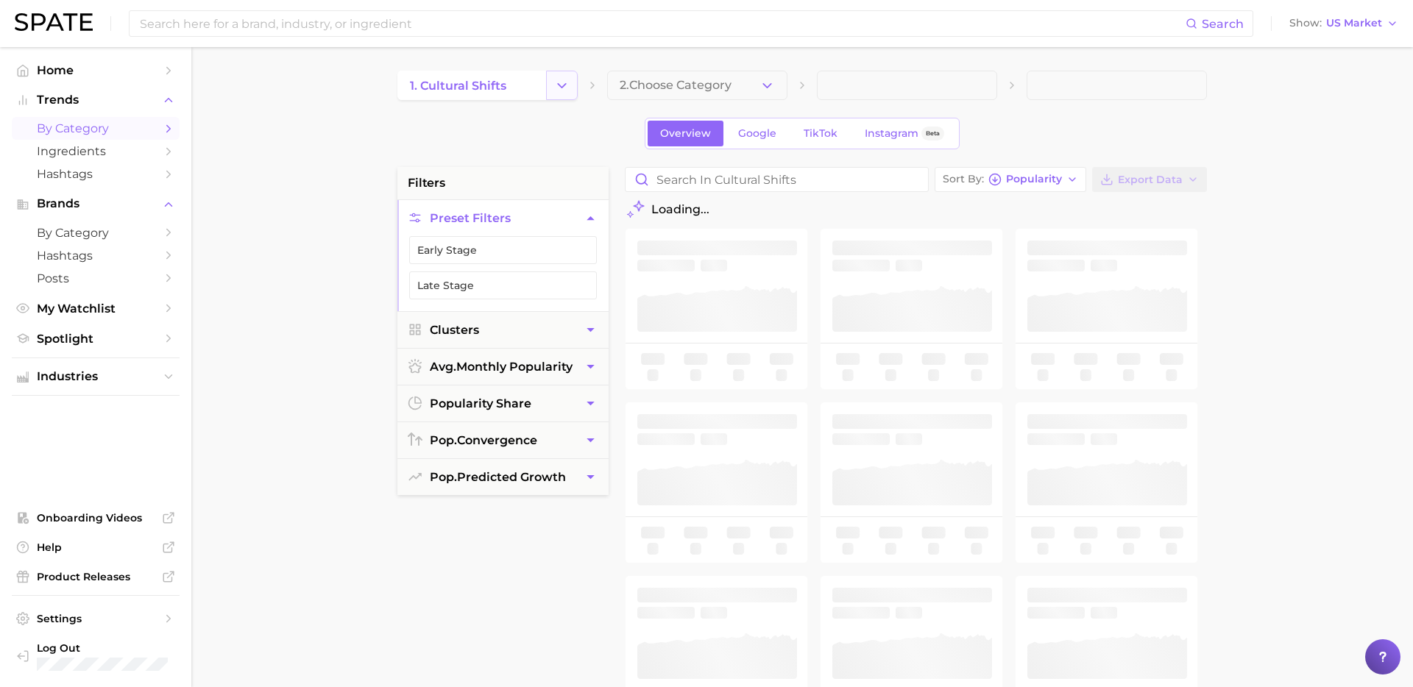
click at [567, 83] on icon "Change Category" at bounding box center [561, 85] width 15 height 15
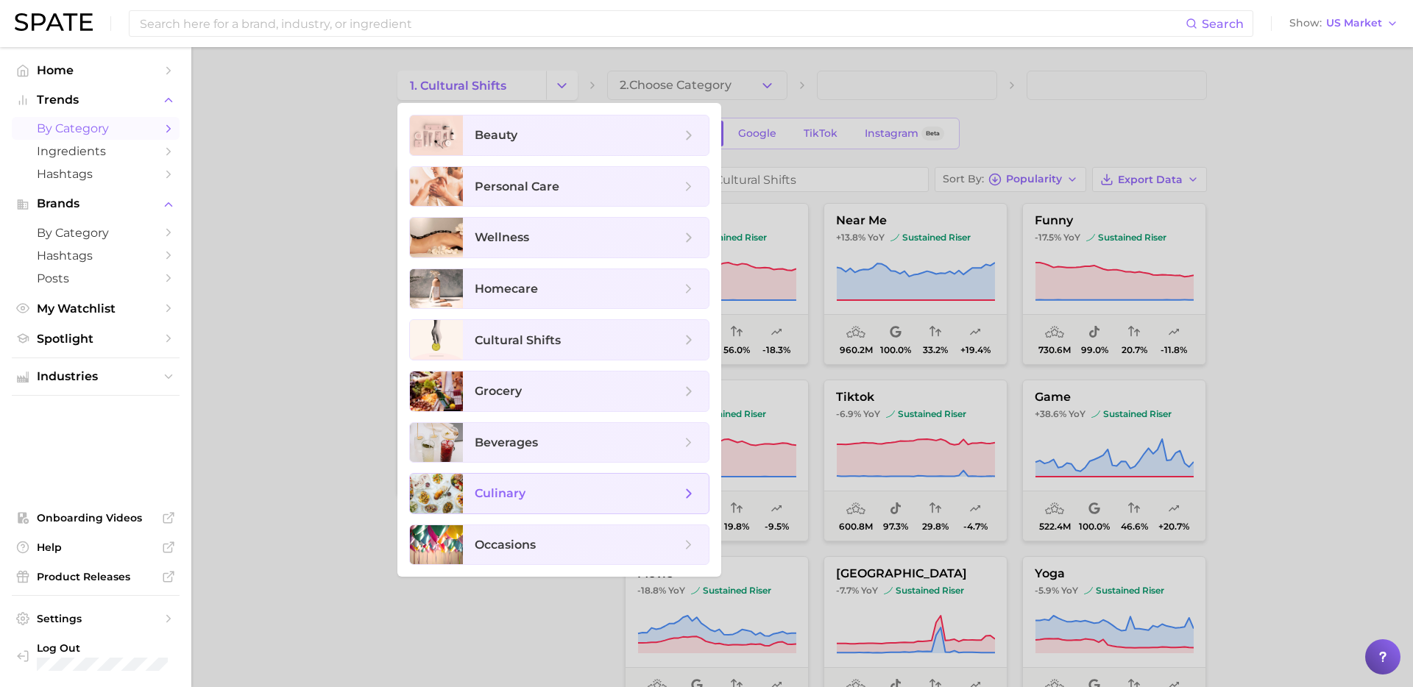
click at [561, 492] on span "culinary" at bounding box center [578, 494] width 206 height 16
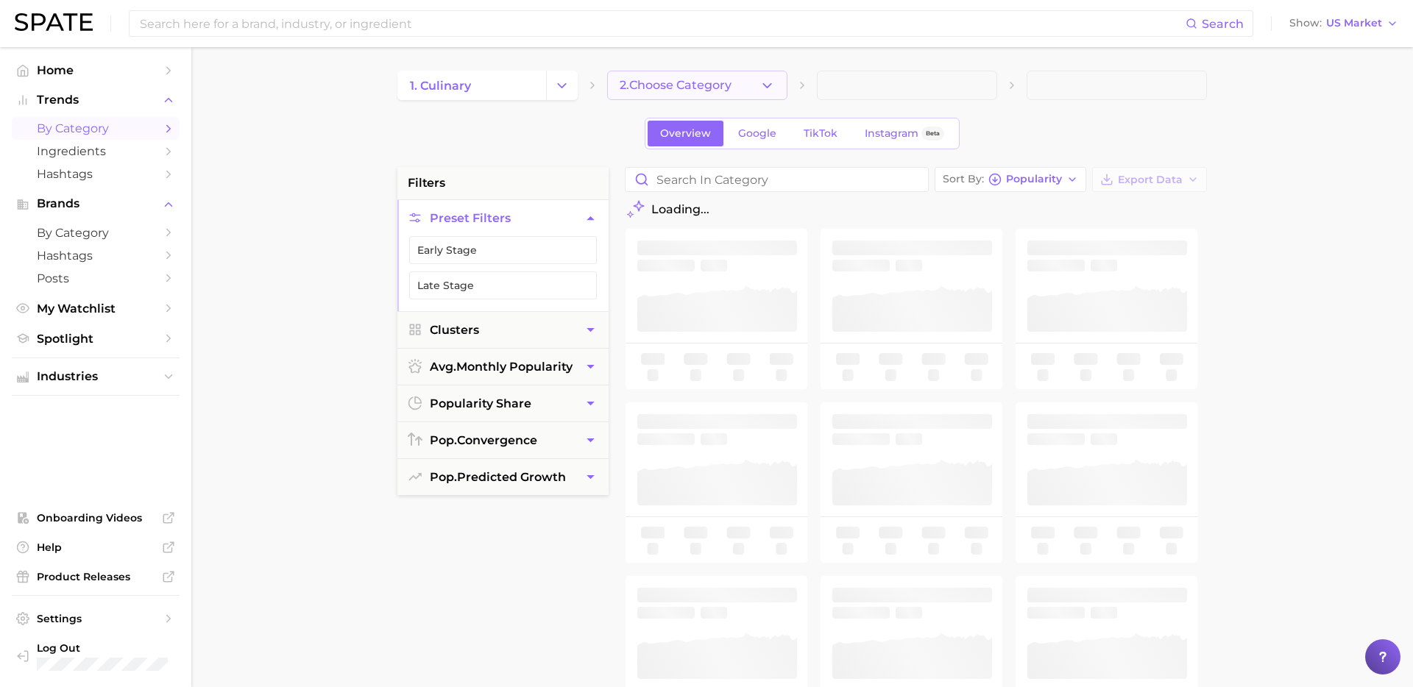
click at [757, 78] on button "2. Choose Category" at bounding box center [697, 85] width 180 height 29
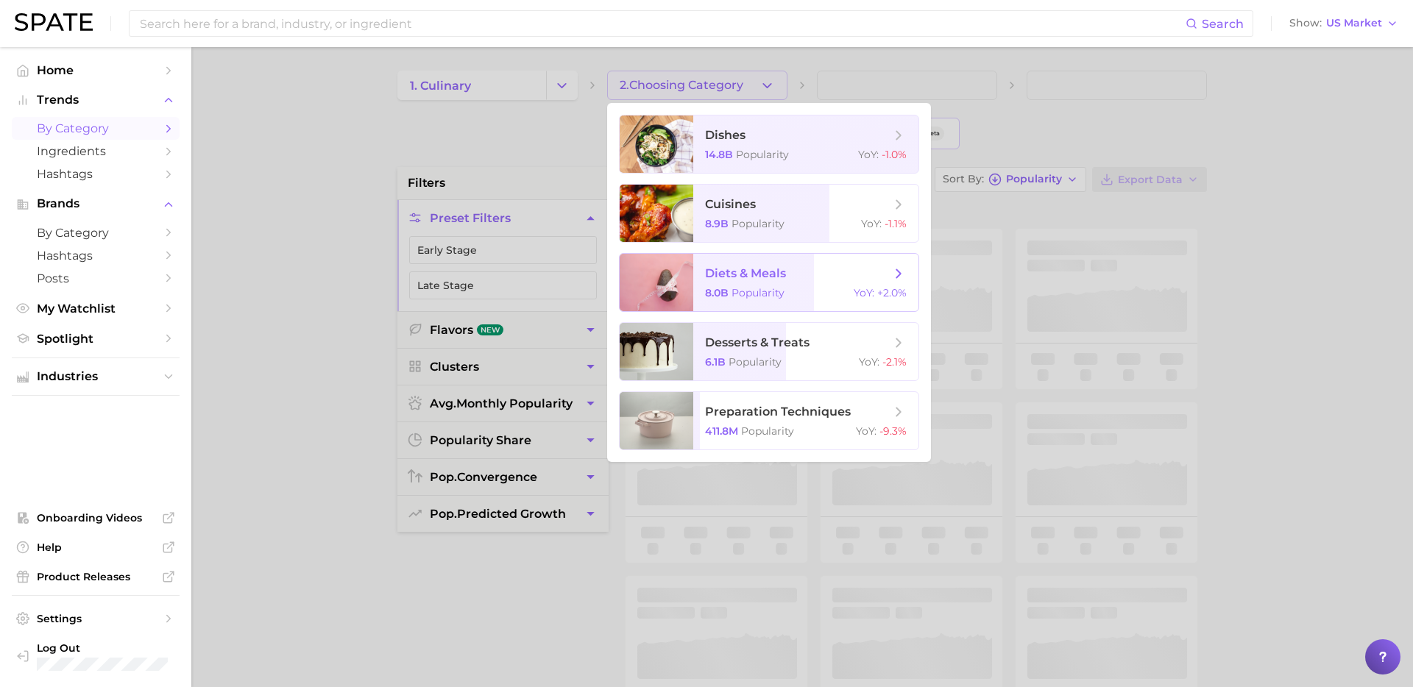
click at [757, 287] on span "Popularity" at bounding box center [758, 292] width 53 height 13
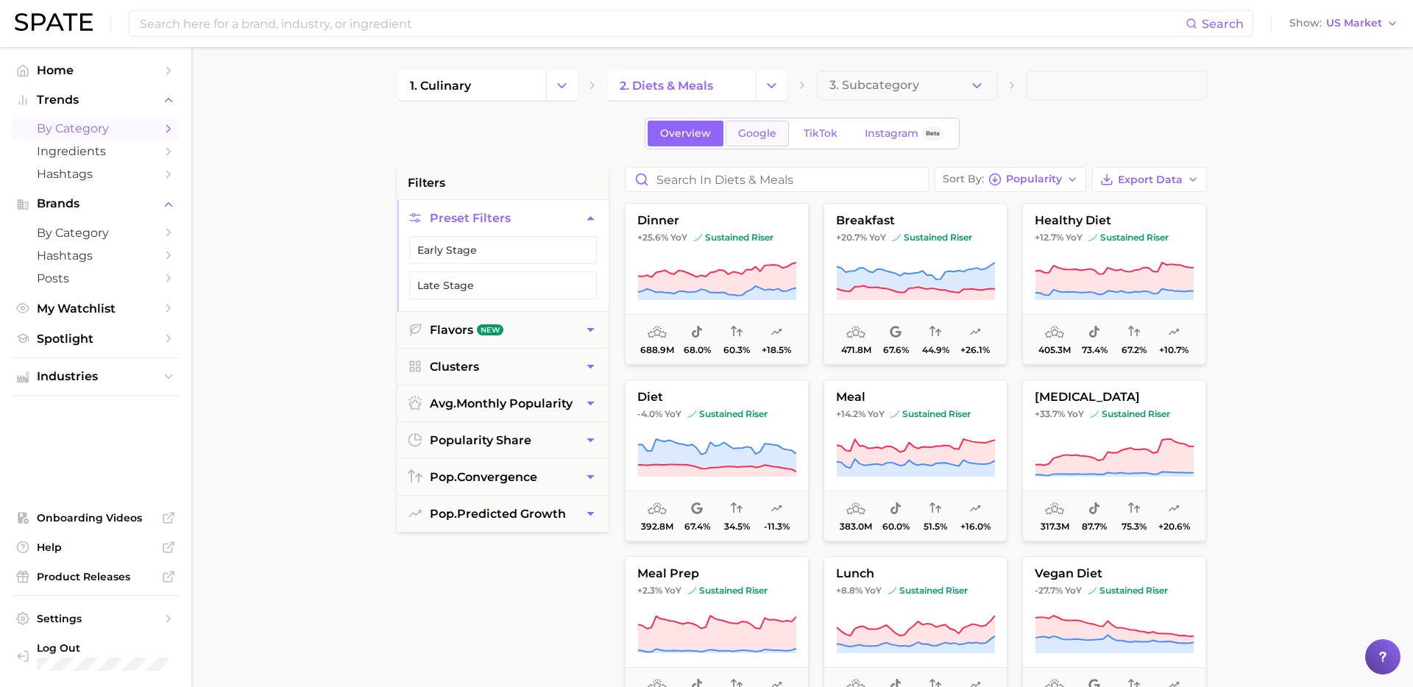
click at [763, 139] on span "Google" at bounding box center [757, 133] width 38 height 13
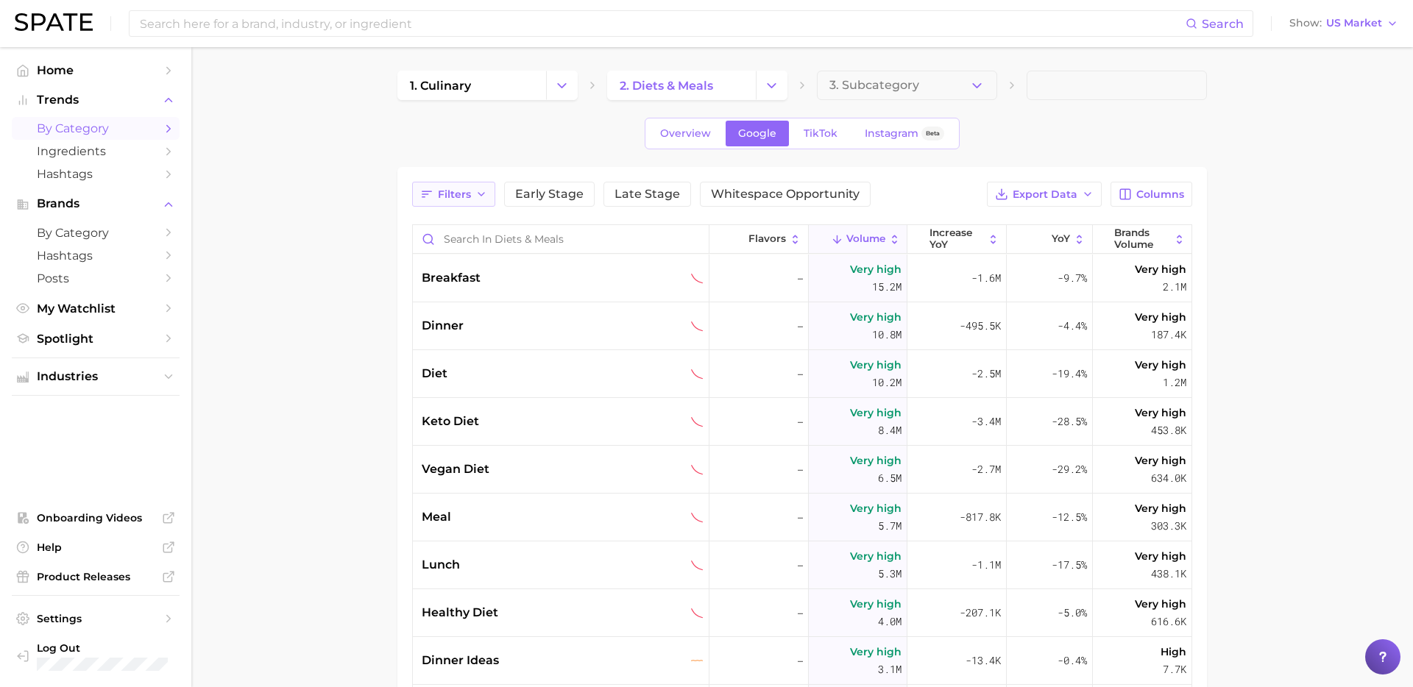
click at [475, 199] on icon "button" at bounding box center [481, 194] width 12 height 12
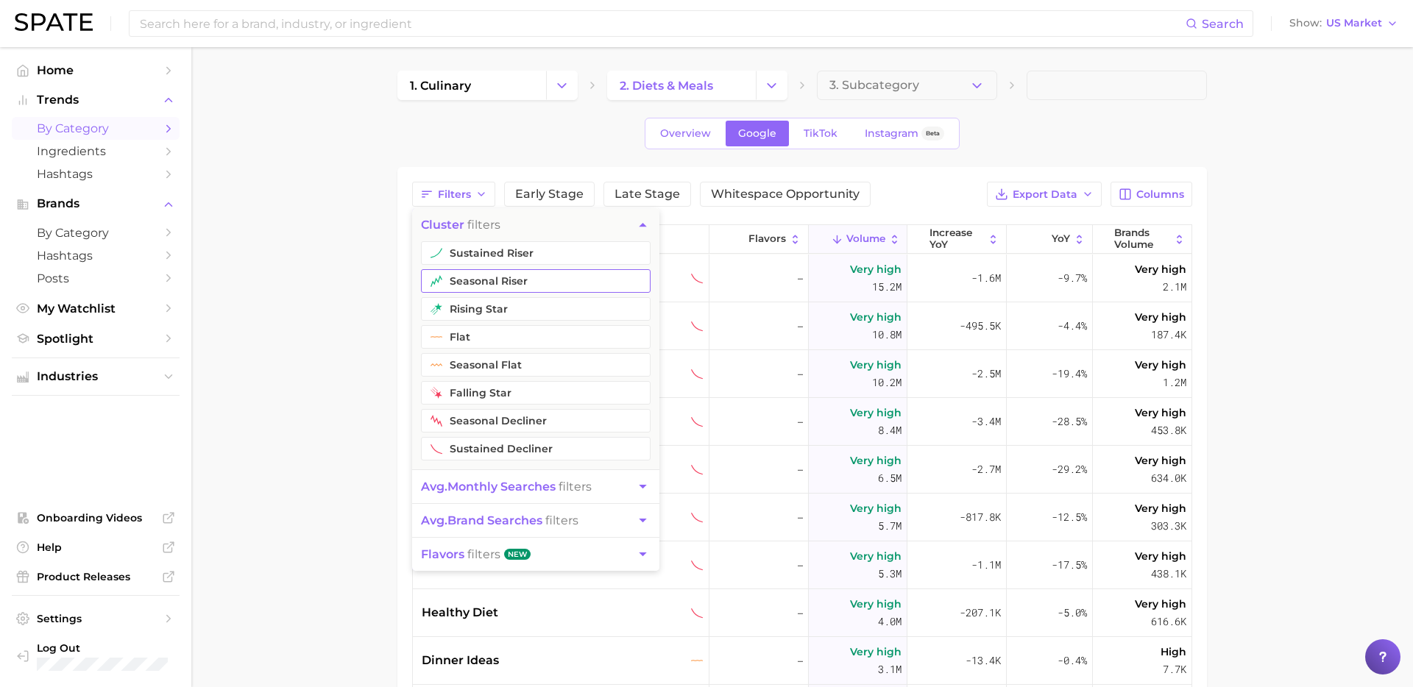
click at [516, 278] on button "seasonal riser" at bounding box center [536, 281] width 230 height 24
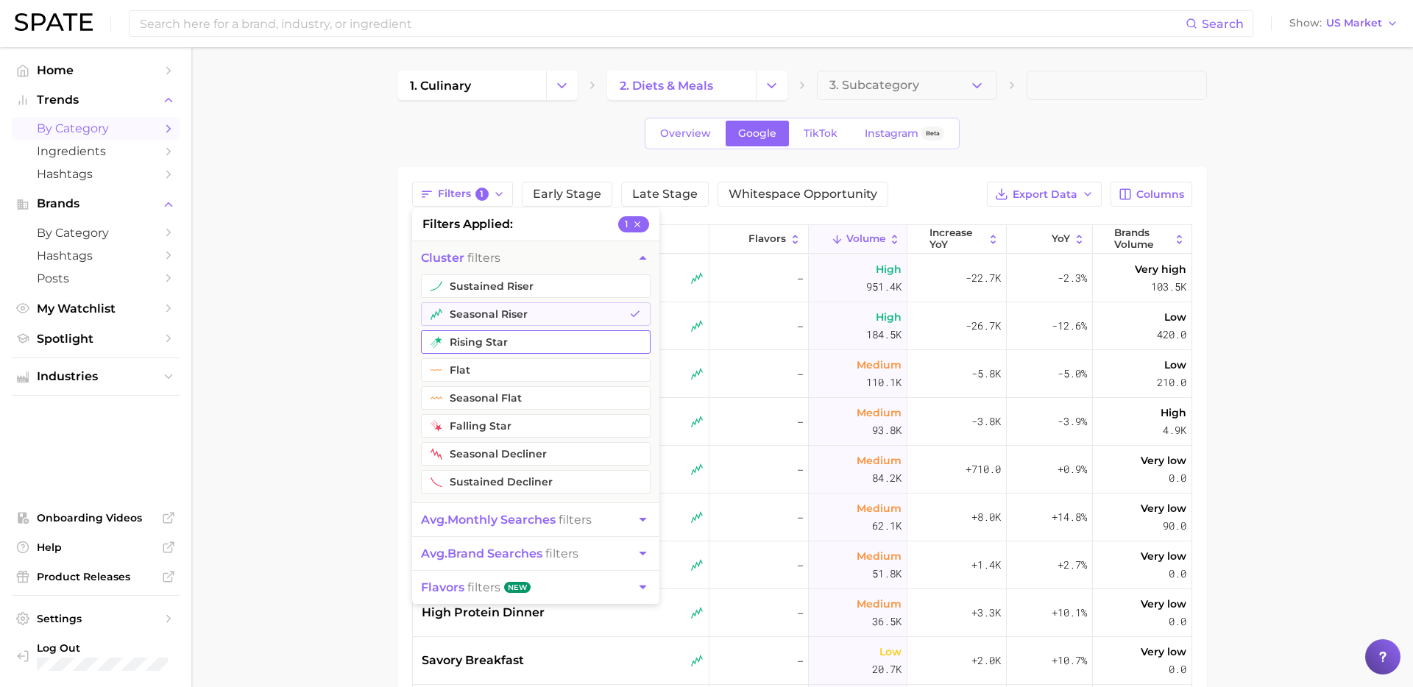
click at [505, 341] on button "rising star" at bounding box center [536, 342] width 230 height 24
click at [501, 278] on button "sustained riser" at bounding box center [536, 287] width 230 height 24
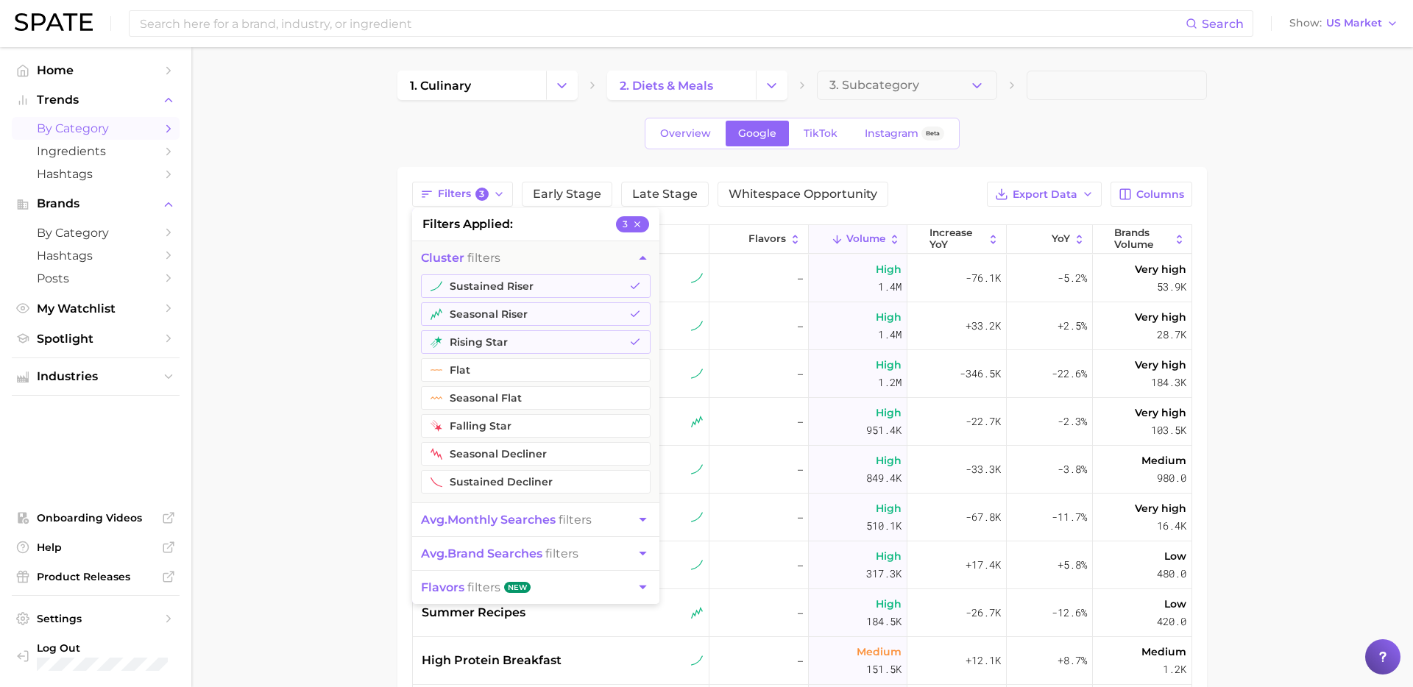
click at [355, 396] on main "1. culinary 2. diets & meals 3. Subcategory Overview Google TikTok Instagram Be…" at bounding box center [802, 523] width 1222 height 953
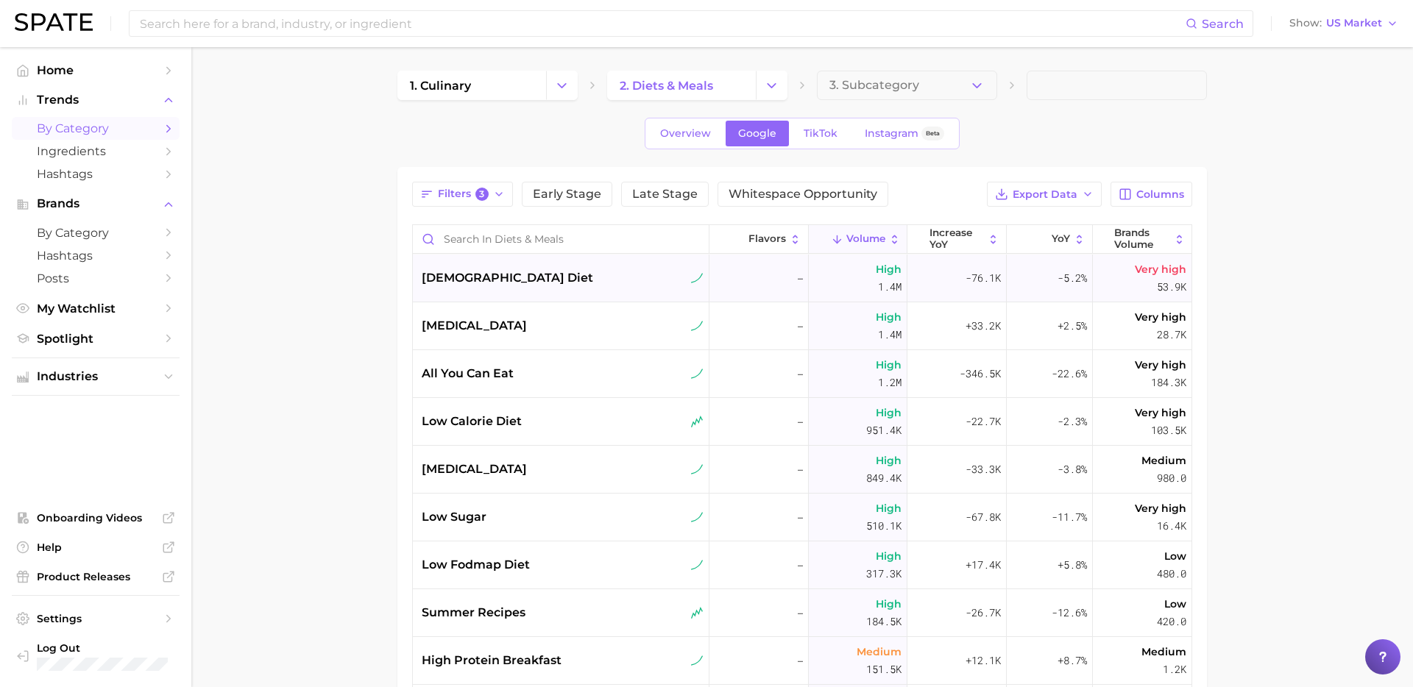
click at [573, 278] on div "[DEMOGRAPHIC_DATA] diet" at bounding box center [563, 278] width 282 height 18
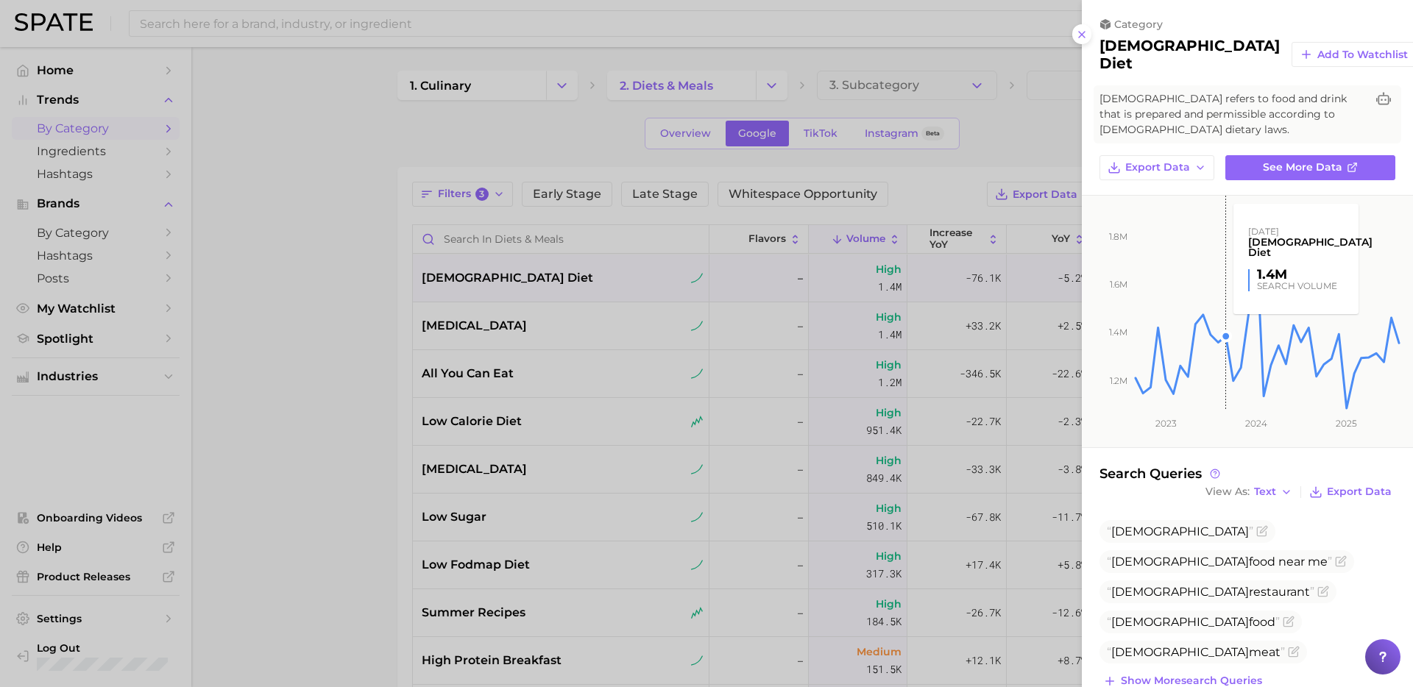
scroll to position [5, 0]
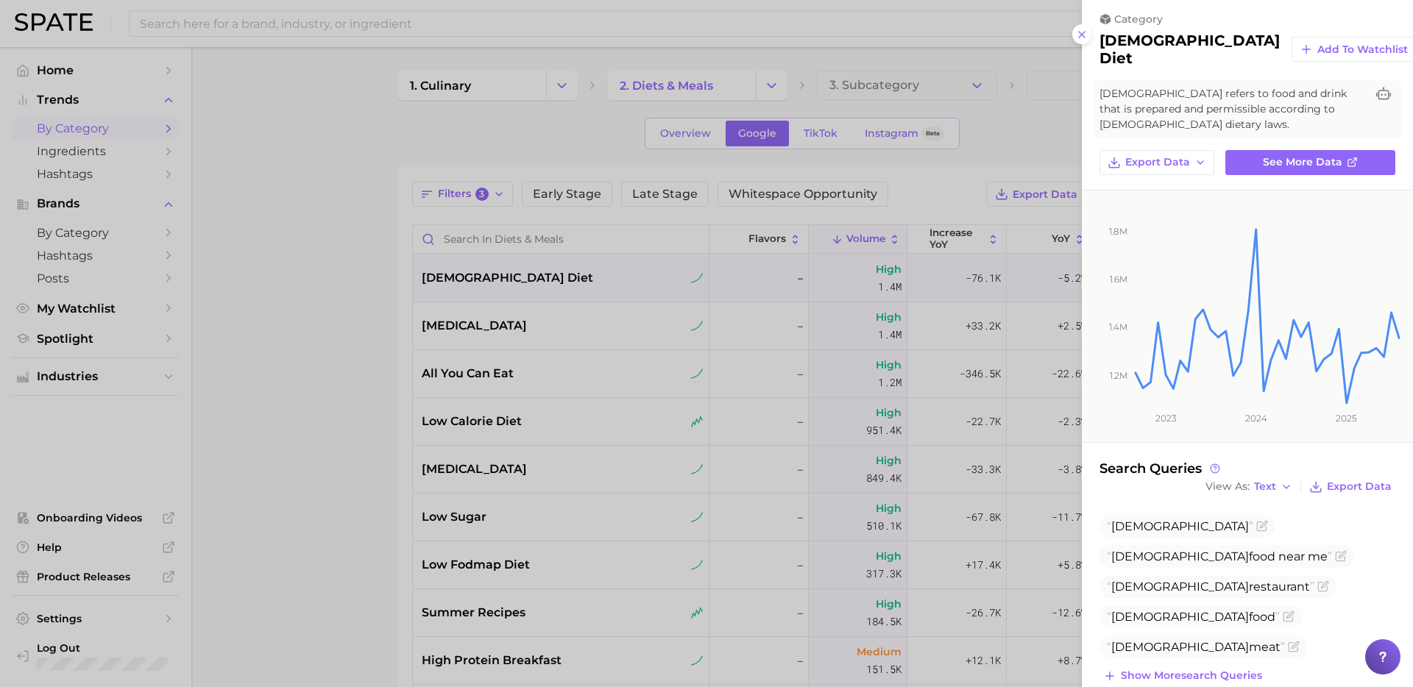
click at [297, 508] on div at bounding box center [706, 343] width 1413 height 687
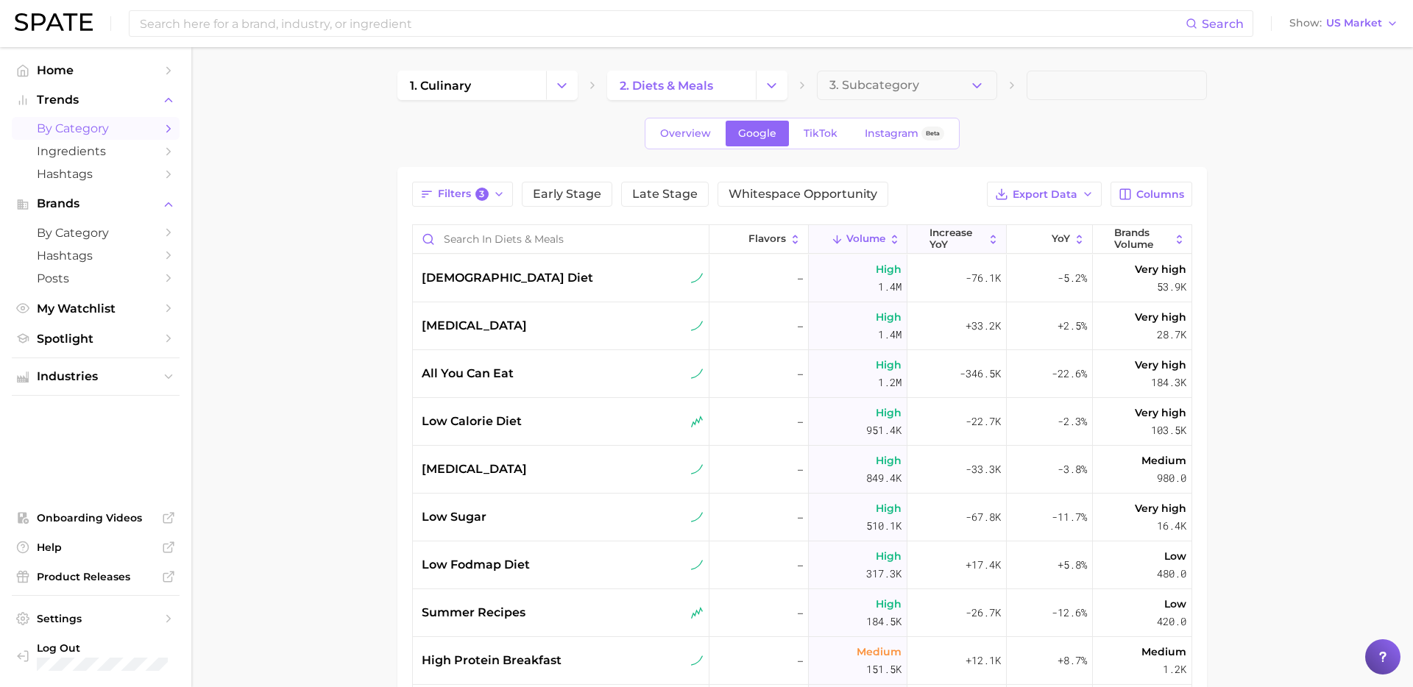
click at [979, 245] on span "increase YoY" at bounding box center [957, 238] width 54 height 23
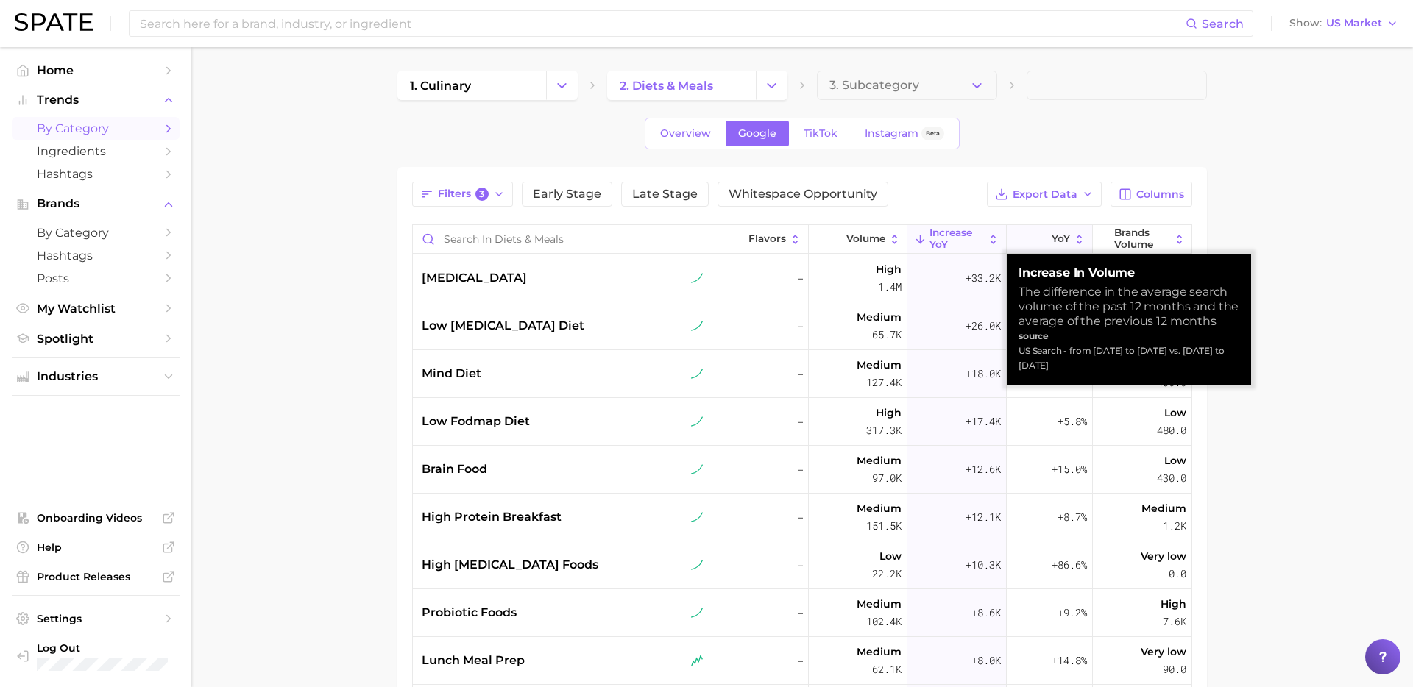
click at [1058, 230] on button "YoY" at bounding box center [1050, 239] width 86 height 29
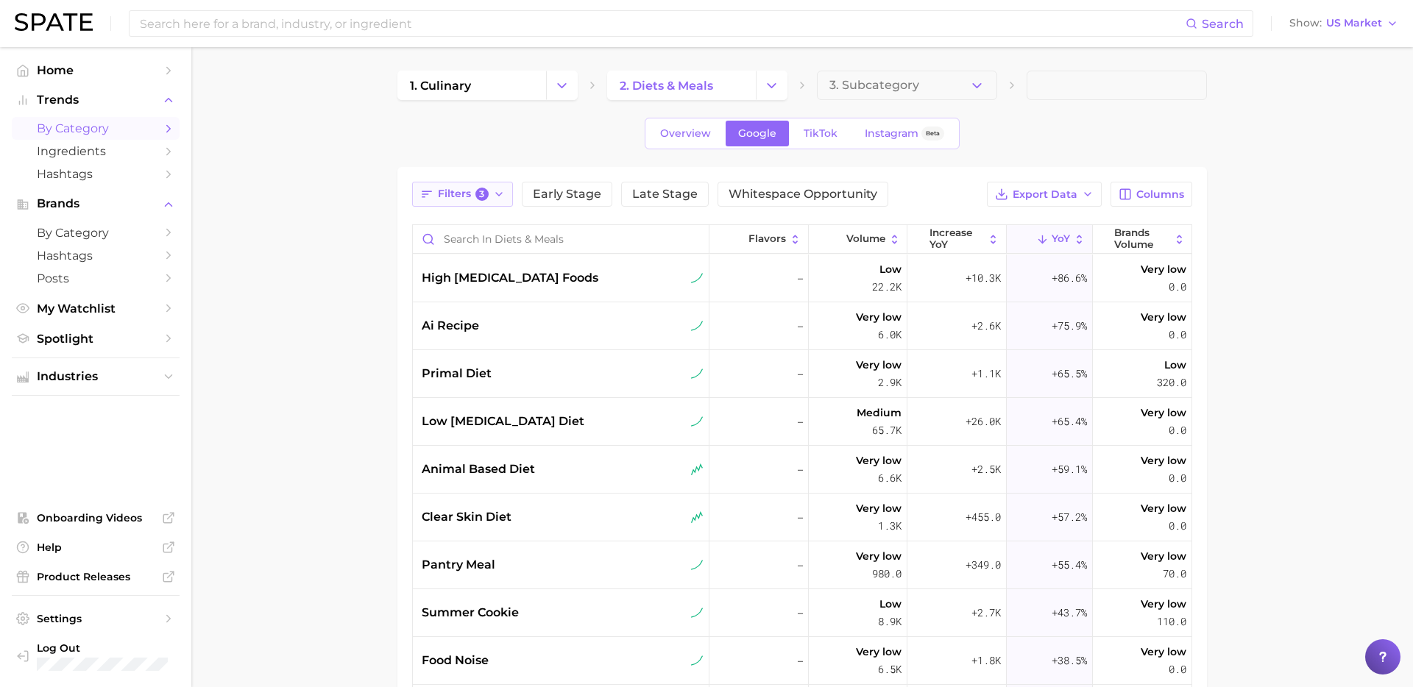
click at [472, 190] on span "Filters 3" at bounding box center [463, 194] width 51 height 13
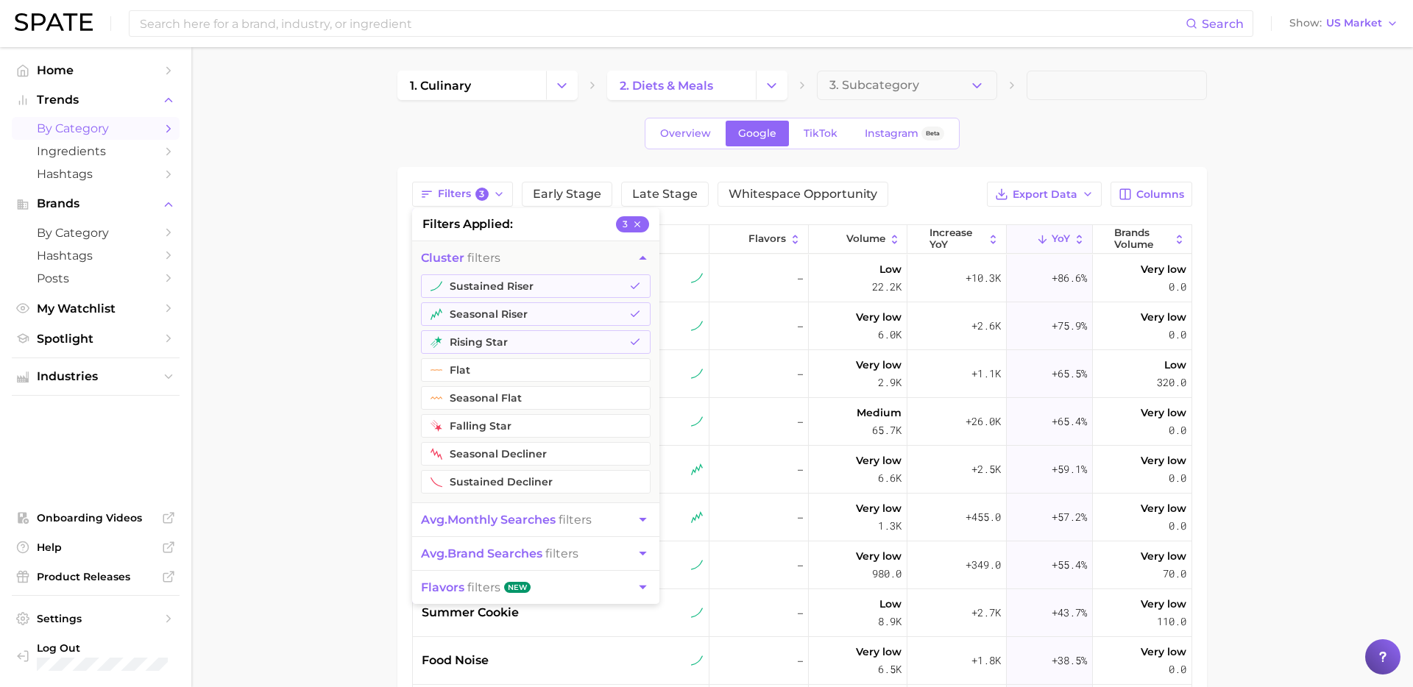
click at [551, 520] on span "avg. monthly searches" at bounding box center [488, 520] width 135 height 14
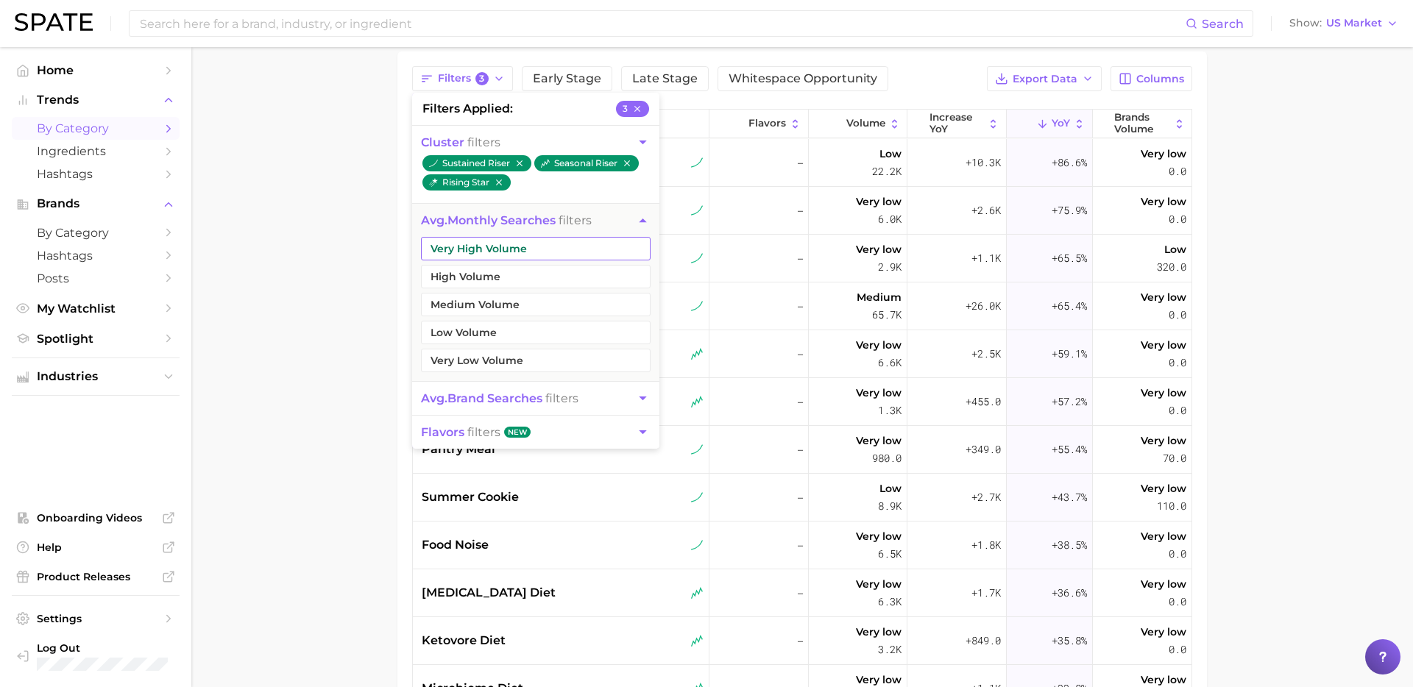
scroll to position [152, 0]
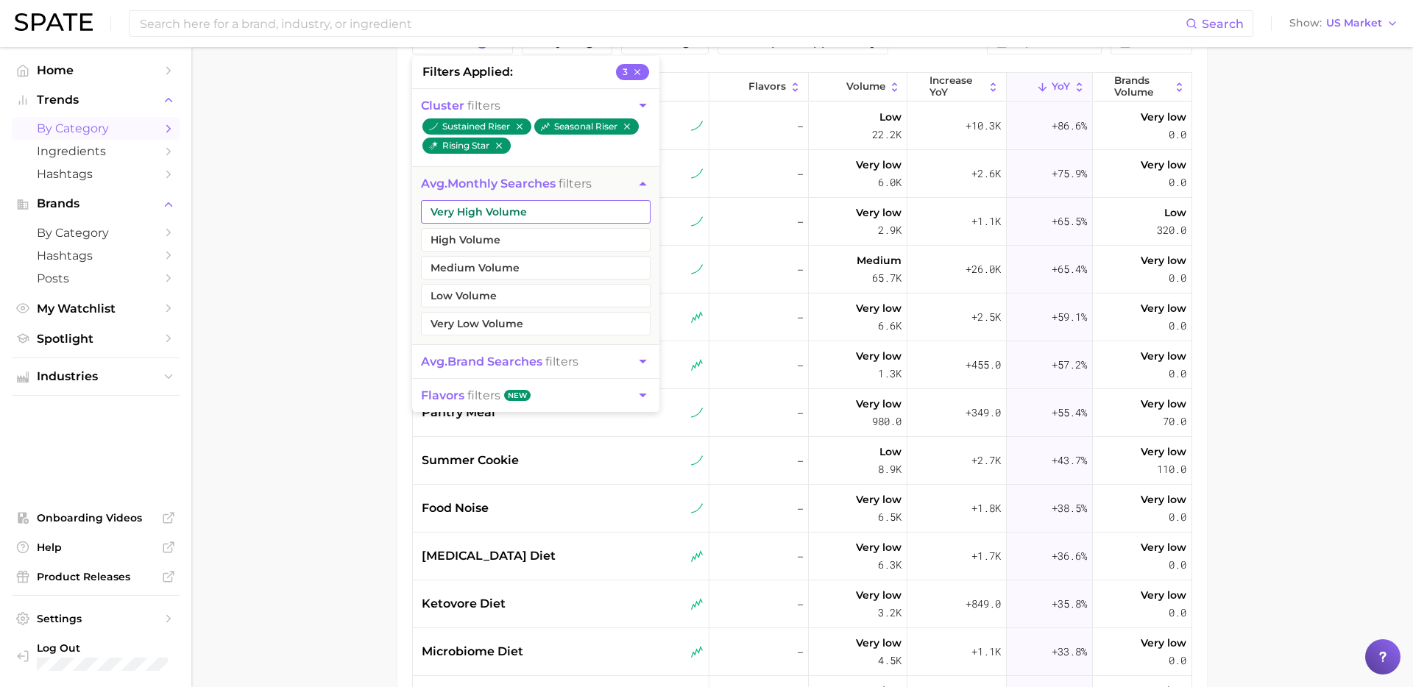
click at [537, 216] on button "Very High Volume" at bounding box center [536, 212] width 230 height 24
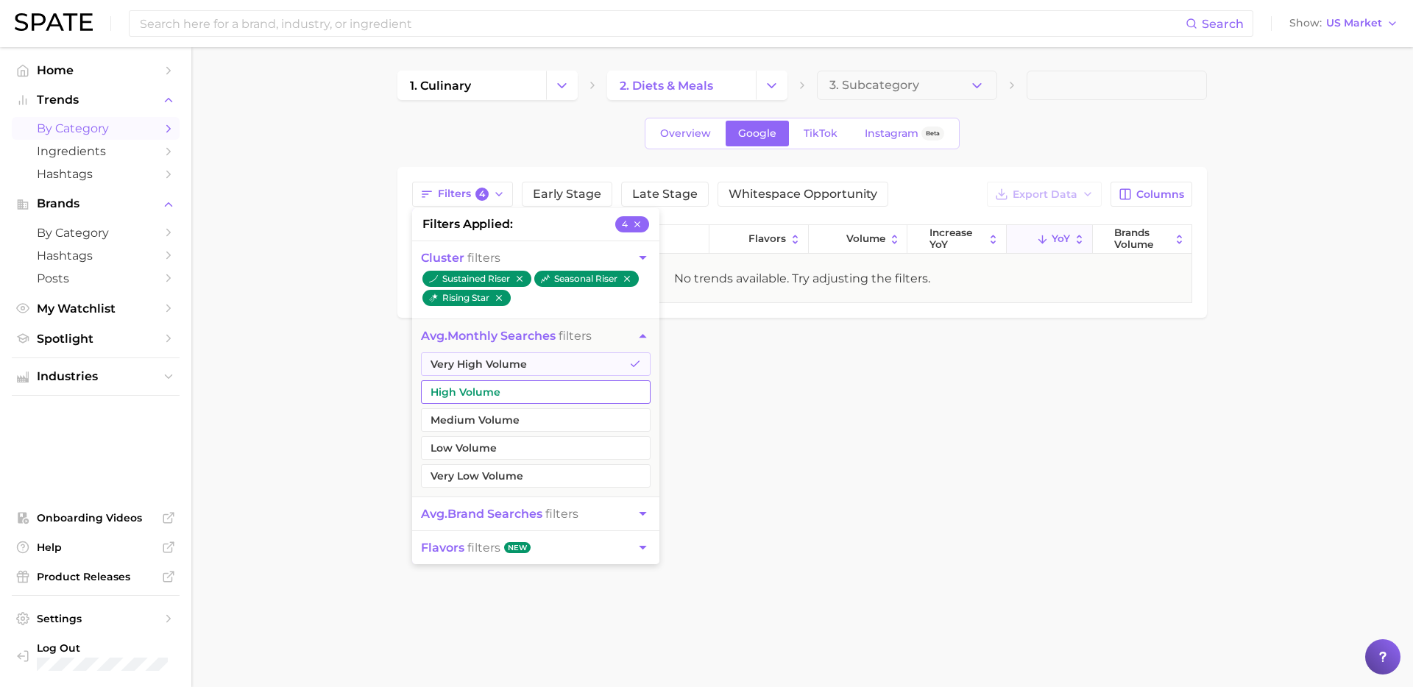
click at [516, 381] on button "High Volume" at bounding box center [536, 392] width 230 height 24
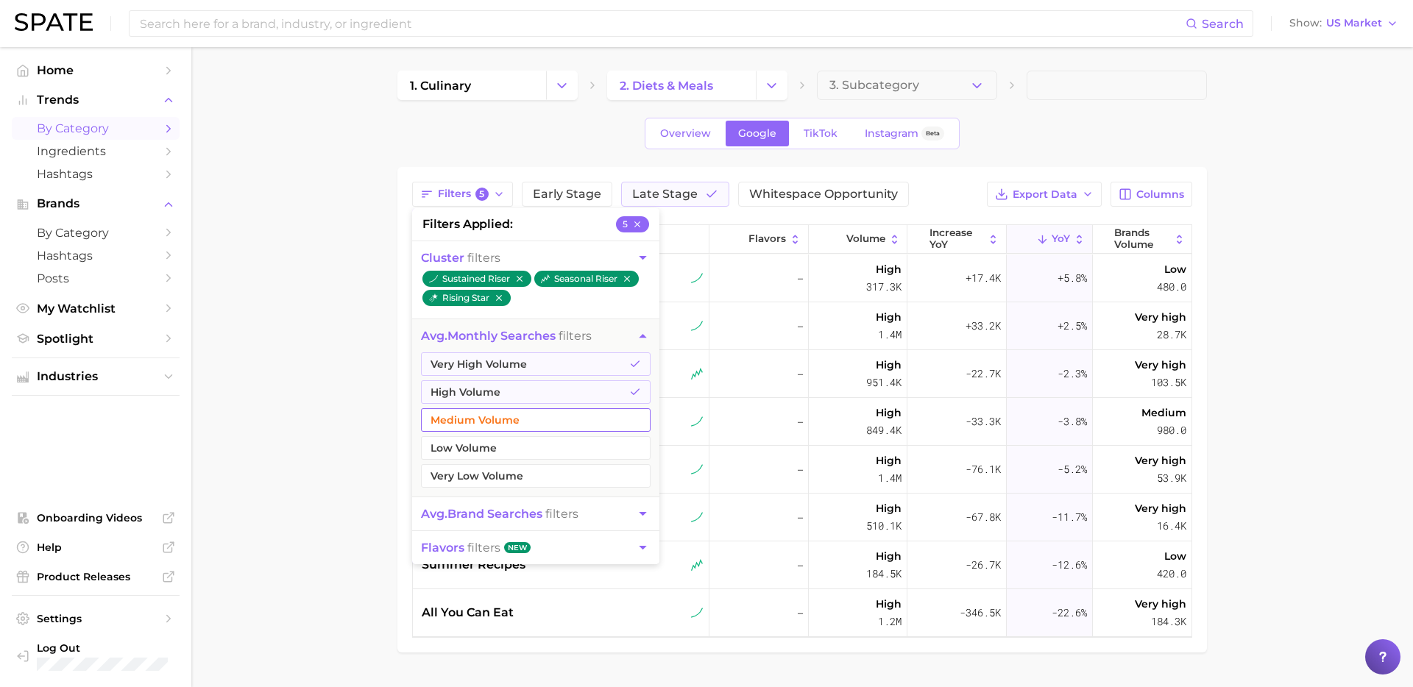
click at [509, 422] on button "Medium Volume" at bounding box center [536, 420] width 230 height 24
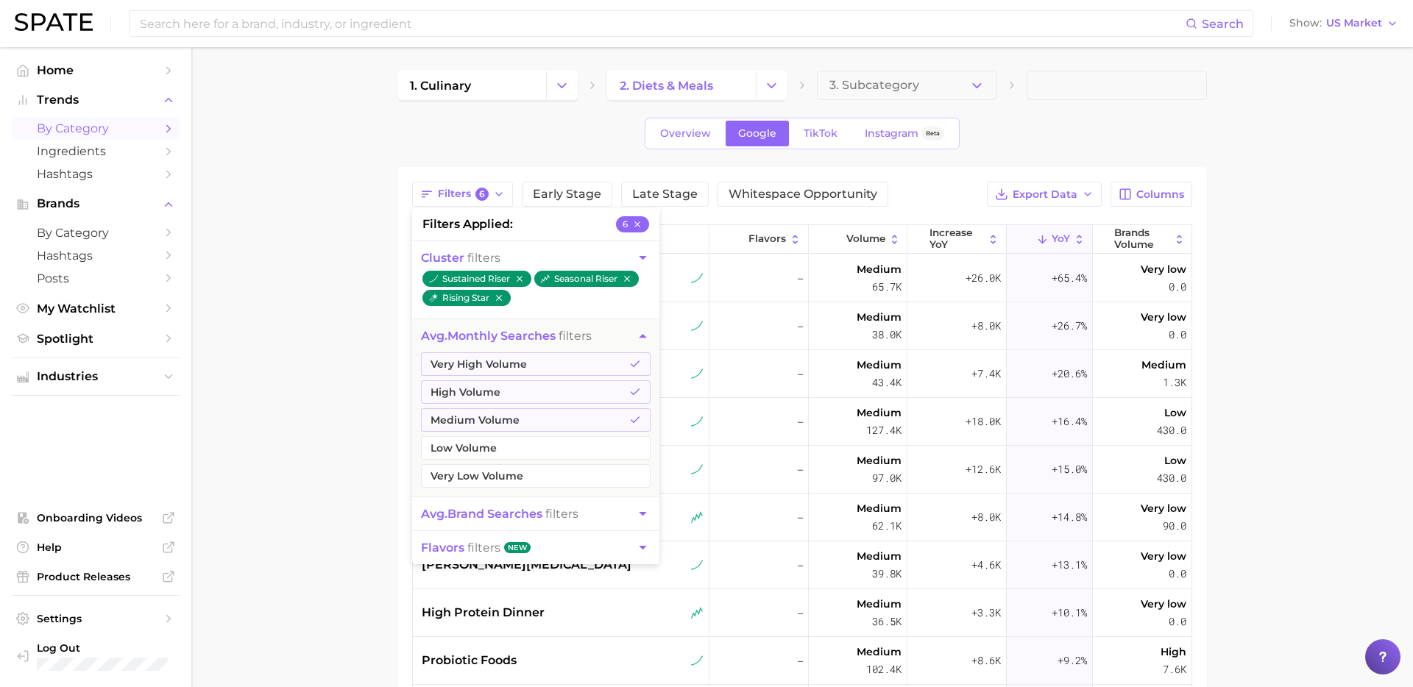
click at [347, 488] on main "1. culinary 2. diets & meals 3. Subcategory Overview Google TikTok Instagram Be…" at bounding box center [802, 523] width 1222 height 953
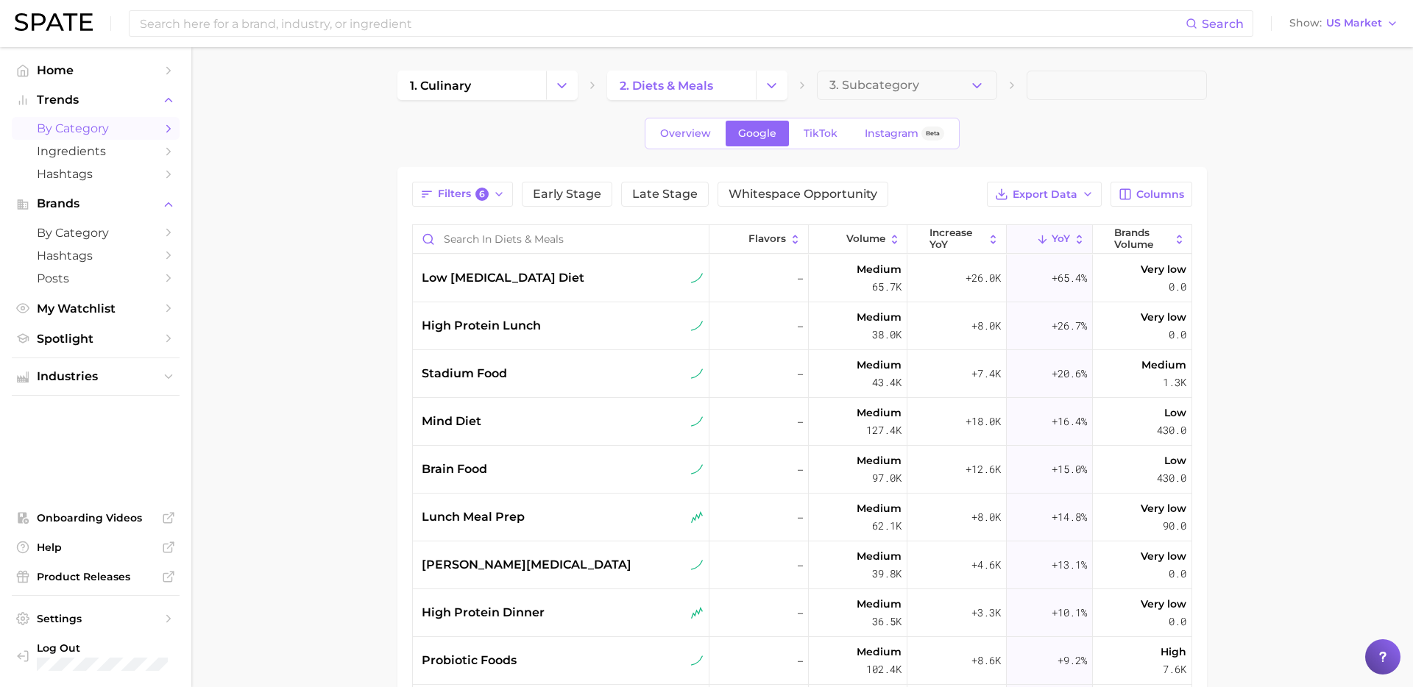
click at [1258, 329] on main "1. culinary 2. diets & meals 3. Subcategory Overview Google TikTok Instagram Be…" at bounding box center [802, 523] width 1222 height 953
click at [615, 328] on div "high protein lunch" at bounding box center [563, 326] width 282 height 18
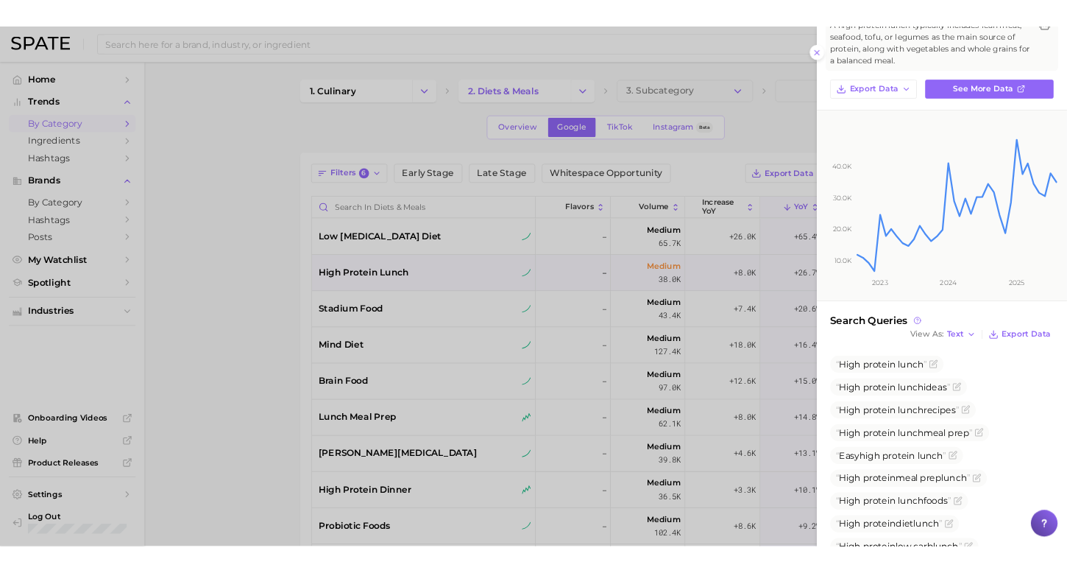
scroll to position [197, 0]
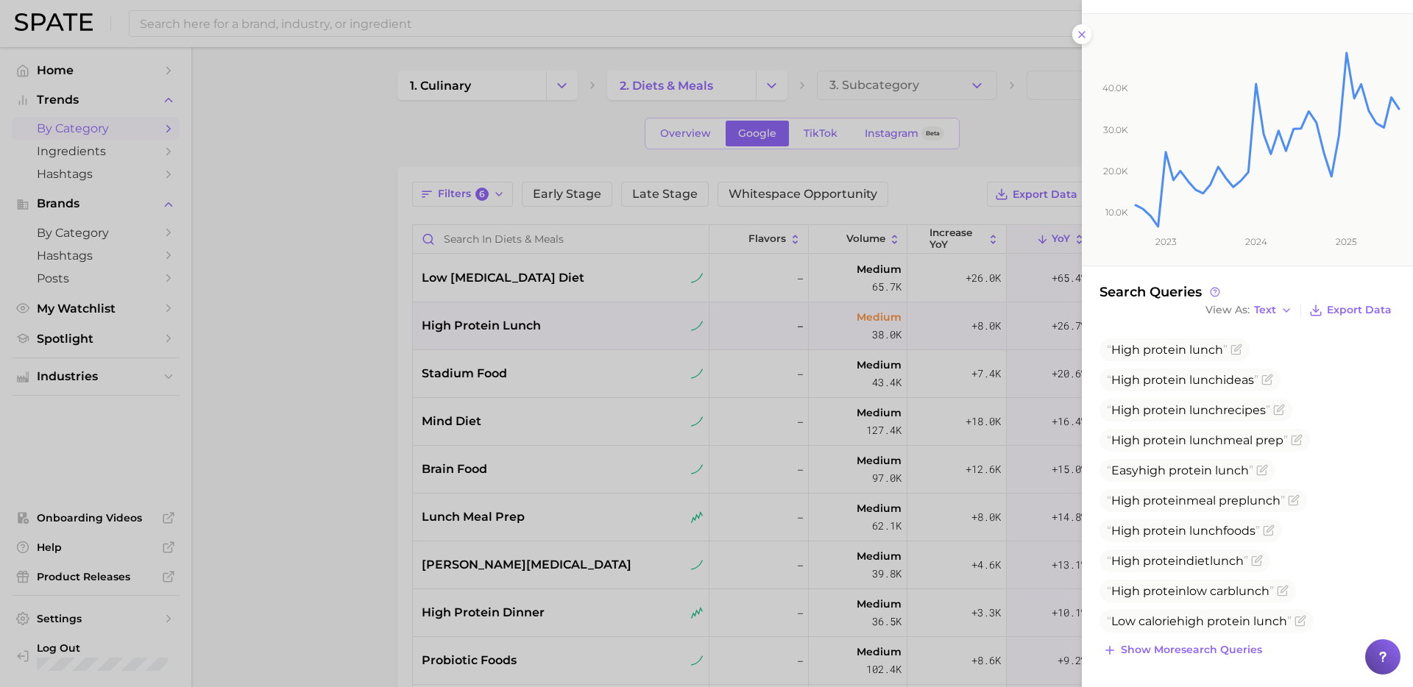
click at [483, 187] on div at bounding box center [706, 343] width 1413 height 687
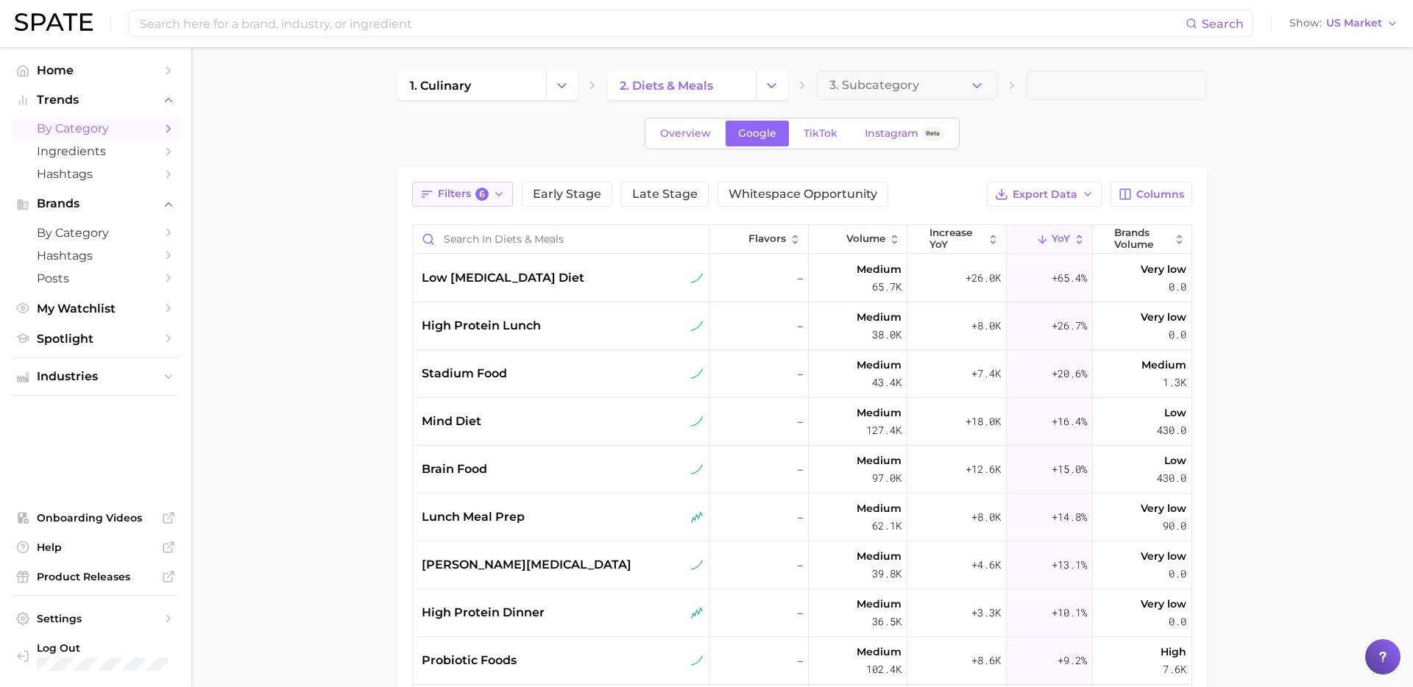
click at [493, 190] on icon "button" at bounding box center [499, 194] width 12 height 12
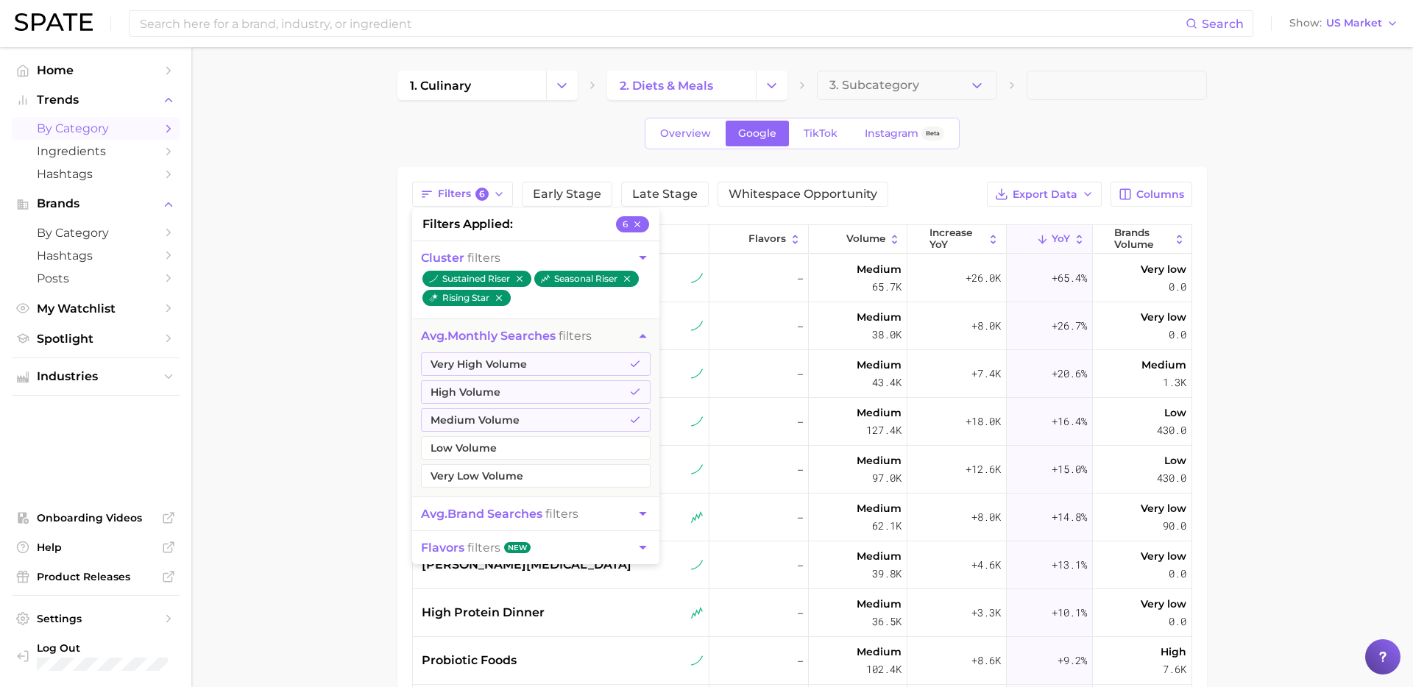
click at [331, 386] on main "1. culinary 2. diets & meals 3. Subcategory Overview Google TikTok Instagram Be…" at bounding box center [802, 523] width 1222 height 953
